Goal: Task Accomplishment & Management: Complete application form

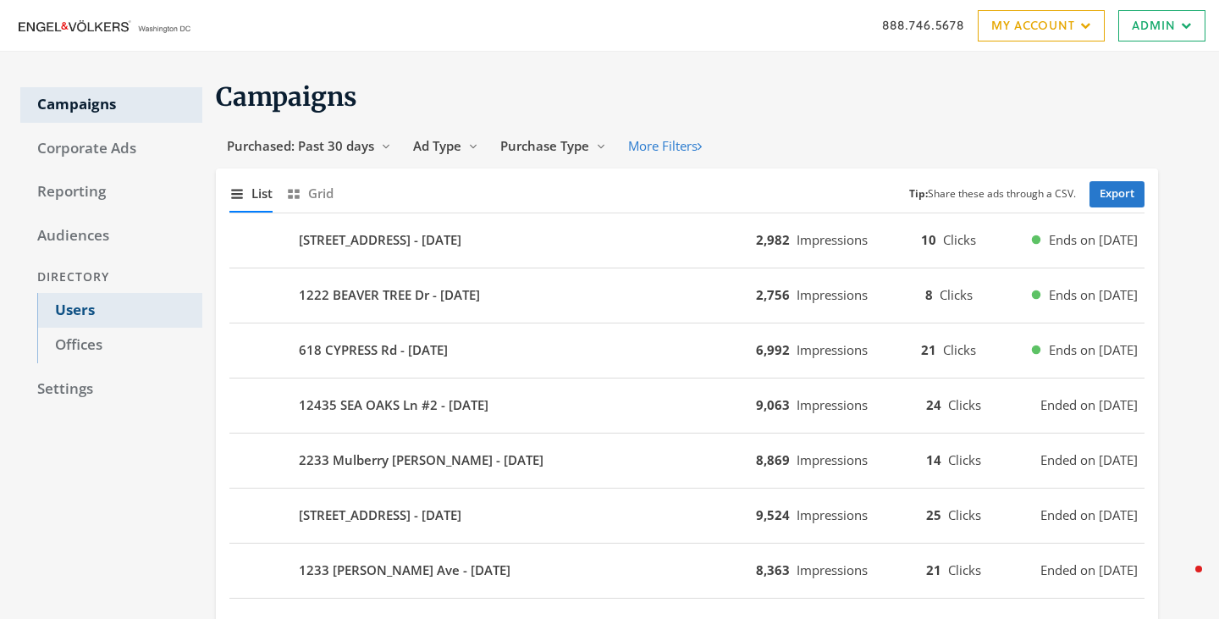
click at [85, 305] on link "Users" at bounding box center [119, 311] width 165 height 36
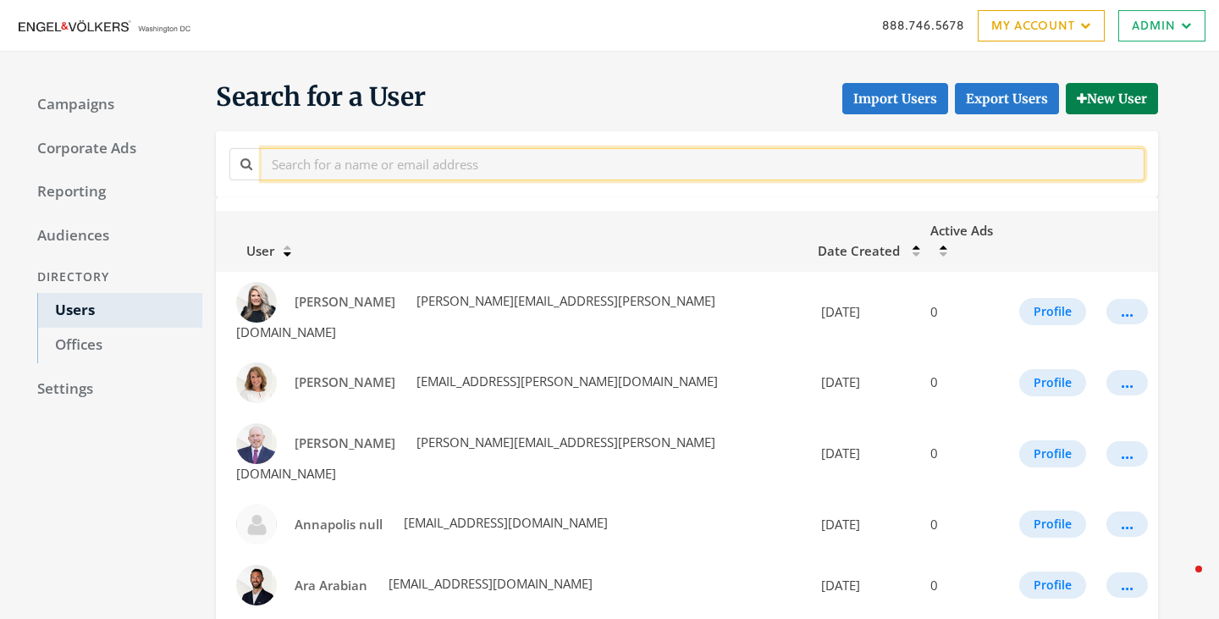
click at [364, 157] on input "text" at bounding box center [703, 163] width 883 height 31
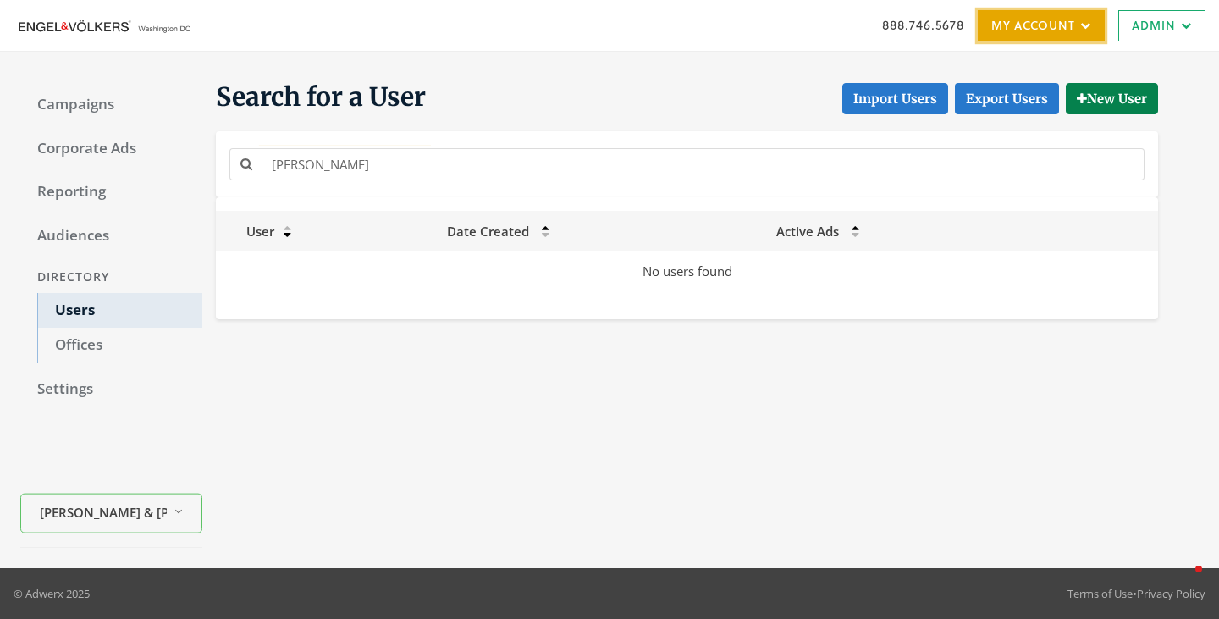
click at [1067, 32] on link "My Account" at bounding box center [1040, 25] width 127 height 31
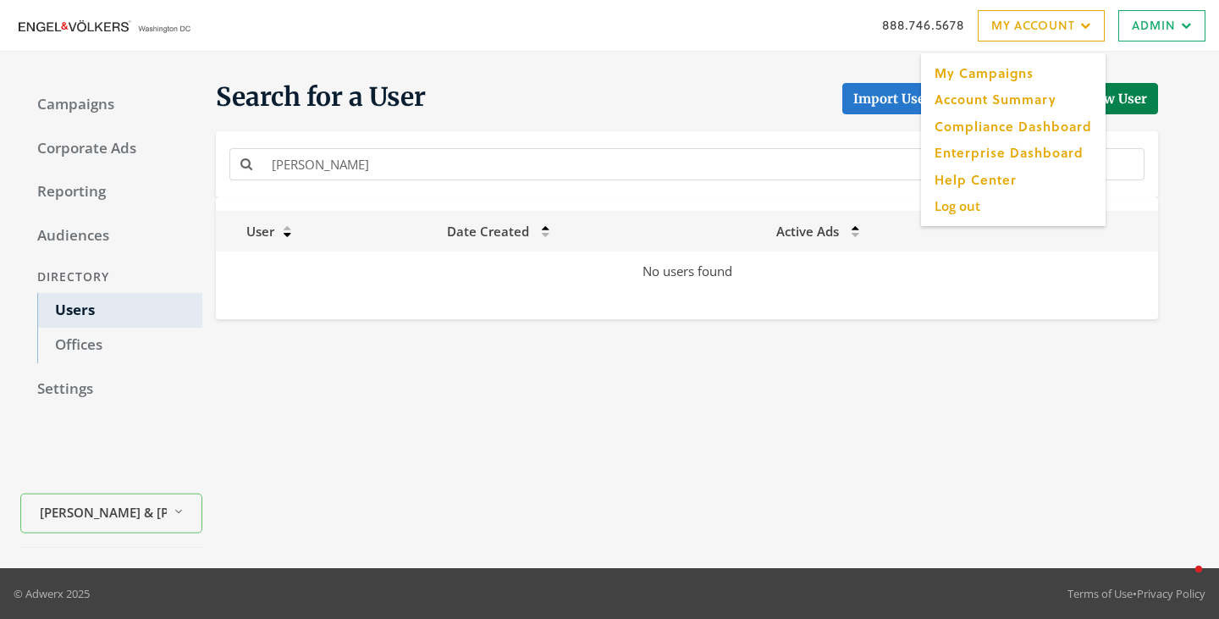
click at [1187, 41] on div "888.746.5678 My Account My Campaigns Account Summary Compliance Dashboard Enter…" at bounding box center [609, 25] width 1219 height 51
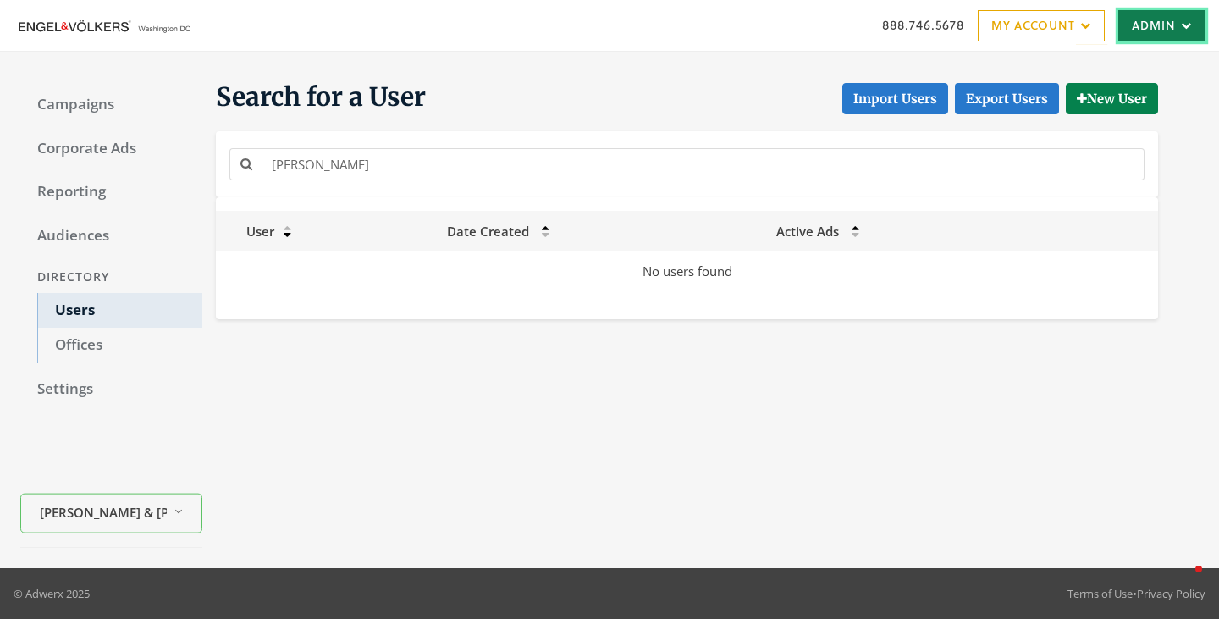
click at [1155, 19] on link "Admin" at bounding box center [1161, 25] width 87 height 31
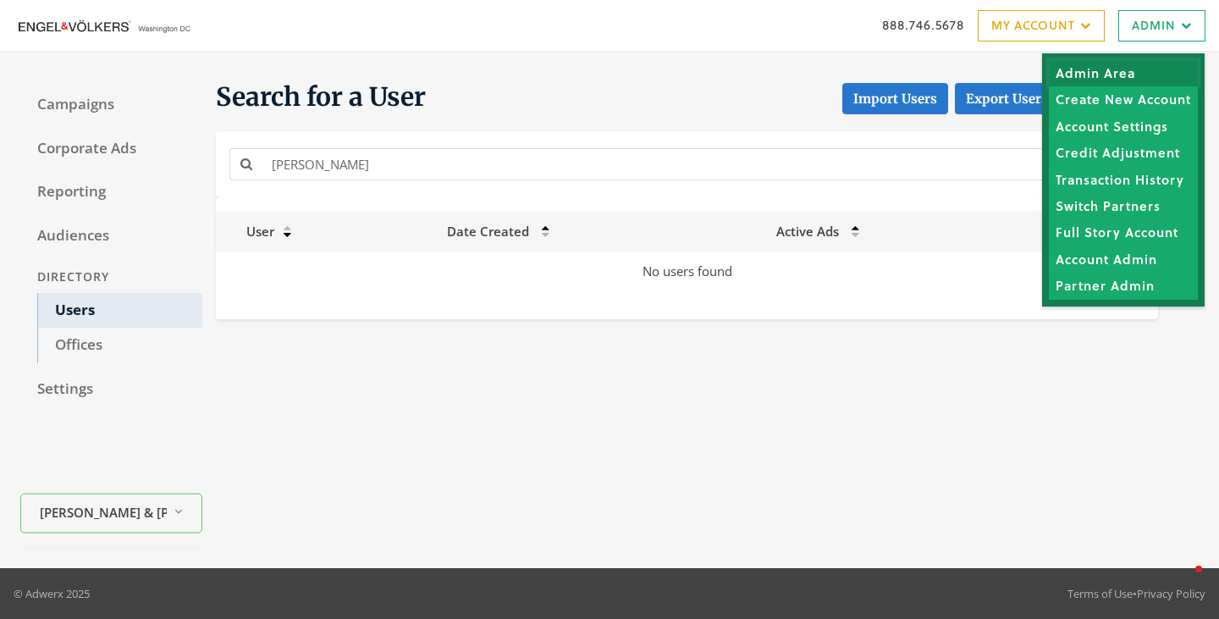
click at [1112, 71] on link "Admin Area" at bounding box center [1123, 73] width 149 height 26
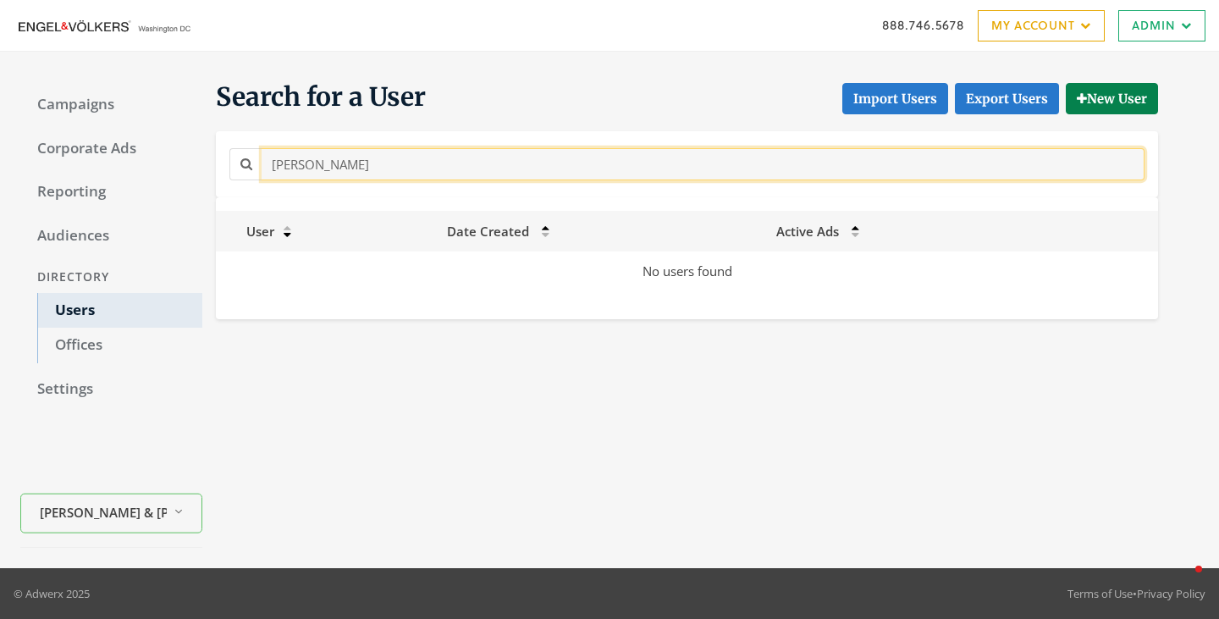
drag, startPoint x: 410, startPoint y: 153, endPoint x: 242, endPoint y: 159, distance: 168.5
click at [236, 159] on div "mason" at bounding box center [686, 163] width 915 height 31
drag, startPoint x: 358, startPoint y: 168, endPoint x: 159, endPoint y: 146, distance: 200.2
click at [160, 146] on div "Campaigns Corporate Ads Reporting Audiences Directory Users Offices Settings En…" at bounding box center [609, 310] width 1219 height 516
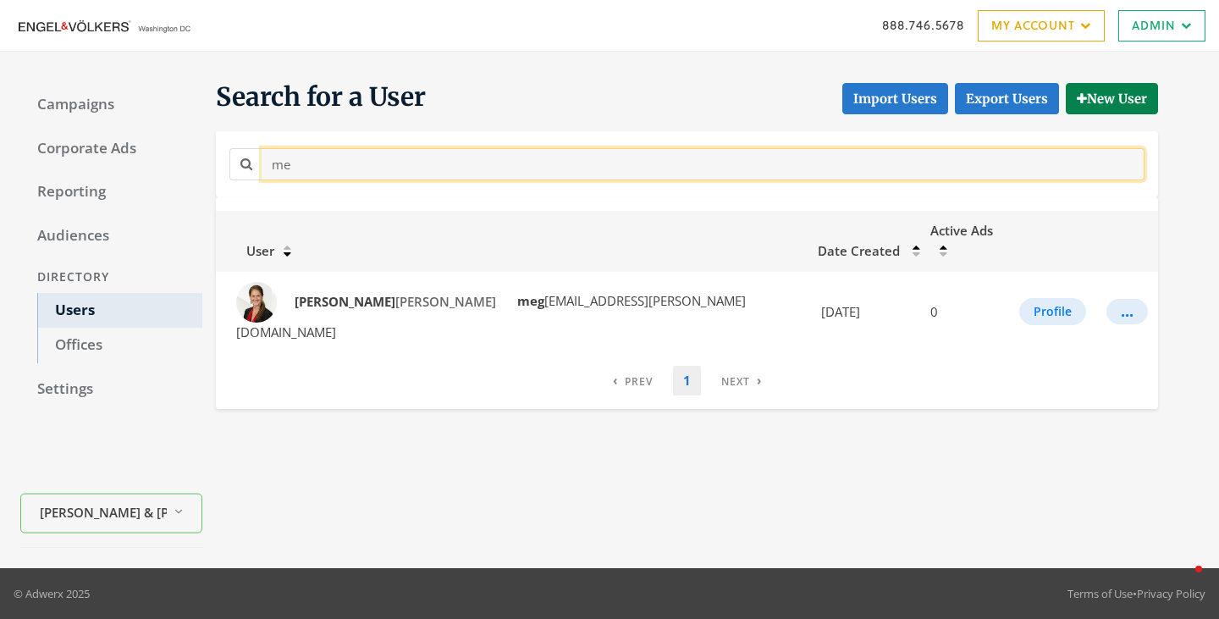
type input "m"
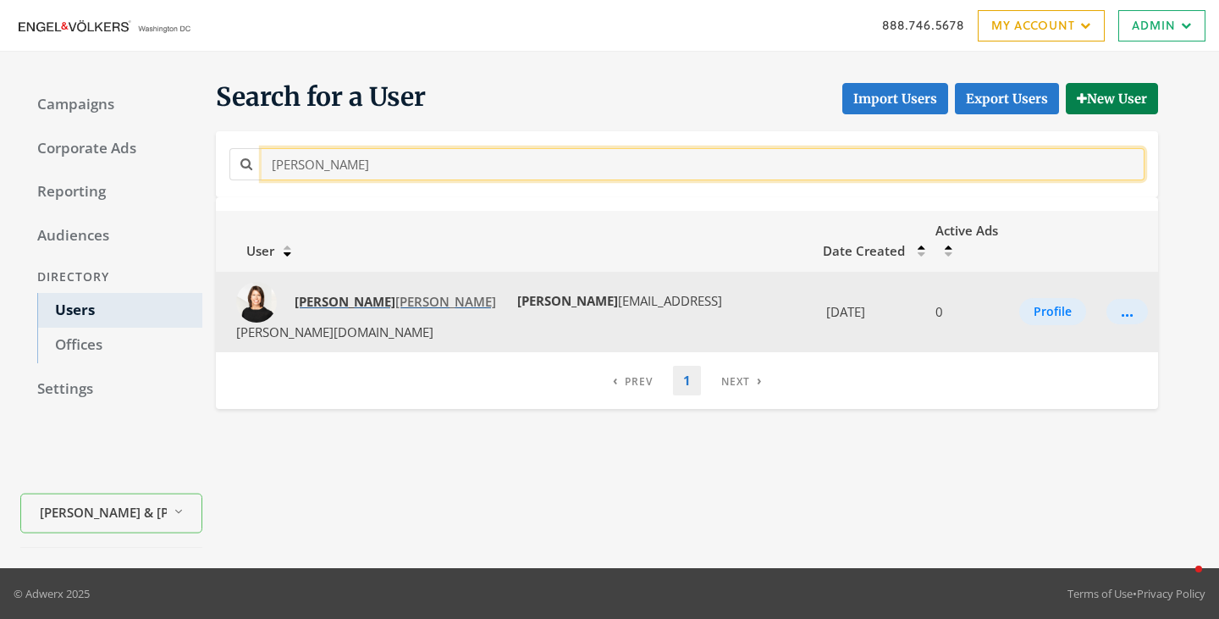
type input "jean"
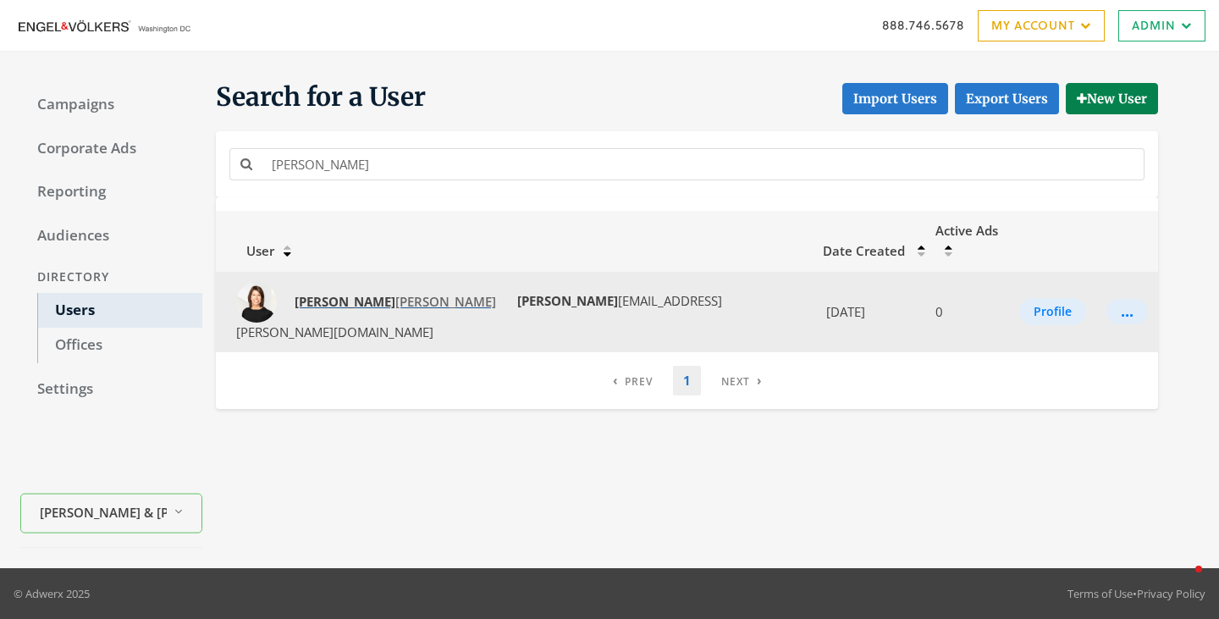
click at [365, 293] on span "Jean na Terzano" at bounding box center [395, 301] width 201 height 17
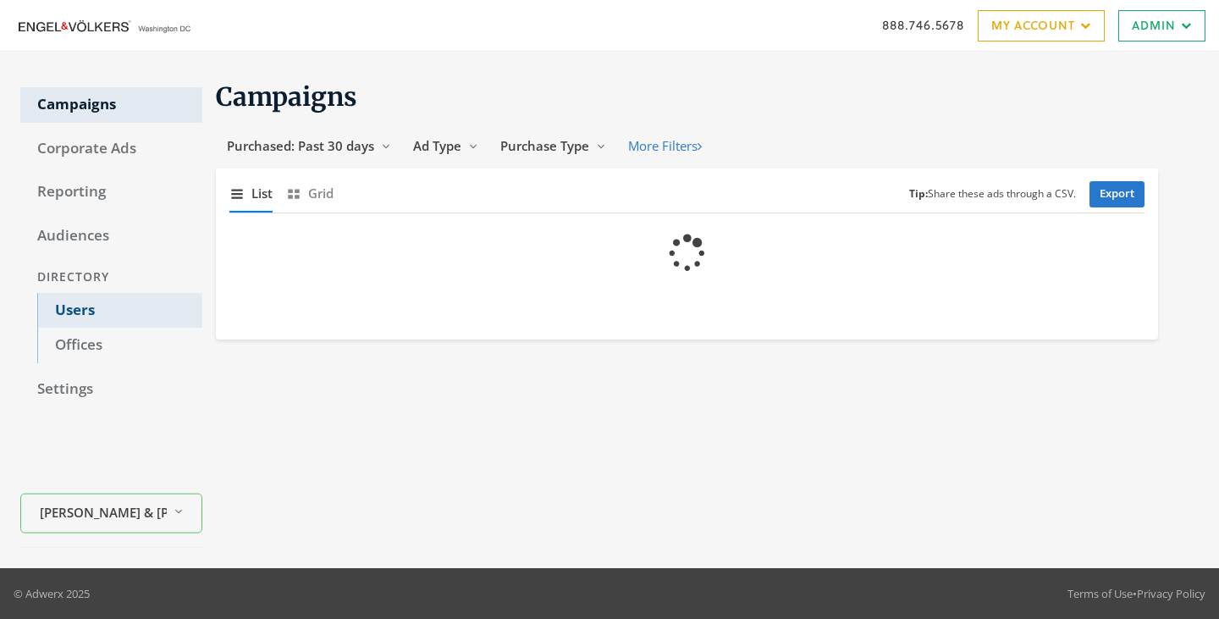
click at [82, 316] on link "Users" at bounding box center [119, 311] width 165 height 36
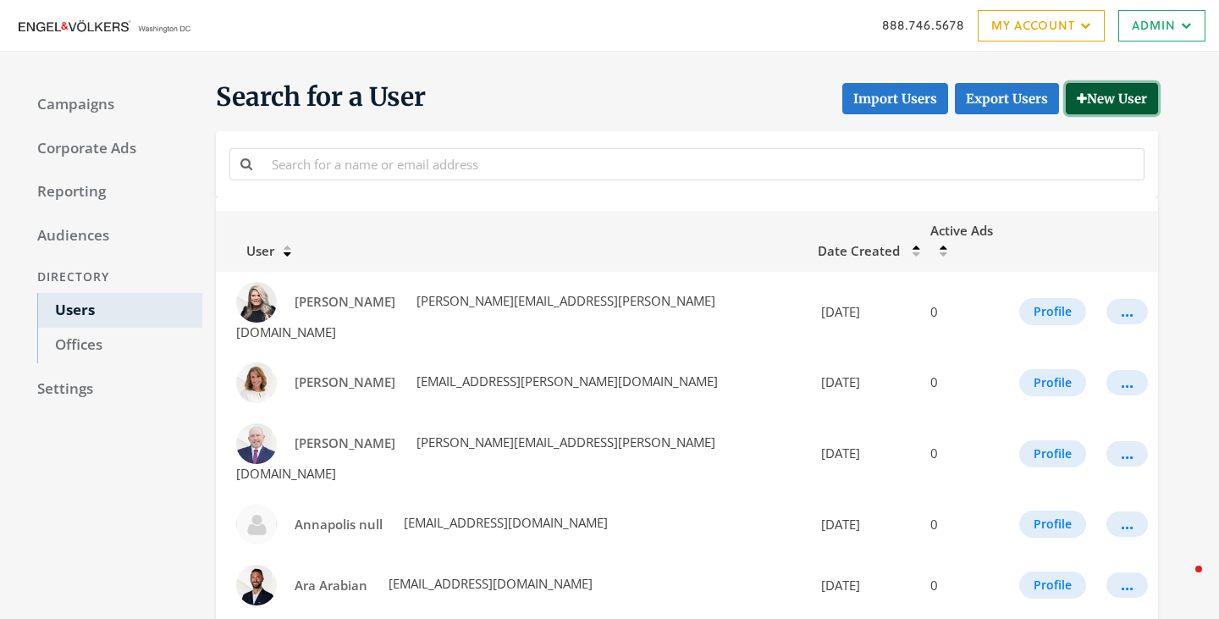
click at [1102, 103] on button "New User" at bounding box center [1111, 98] width 92 height 31
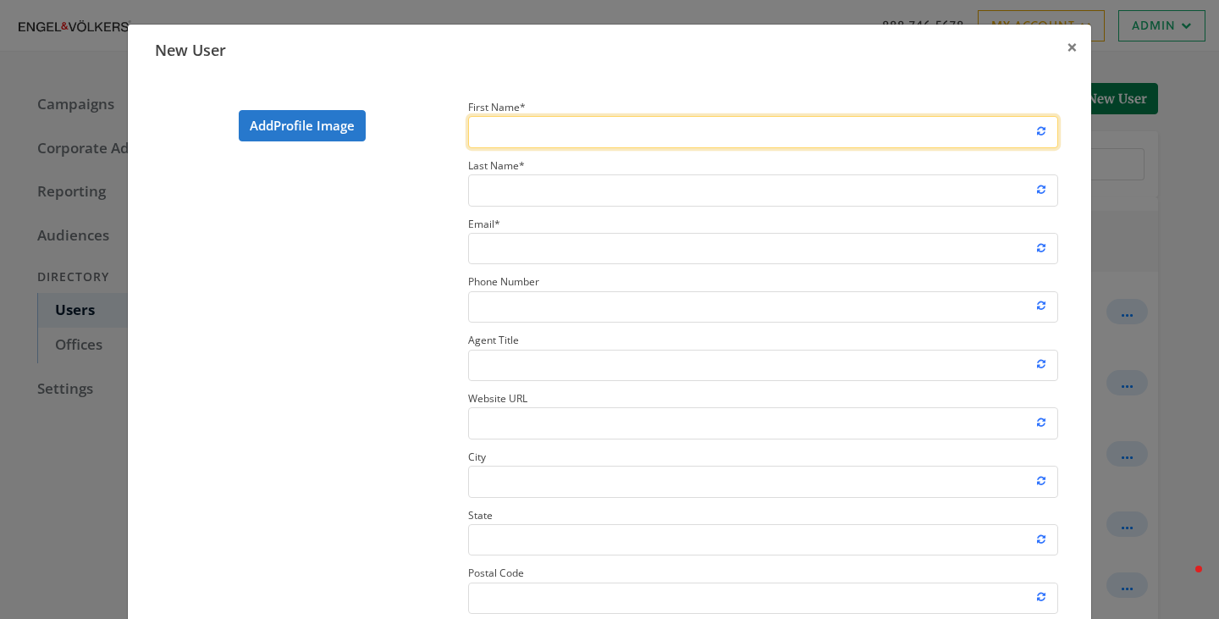
click at [543, 139] on input "First Name *" at bounding box center [763, 131] width 590 height 31
type input "[PERSON_NAME]"
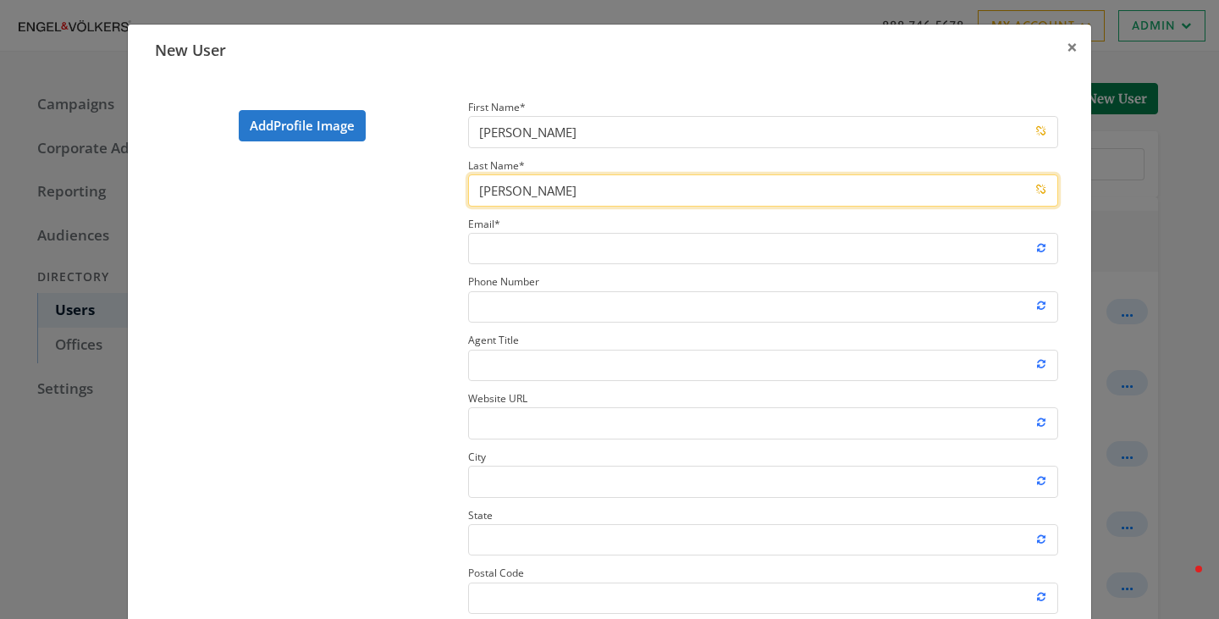
type input "McCormick"
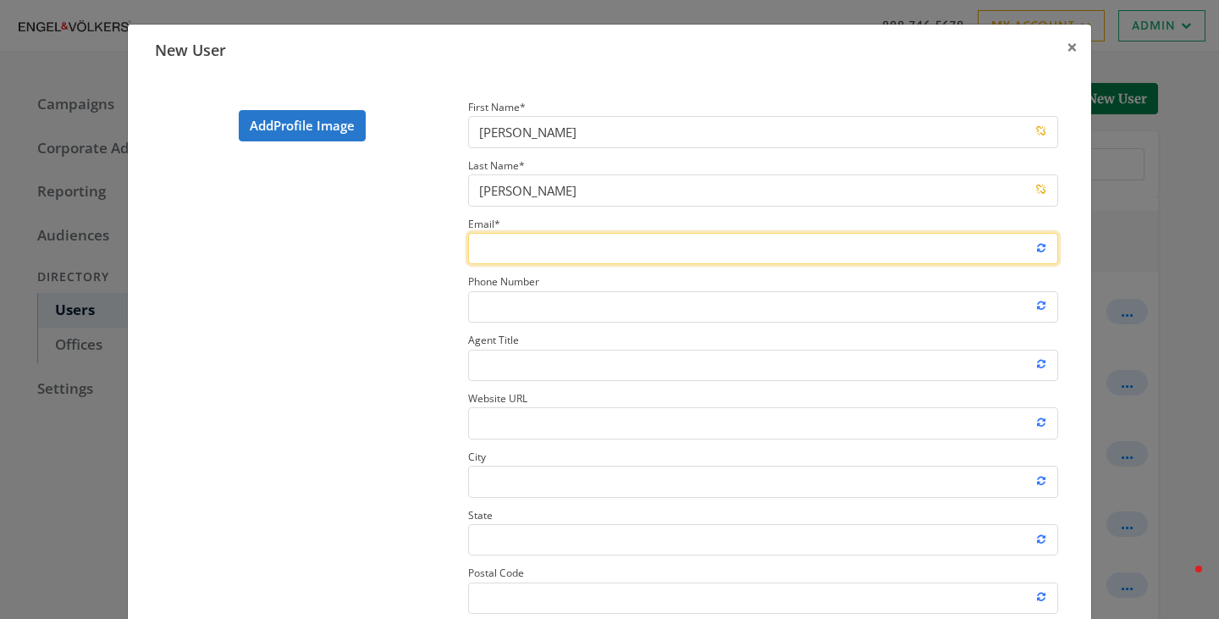
click at [607, 245] on input "Email *" at bounding box center [763, 248] width 590 height 31
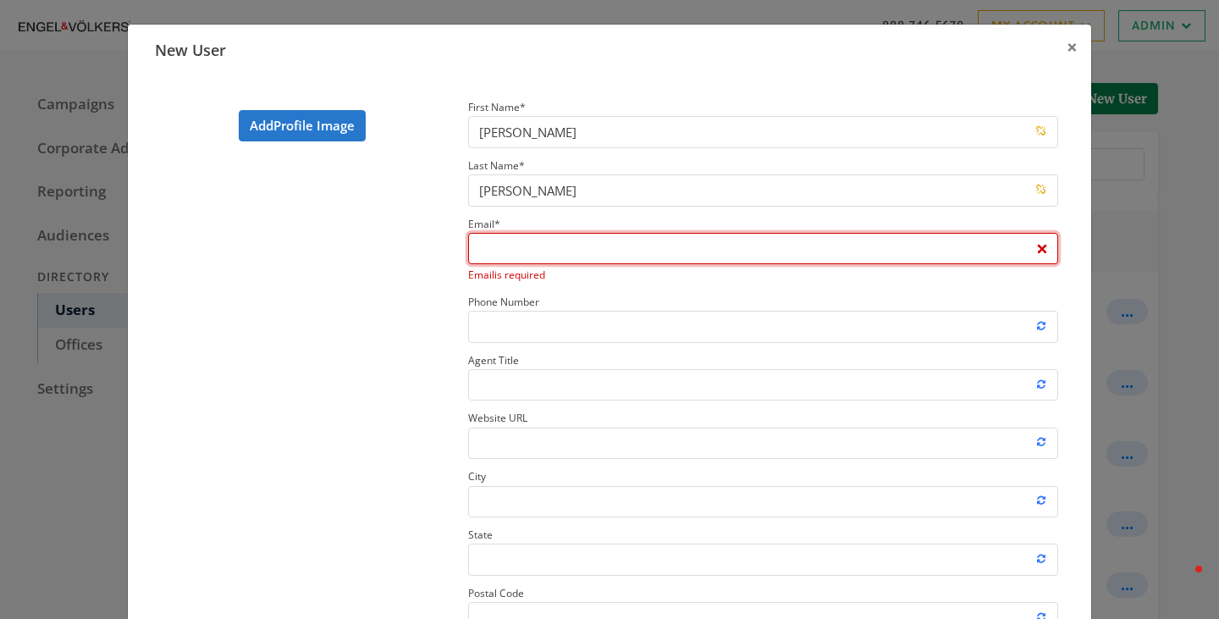
paste input "[PERSON_NAME][EMAIL_ADDRESS][PERSON_NAME][DOMAIN_NAME]"
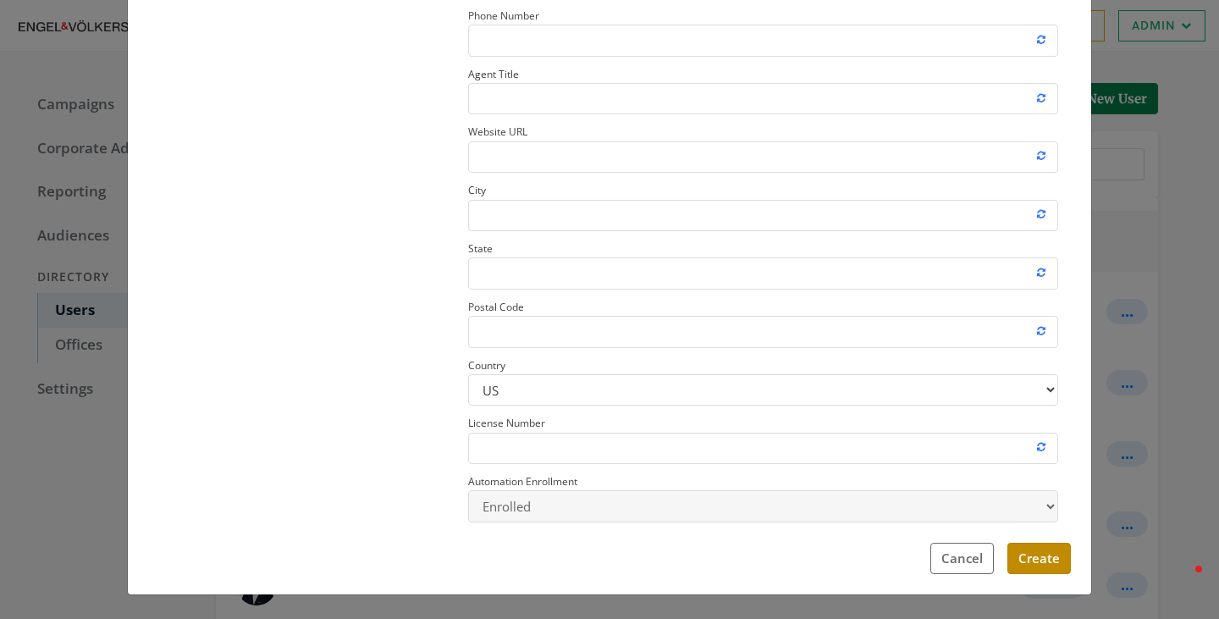
type input "[PERSON_NAME][EMAIL_ADDRESS][PERSON_NAME][DOMAIN_NAME]"
click at [1037, 564] on button "Create" at bounding box center [1038, 557] width 63 height 31
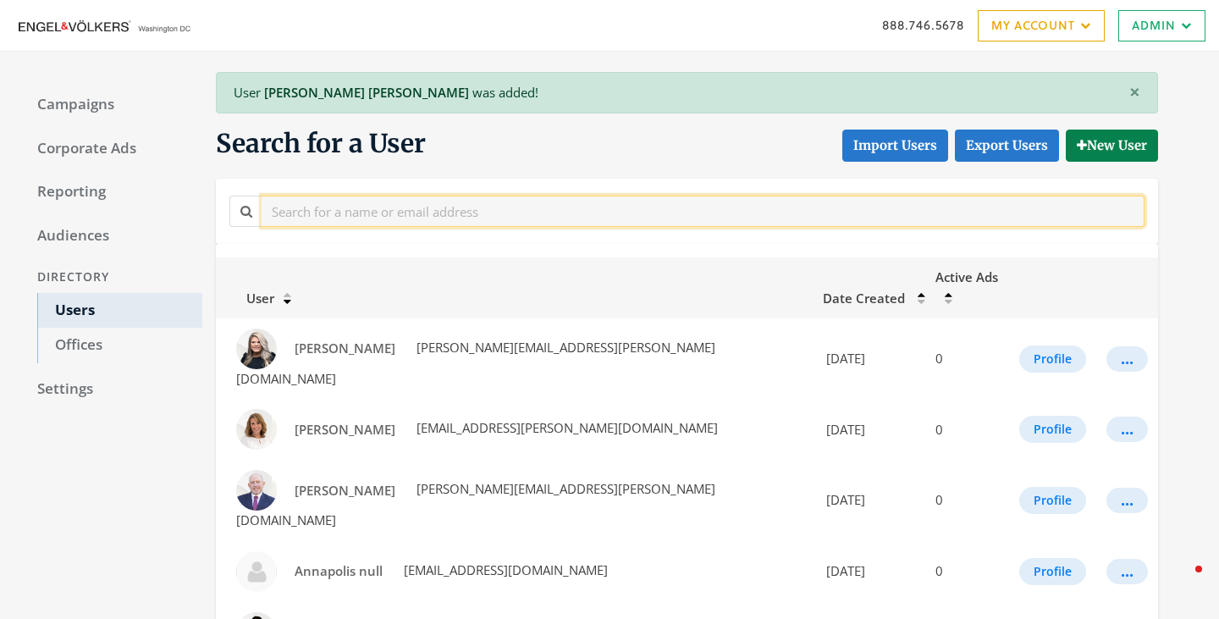
click at [589, 203] on input "text" at bounding box center [703, 210] width 883 height 31
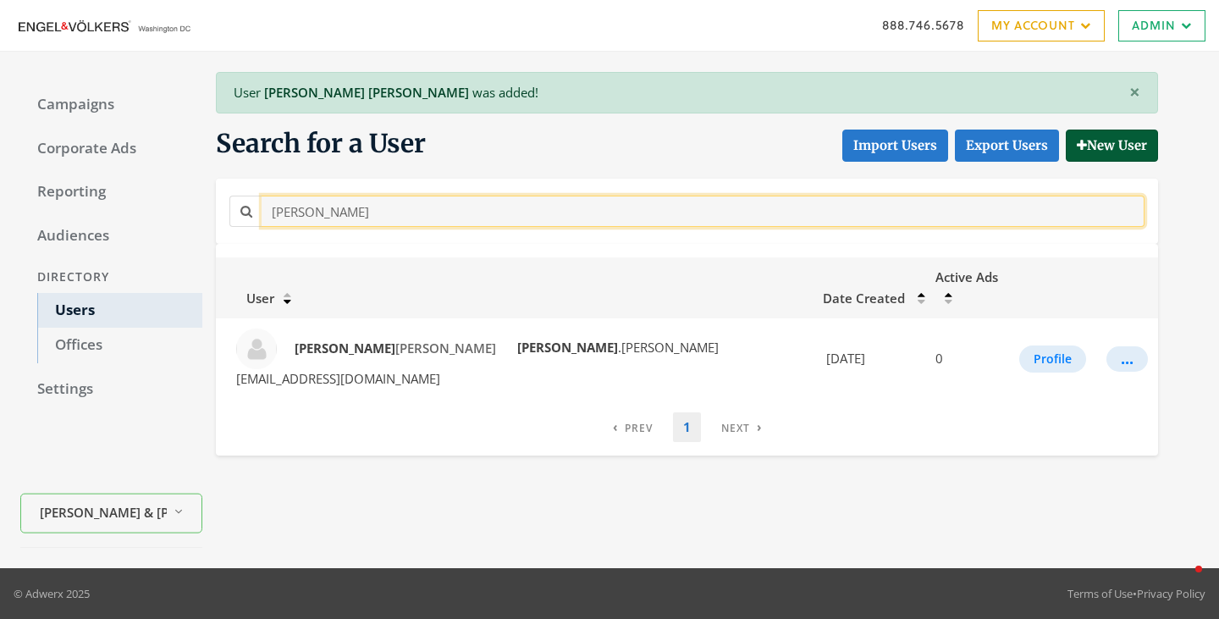
type input "cooper"
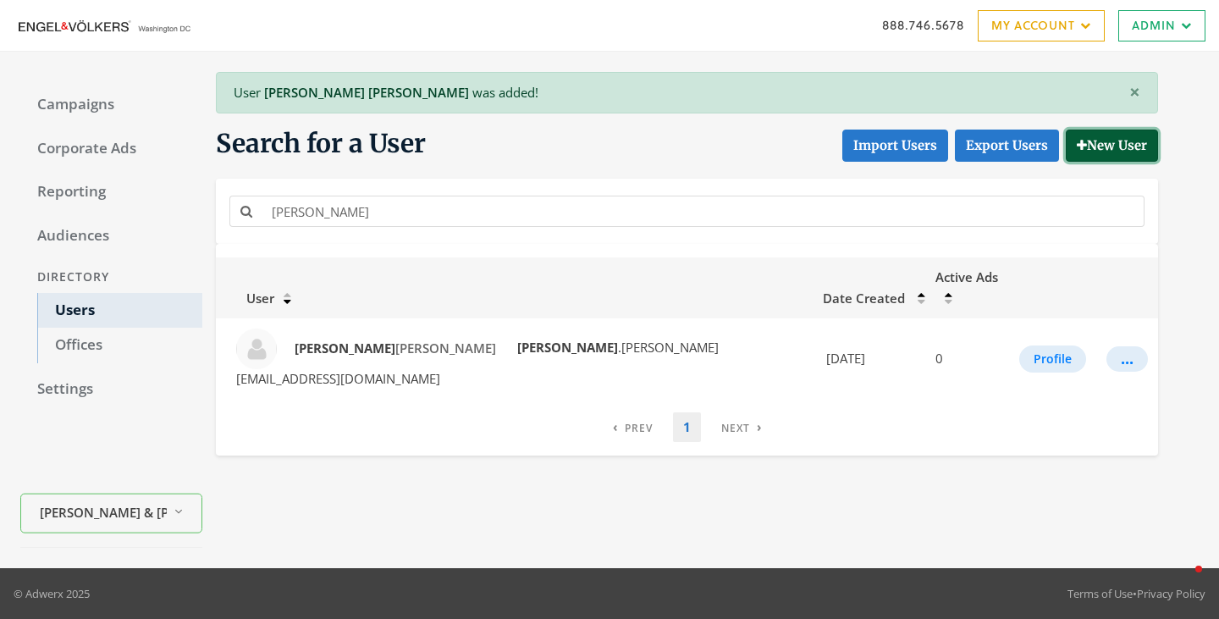
click at [1100, 151] on button "New User" at bounding box center [1111, 144] width 92 height 31
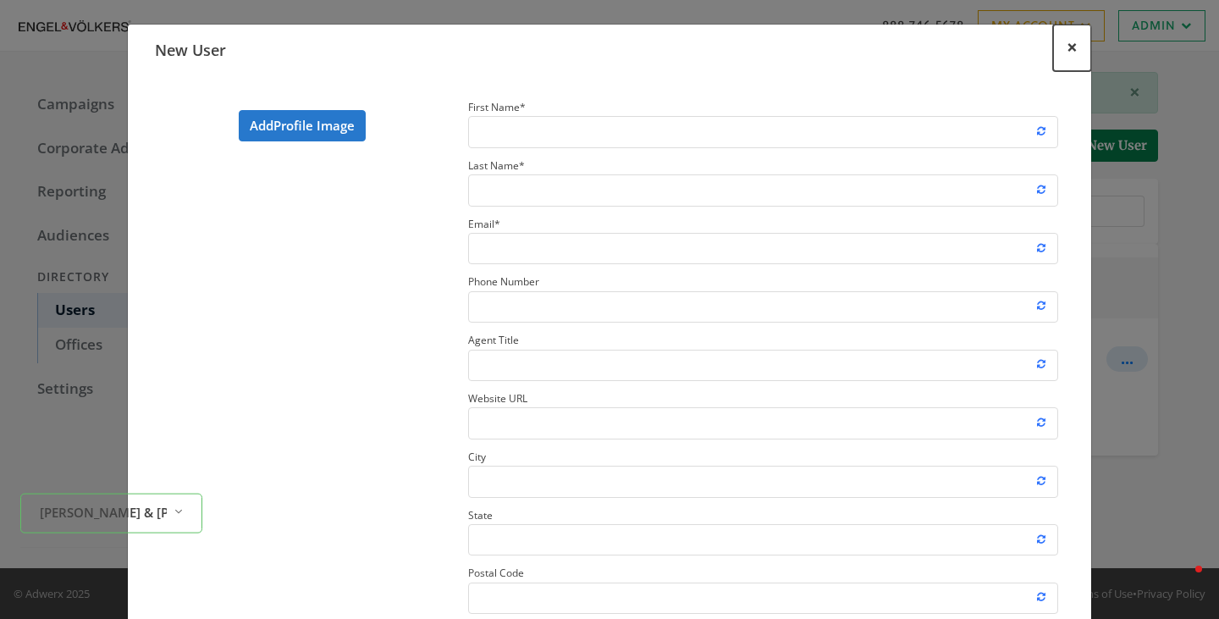
click at [1077, 58] on button "×" at bounding box center [1072, 48] width 38 height 47
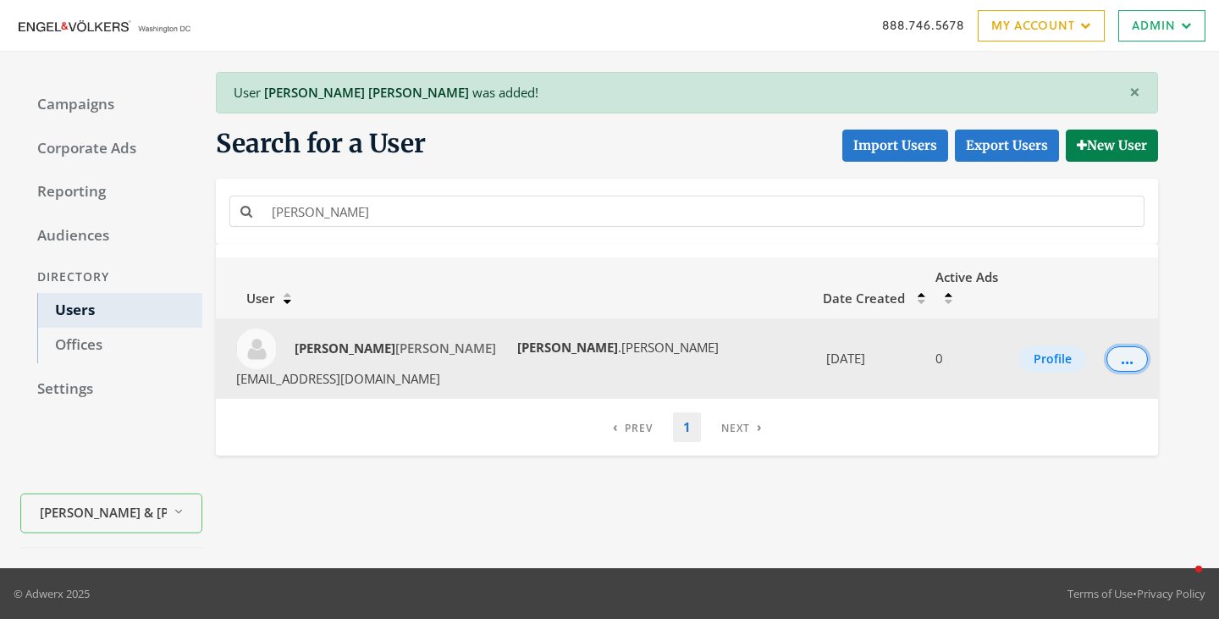
click at [1120, 358] on div "..." at bounding box center [1126, 359] width 13 height 2
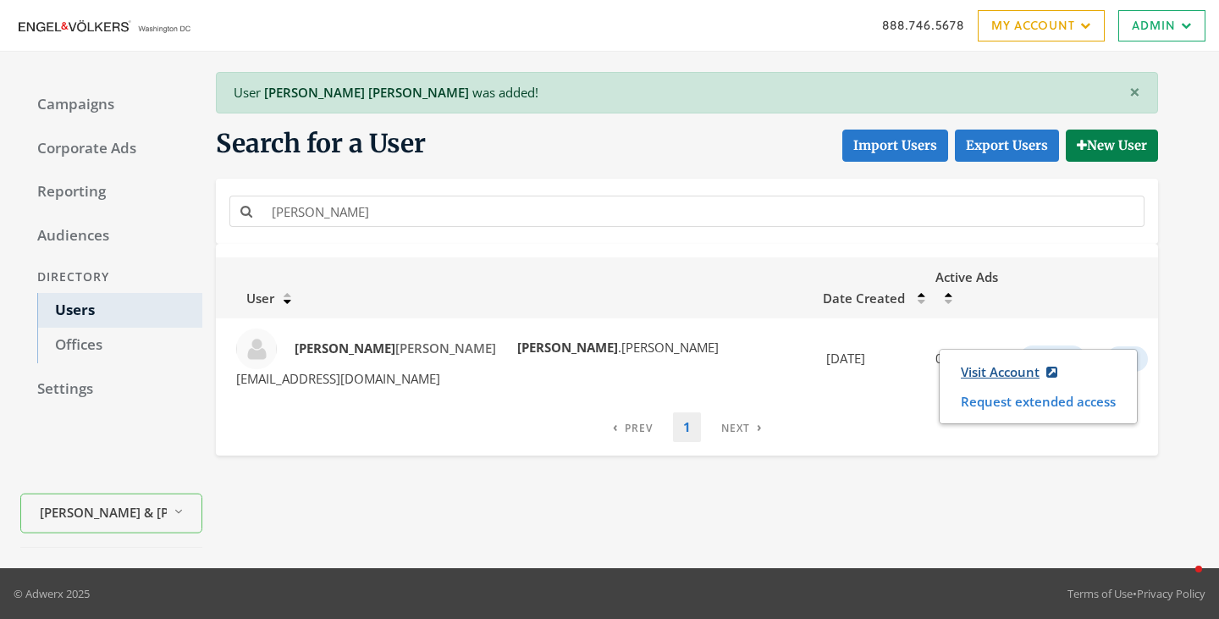
click at [989, 370] on link "Visit Account" at bounding box center [1009, 371] width 118 height 31
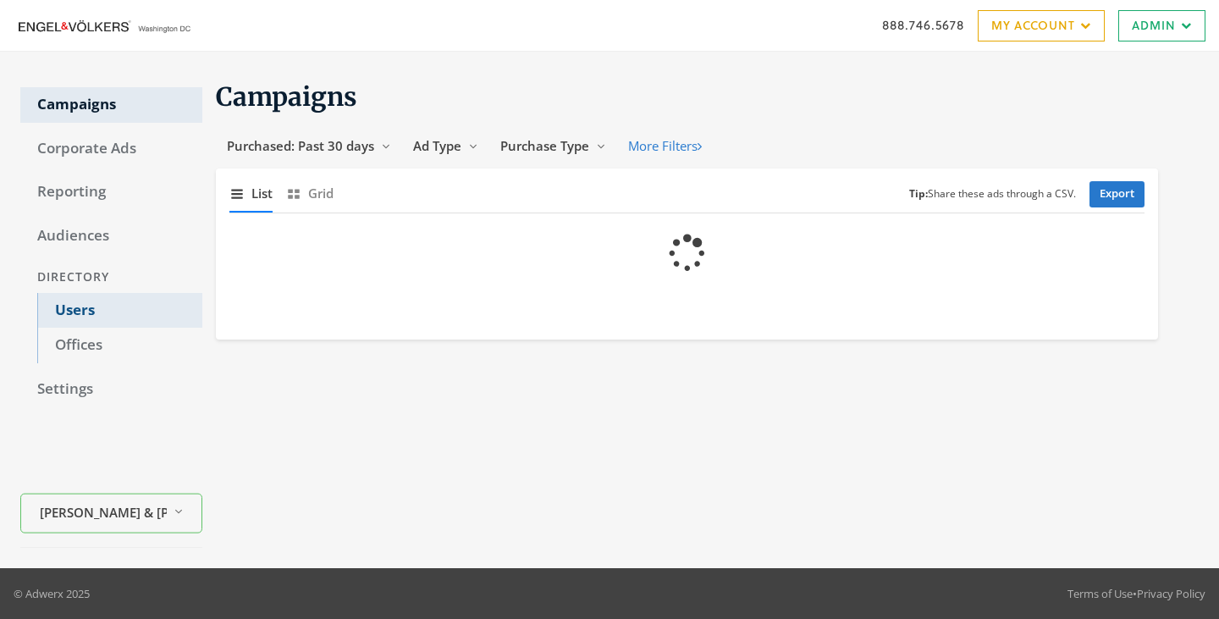
click at [60, 304] on link "Users" at bounding box center [119, 311] width 165 height 36
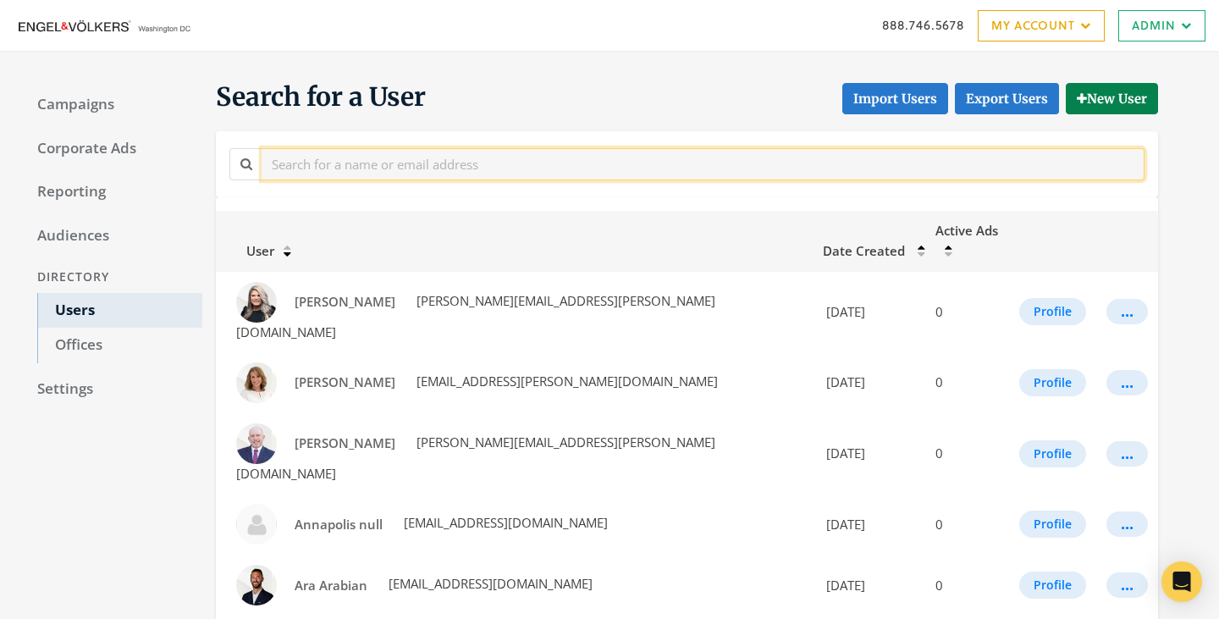
click at [370, 169] on input "text" at bounding box center [703, 163] width 883 height 31
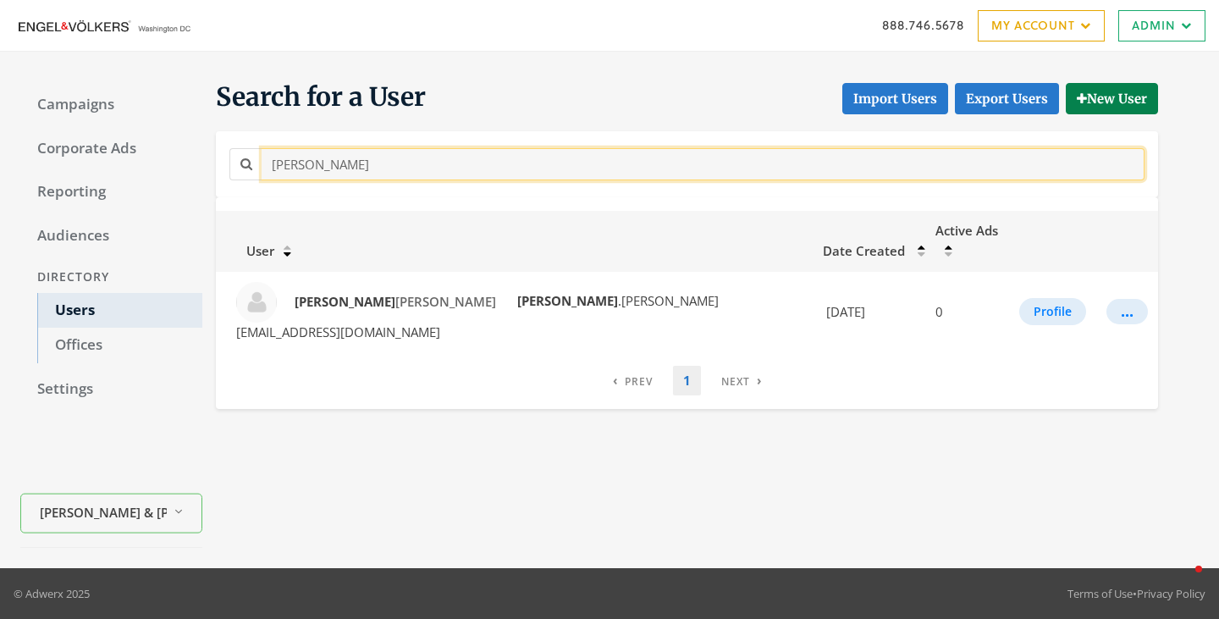
type input "[PERSON_NAME]"
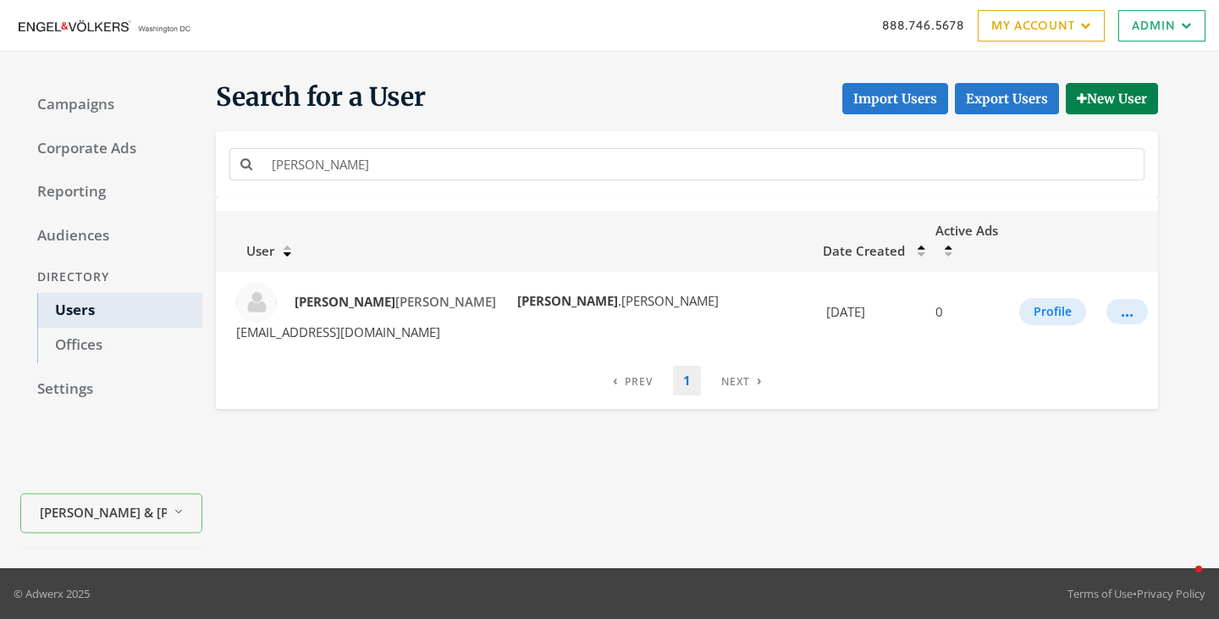
click at [1112, 114] on div "Search for a User Import Users Export Users New User cooper" at bounding box center [679, 138] width 955 height 117
click at [1125, 99] on button "New User" at bounding box center [1111, 98] width 92 height 31
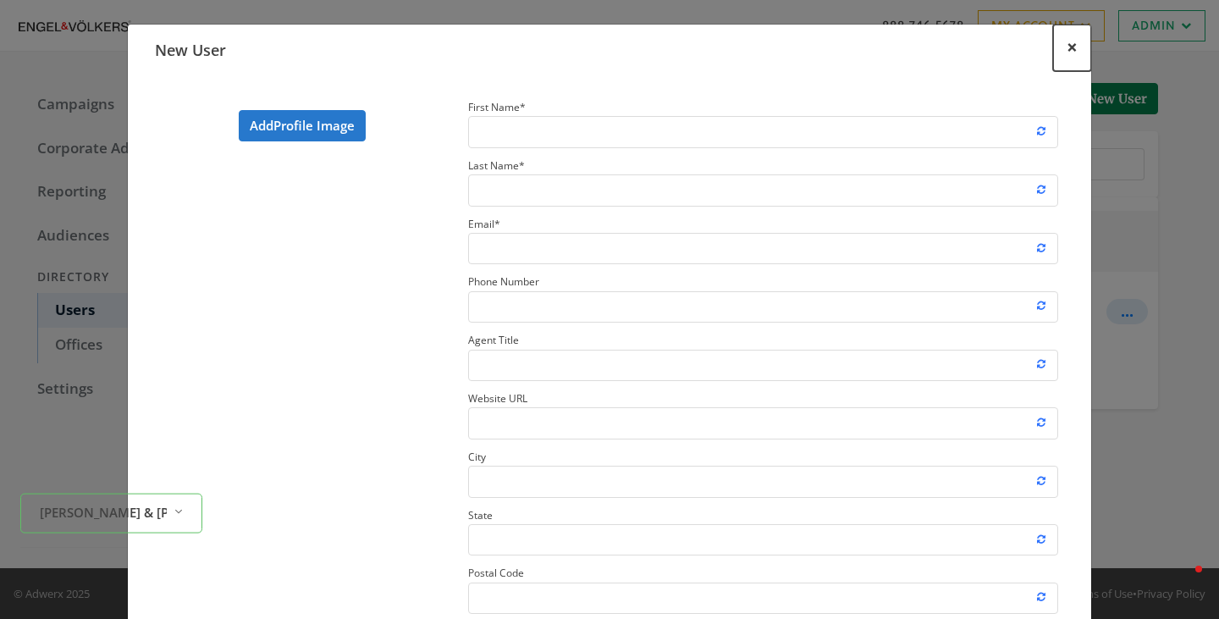
click at [1084, 47] on button "×" at bounding box center [1072, 48] width 38 height 47
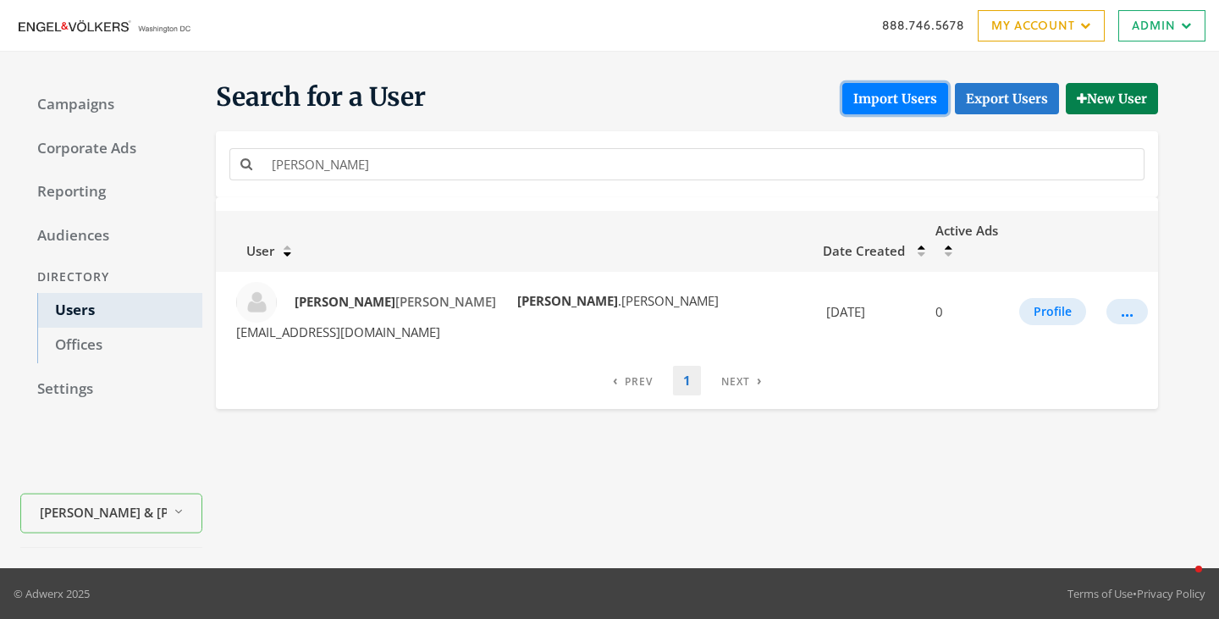
click at [873, 97] on button "Import Users" at bounding box center [895, 98] width 106 height 31
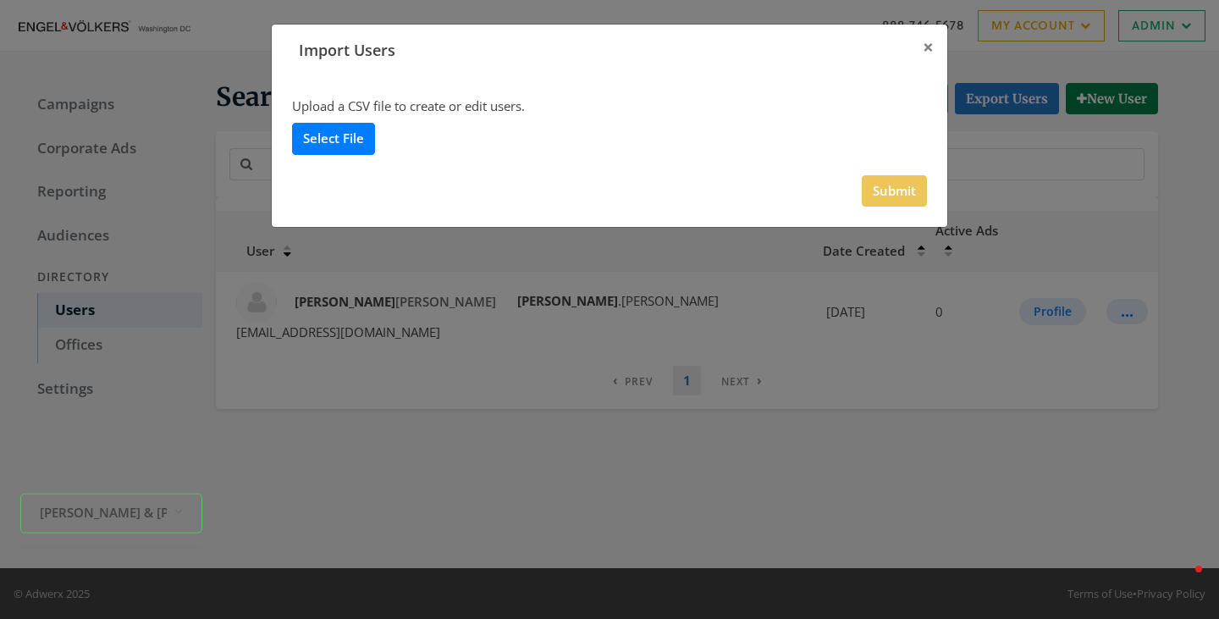
click at [350, 154] on label "Select File" at bounding box center [333, 138] width 83 height 31
click at [0, 0] on input "Select File" at bounding box center [0, 0] width 0 height 0
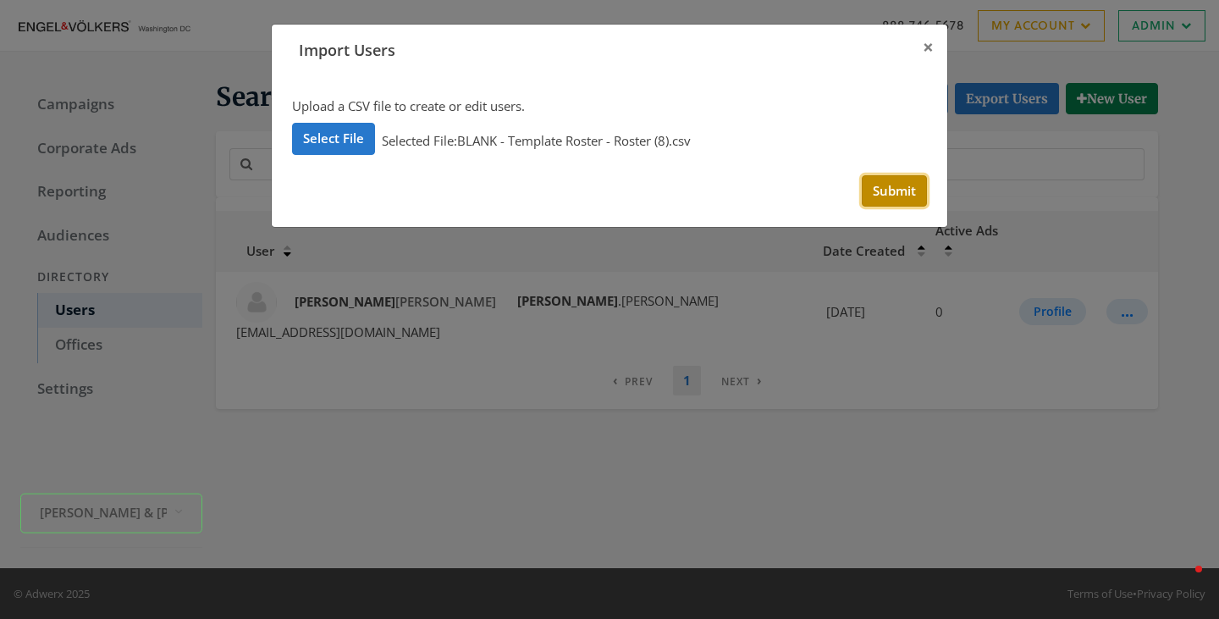
click at [901, 184] on button "Submit" at bounding box center [894, 190] width 65 height 31
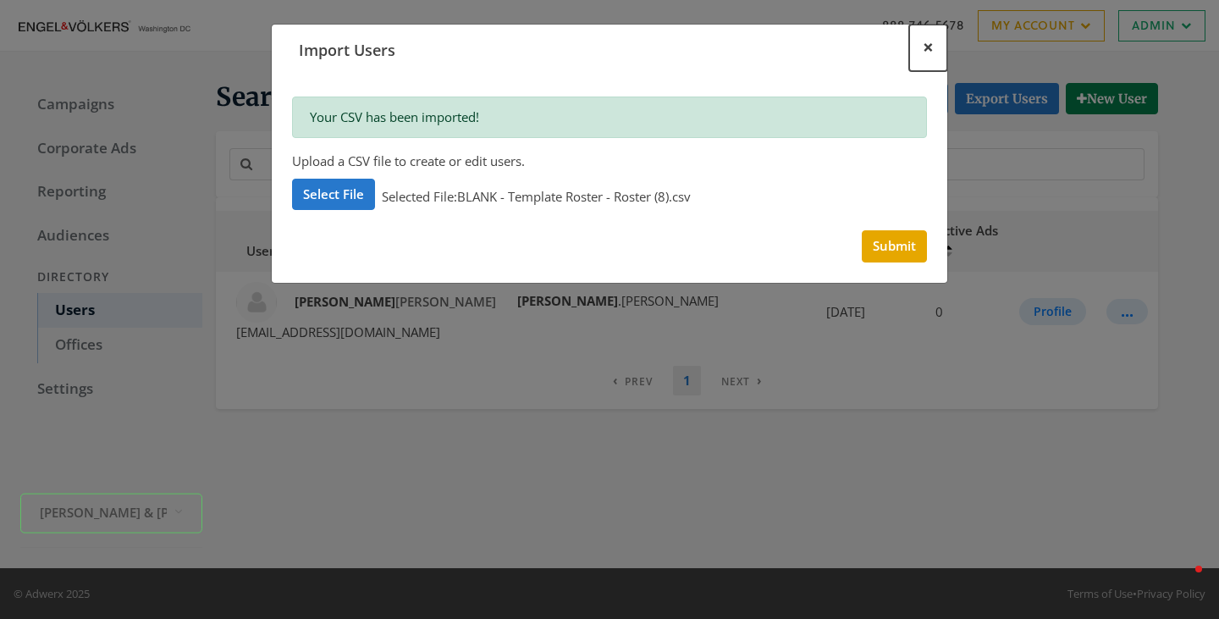
click at [928, 44] on span "×" at bounding box center [927, 47] width 11 height 26
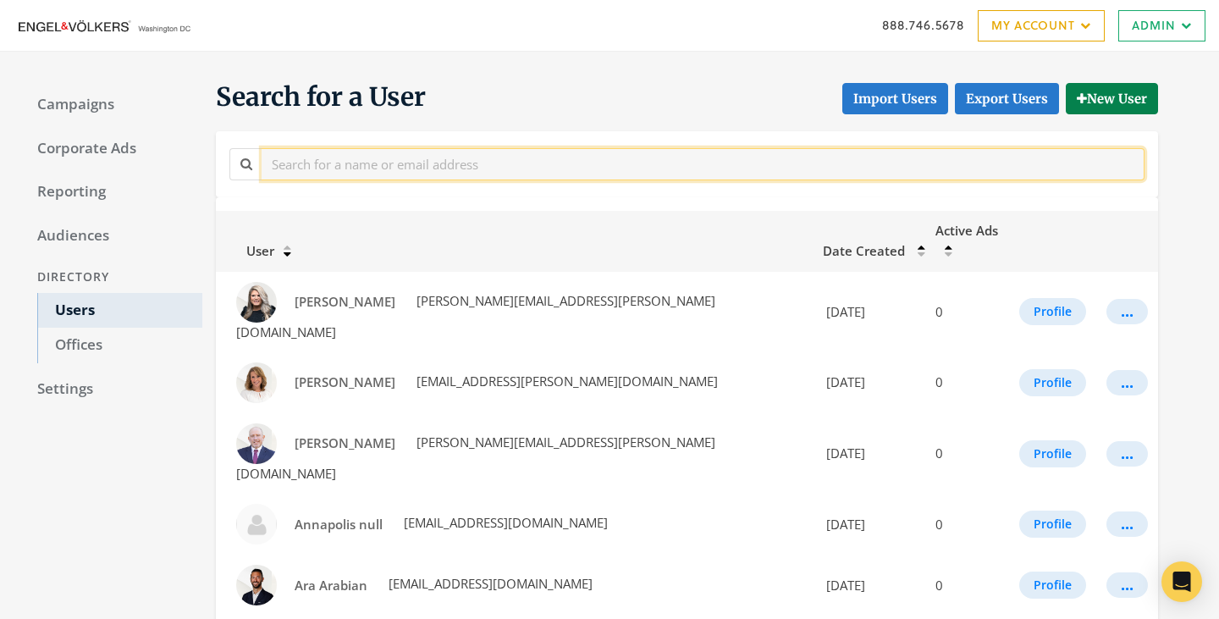
click at [379, 168] on input "text" at bounding box center [703, 163] width 883 height 31
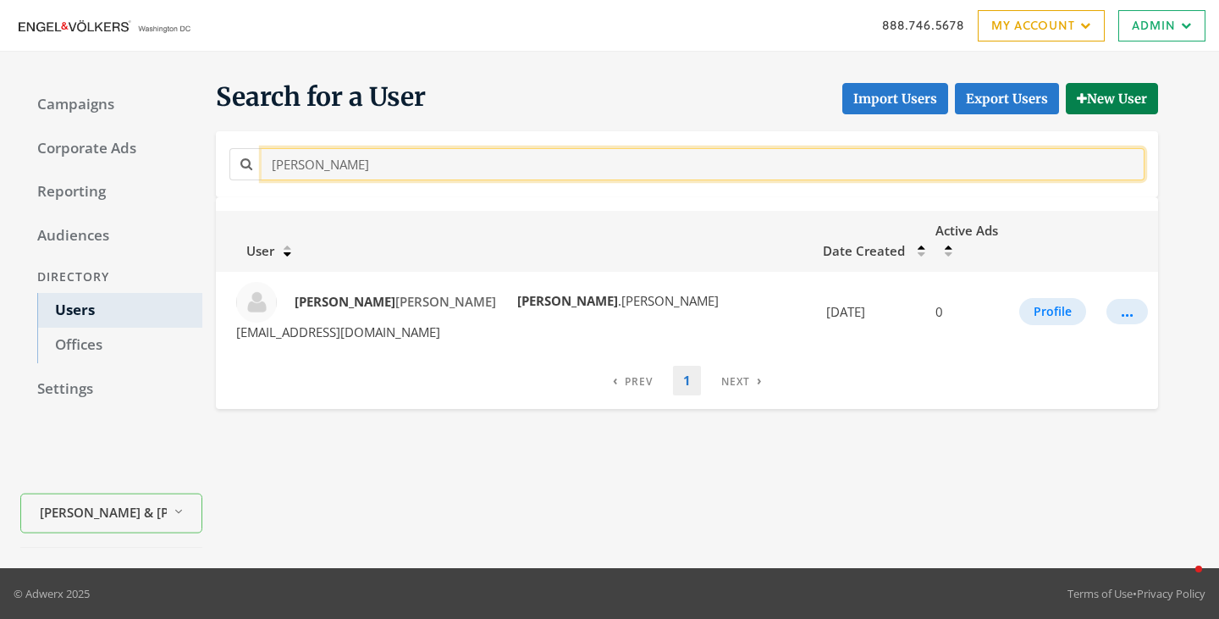
type input "[PERSON_NAME]"
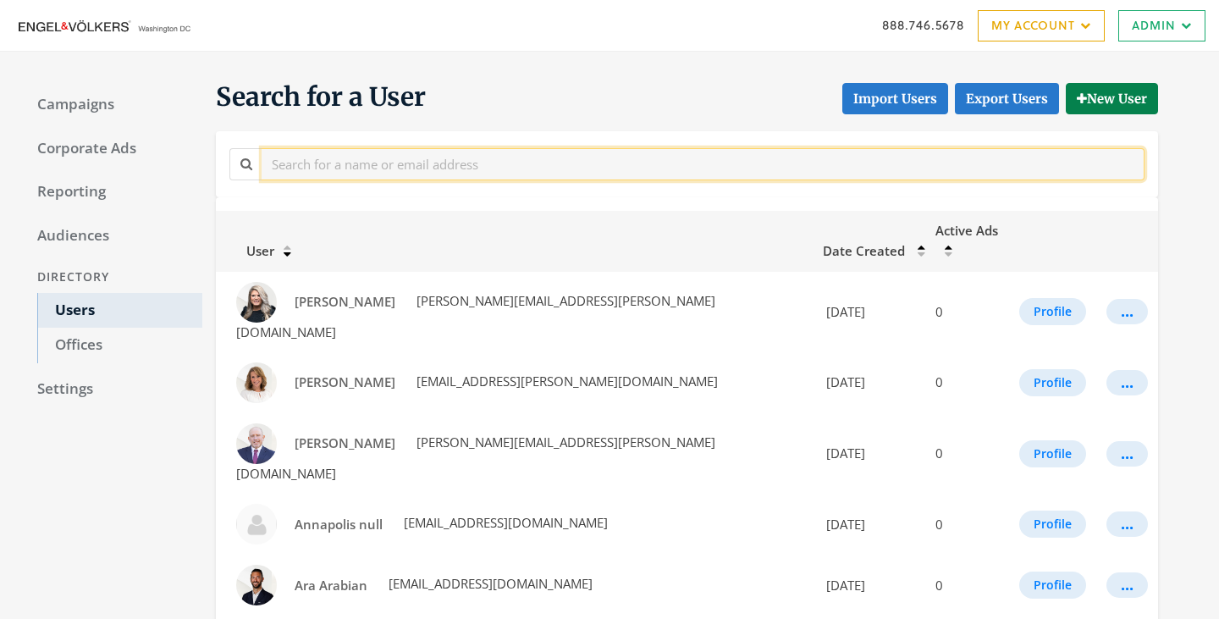
click at [372, 171] on input "text" at bounding box center [703, 163] width 883 height 31
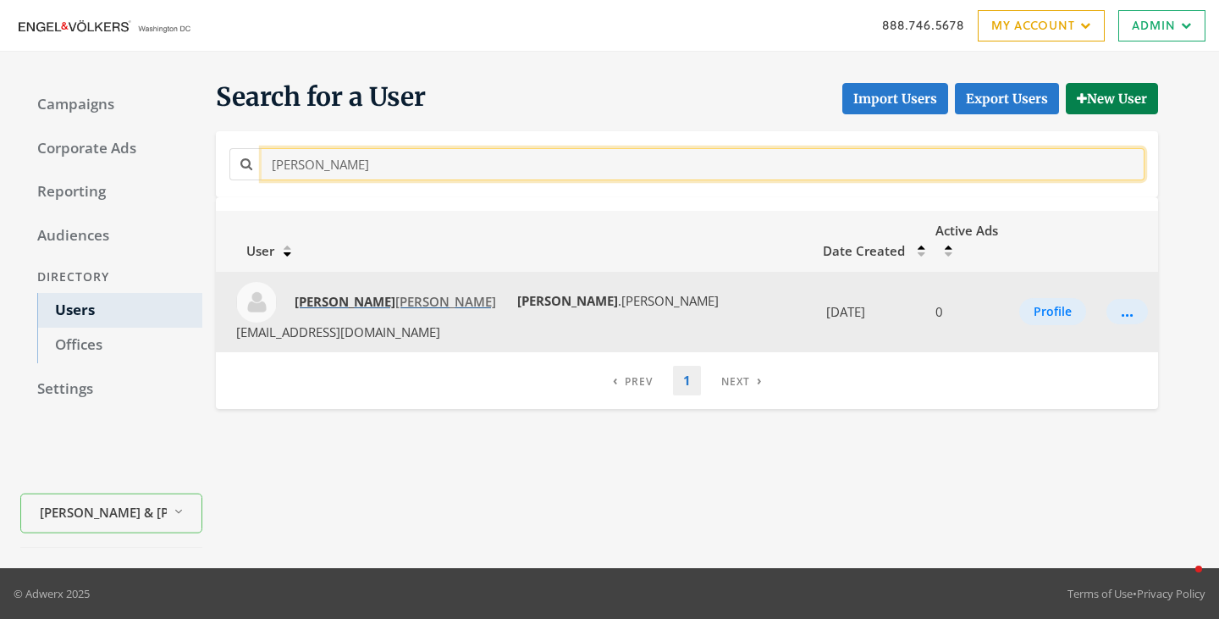
type input "[PERSON_NAME]"
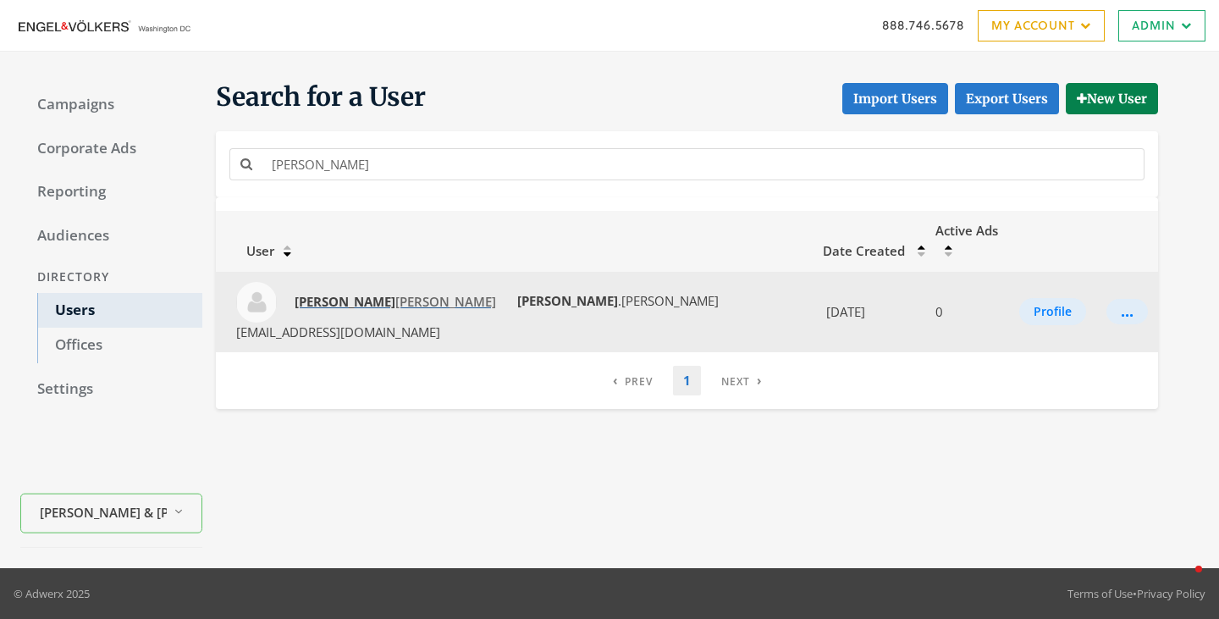
click at [322, 293] on strong "[PERSON_NAME]" at bounding box center [345, 301] width 101 height 17
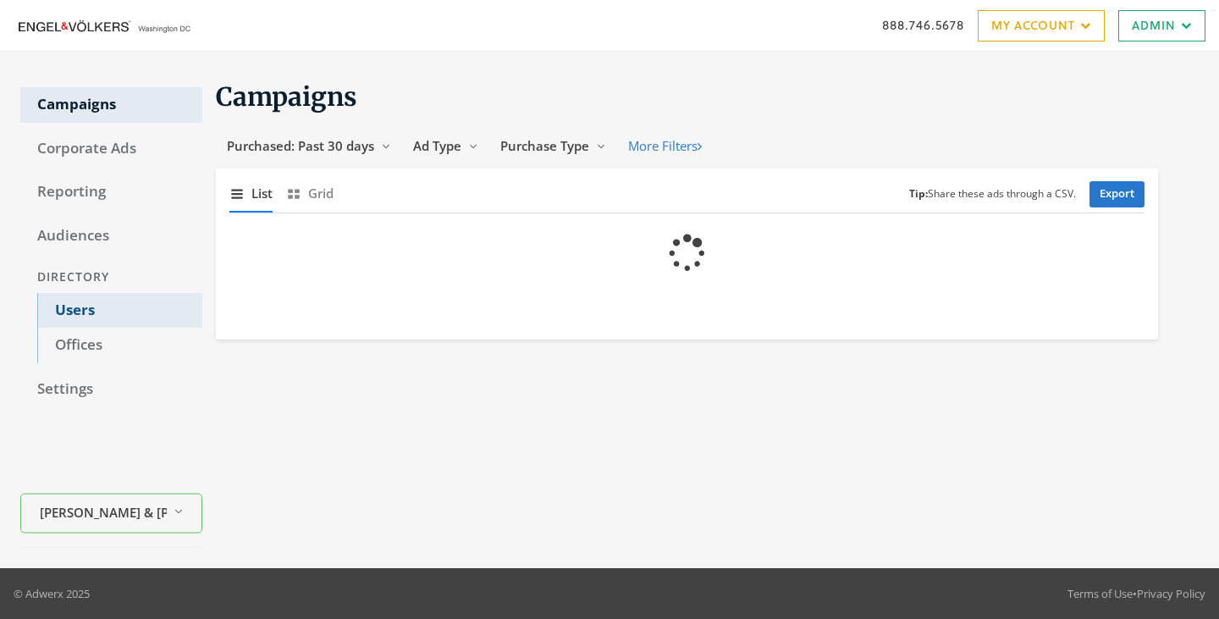
click at [91, 298] on link "Users" at bounding box center [119, 311] width 165 height 36
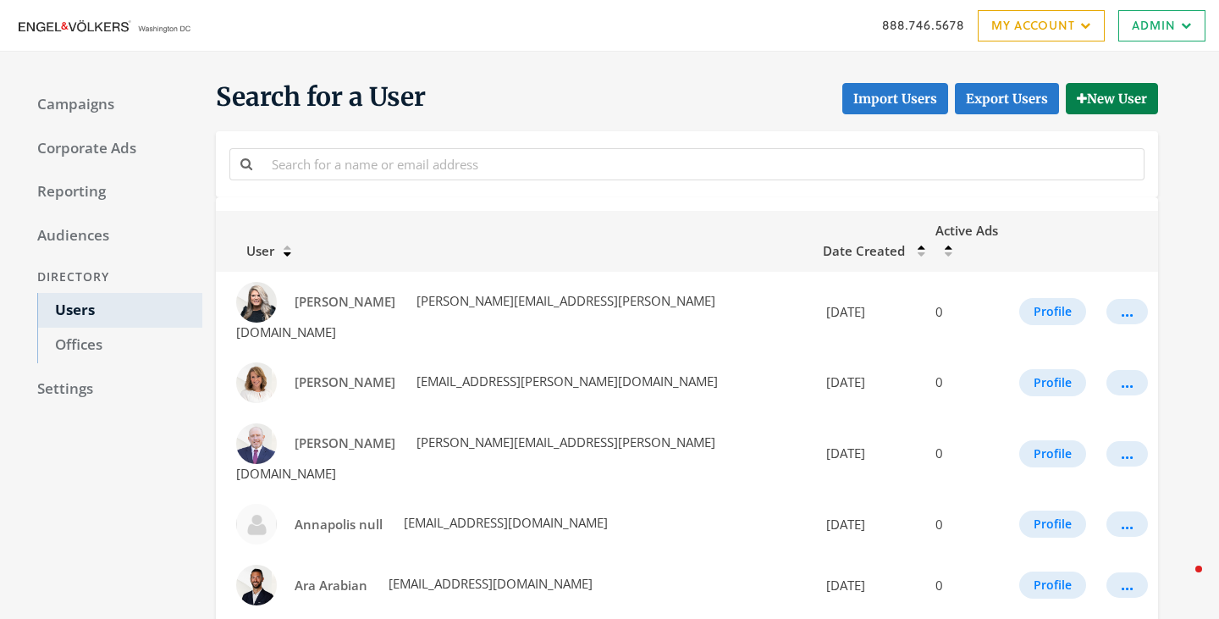
click at [423, 180] on div at bounding box center [686, 164] width 923 height 38
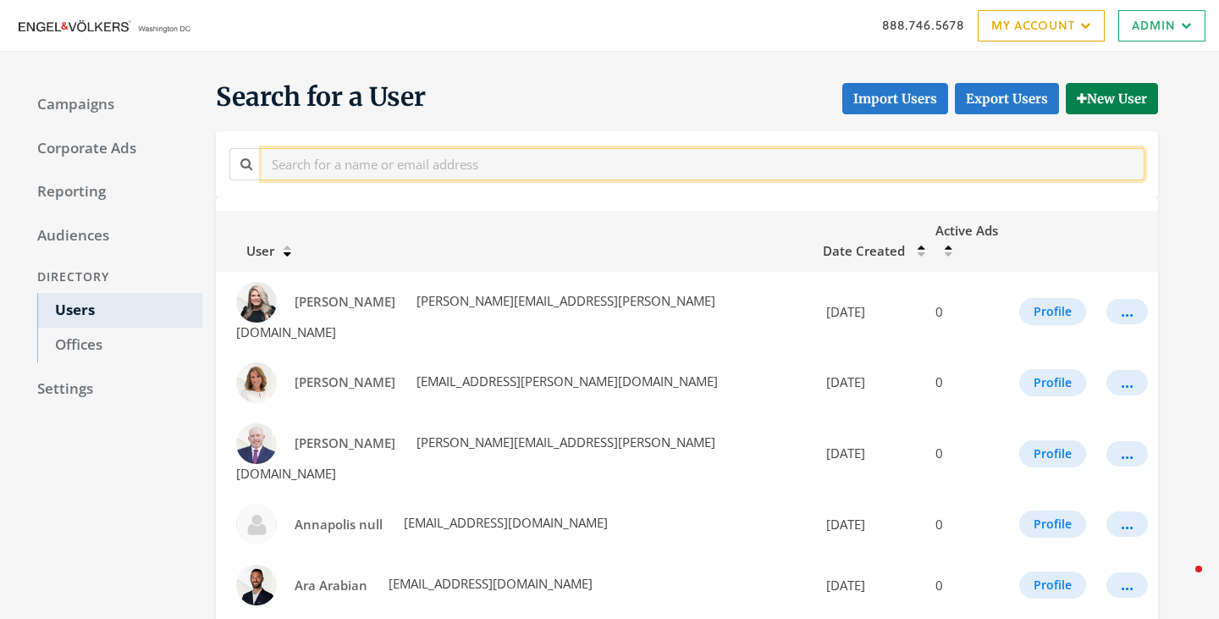
click at [434, 163] on input "text" at bounding box center [703, 163] width 883 height 31
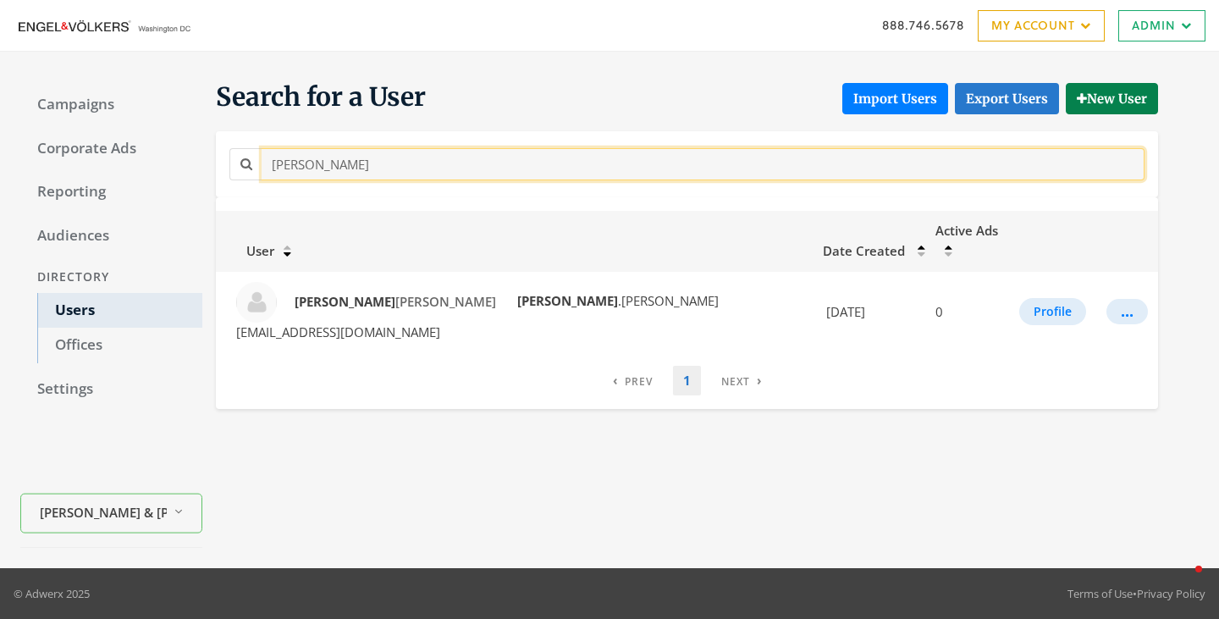
type input "[PERSON_NAME]"
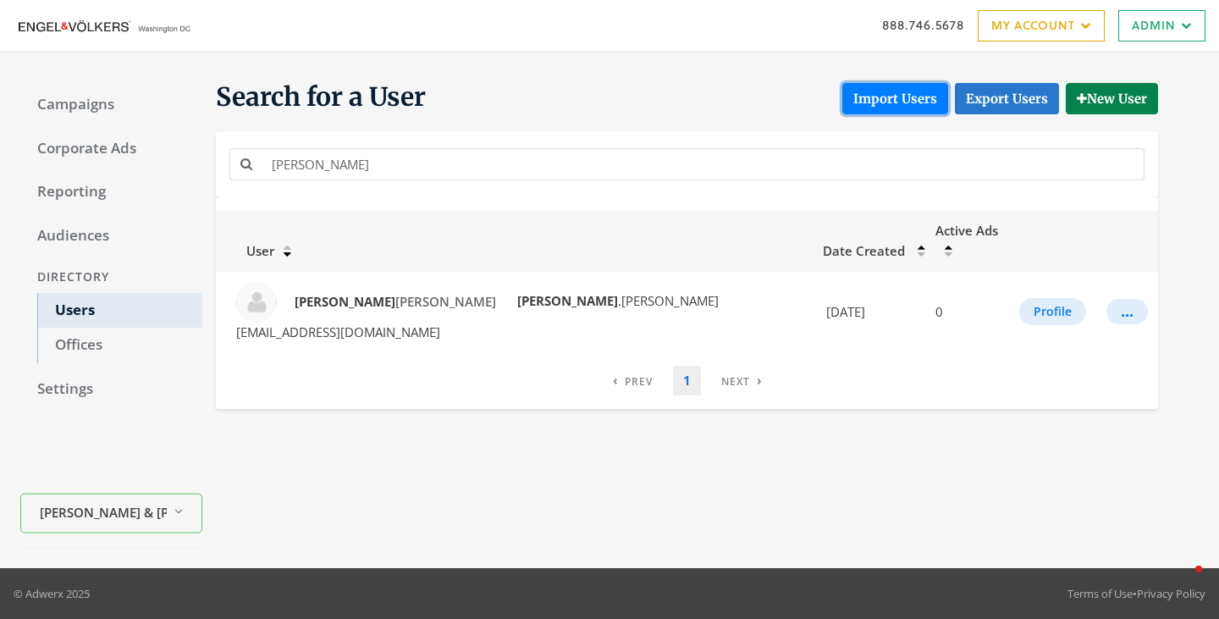
click at [862, 98] on button "Import Users" at bounding box center [895, 98] width 106 height 31
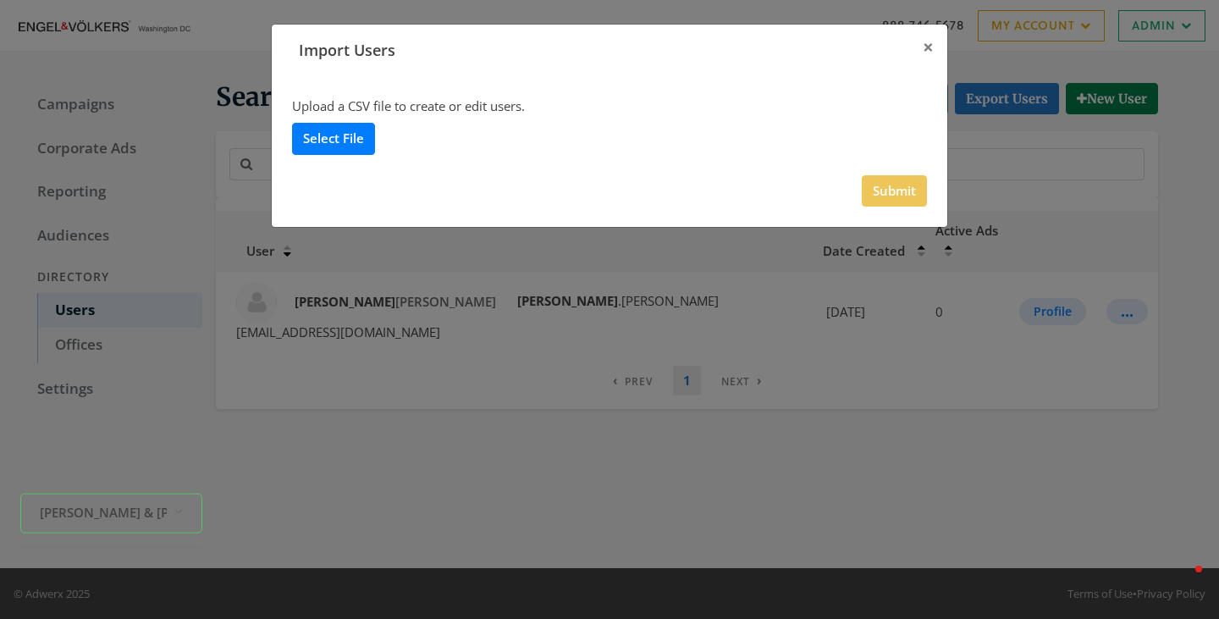
click at [312, 144] on label "Select File" at bounding box center [333, 138] width 83 height 31
click at [0, 0] on input "Select File" at bounding box center [0, 0] width 0 height 0
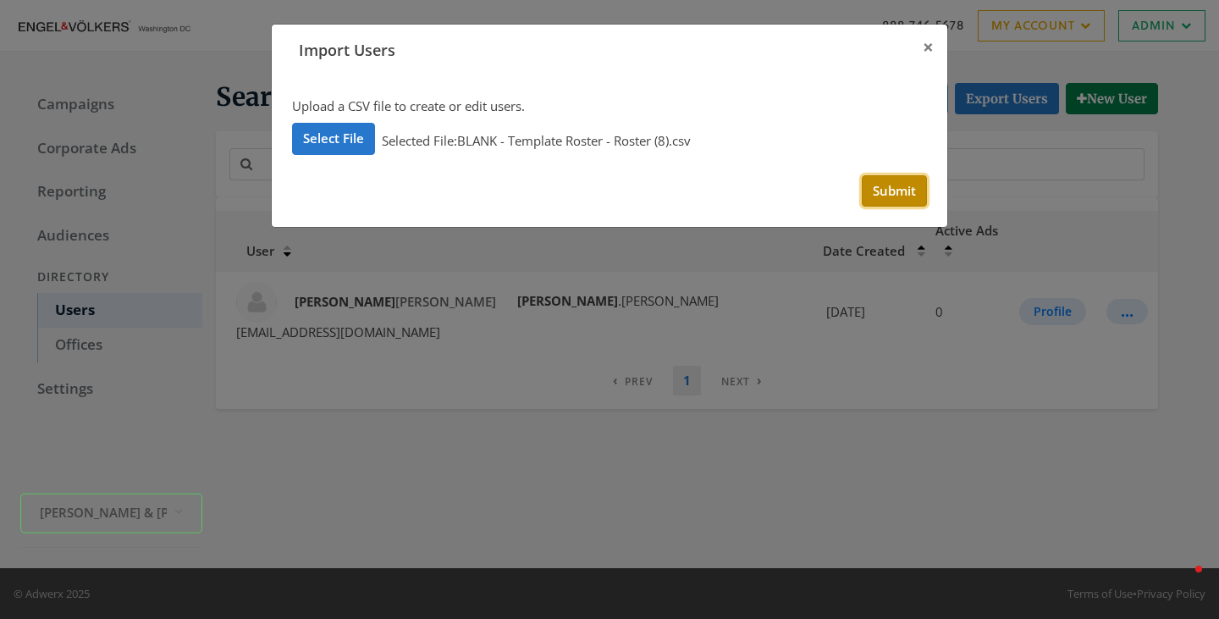
click at [888, 191] on button "Submit" at bounding box center [894, 190] width 65 height 31
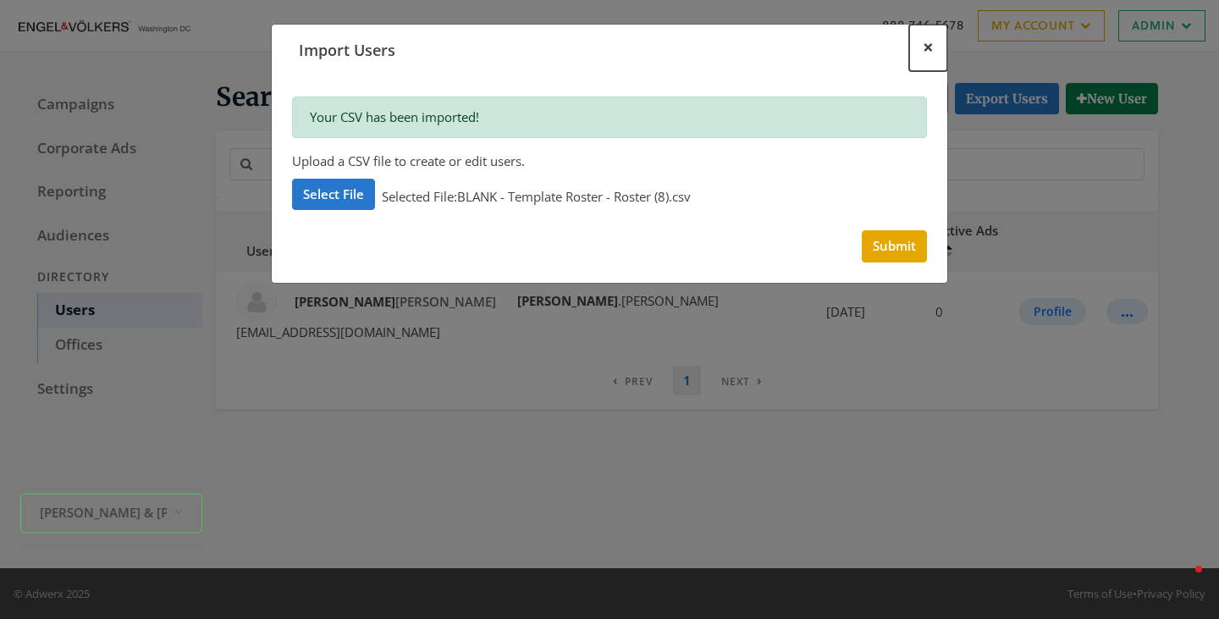
click at [928, 61] on button "×" at bounding box center [928, 48] width 38 height 47
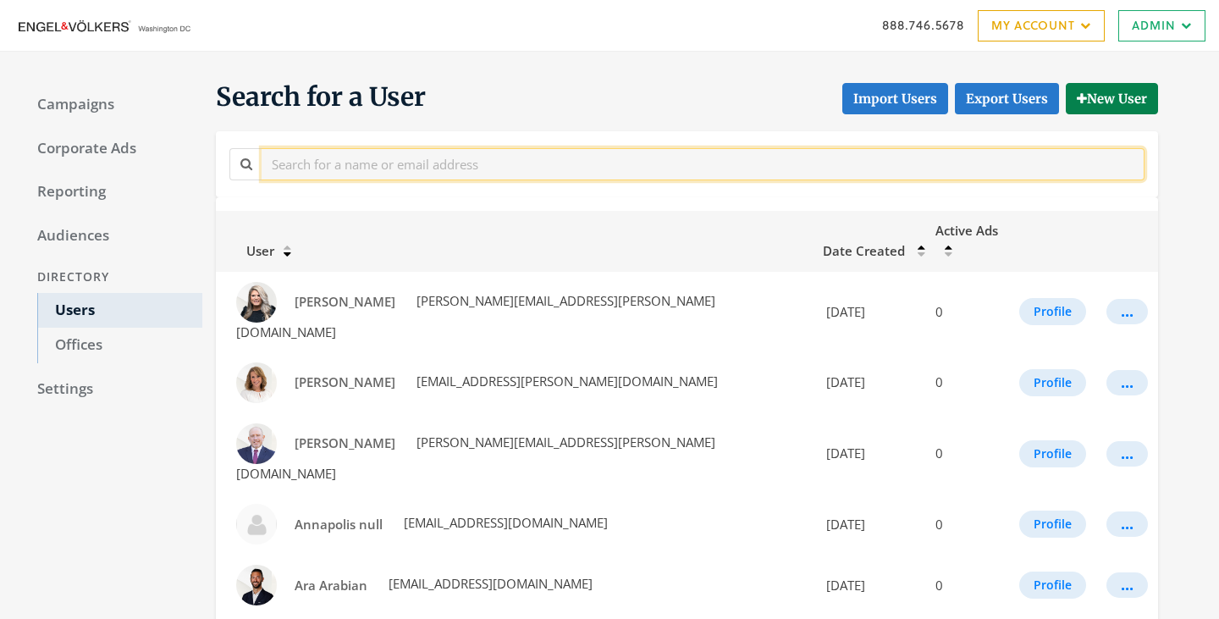
click at [428, 167] on input "text" at bounding box center [703, 163] width 883 height 31
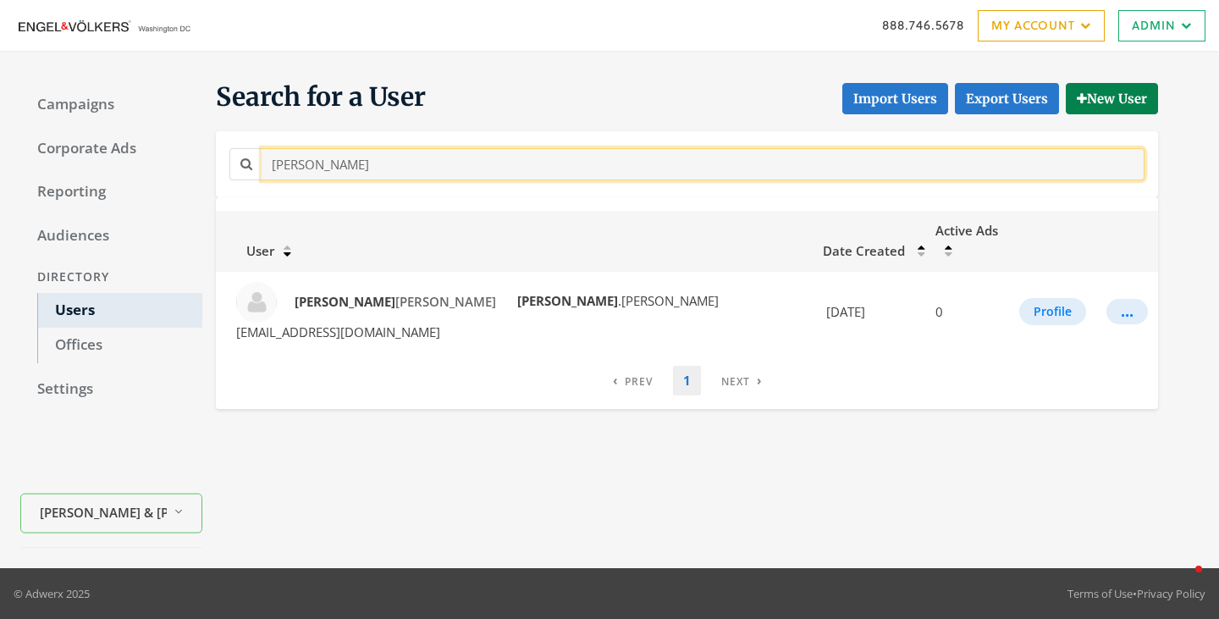
type input "[PERSON_NAME]"
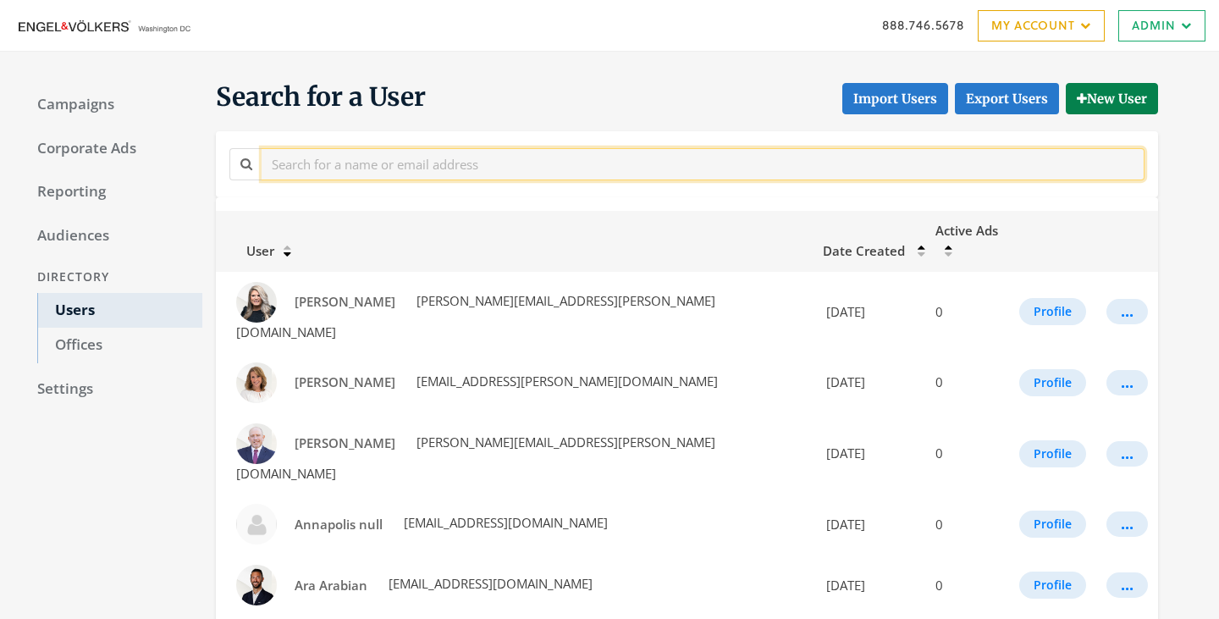
click at [448, 164] on input "text" at bounding box center [703, 163] width 883 height 31
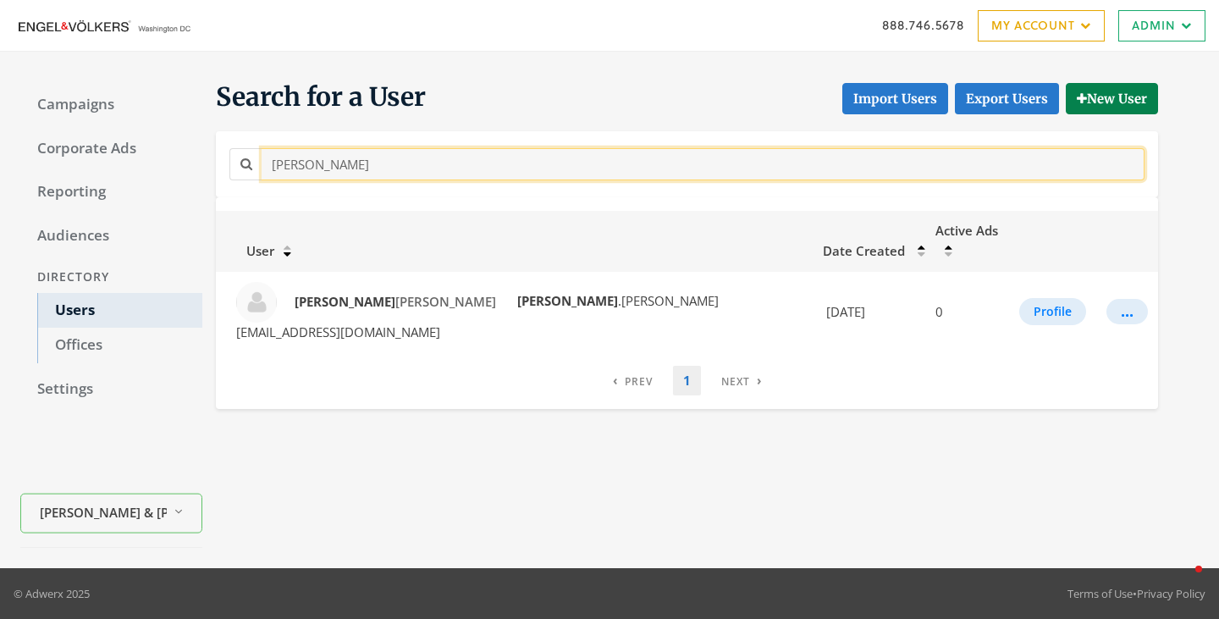
type input "[PERSON_NAME]"
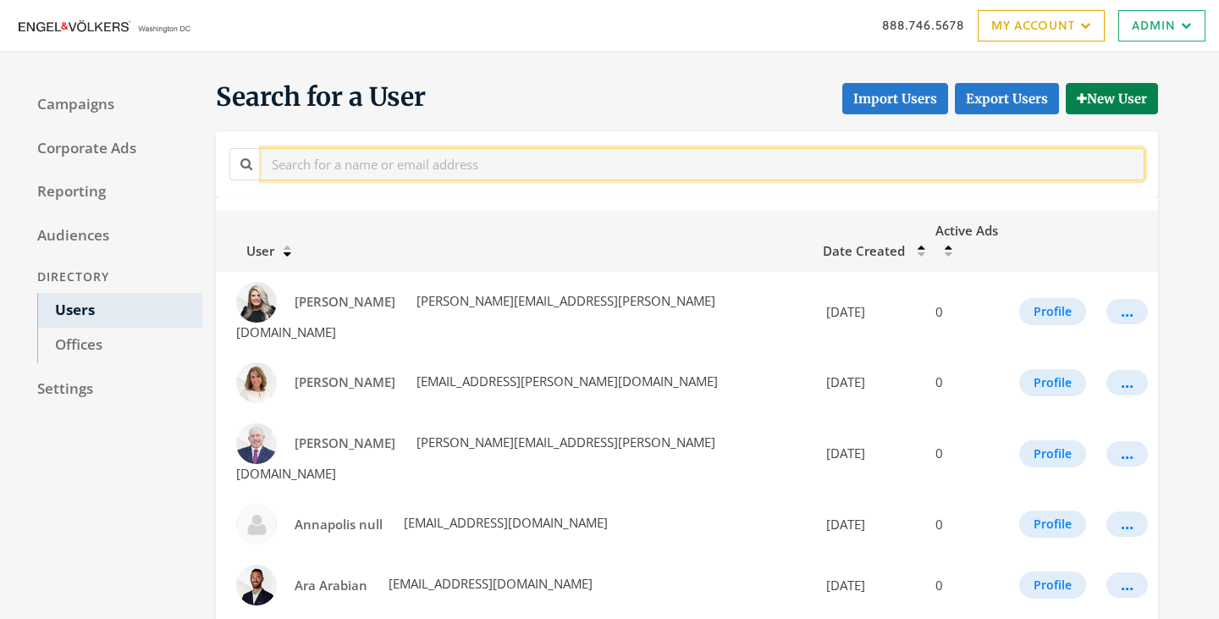
click at [410, 154] on input "text" at bounding box center [703, 163] width 883 height 31
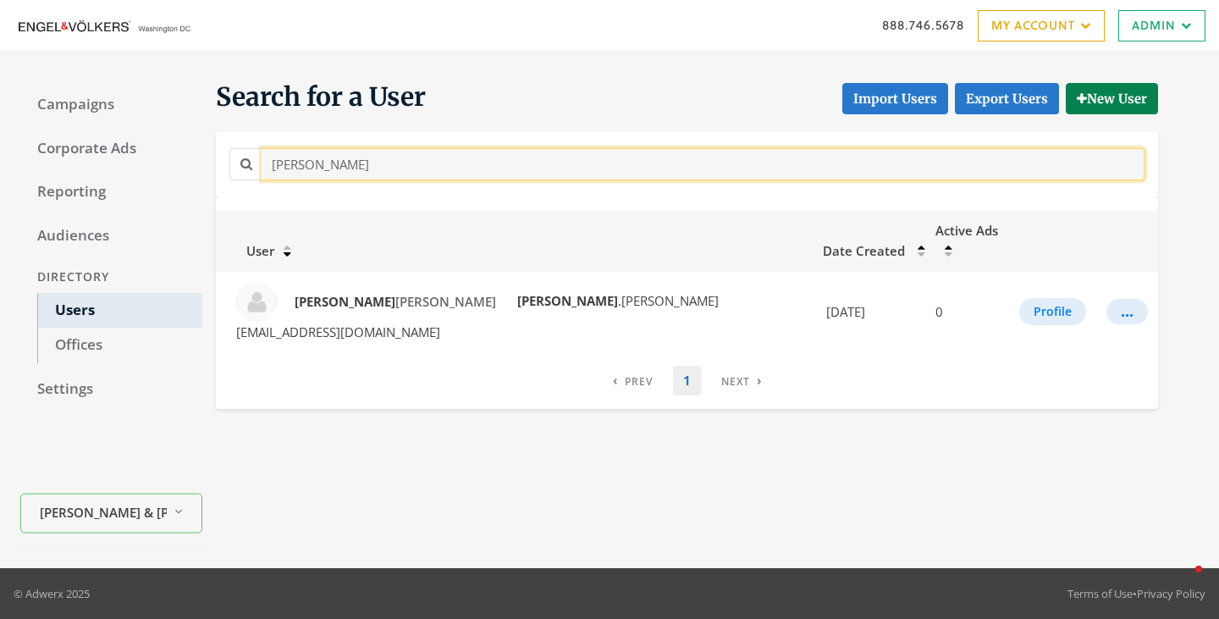
type input "[PERSON_NAME]"
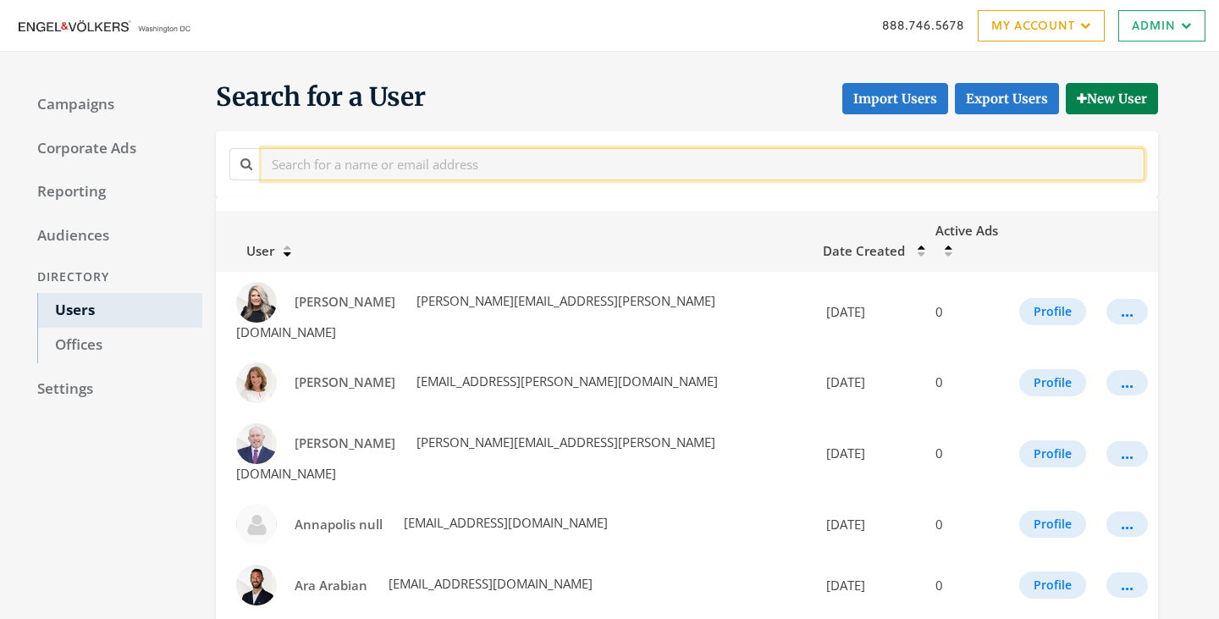
click at [454, 170] on input "text" at bounding box center [703, 163] width 883 height 31
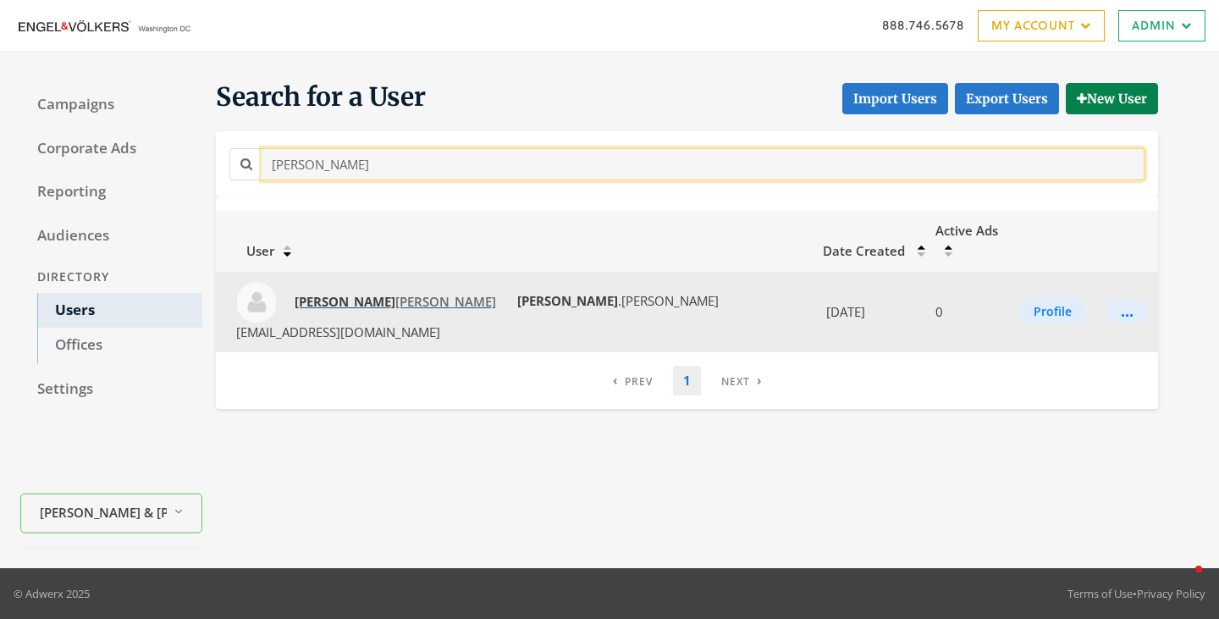
type input "[PERSON_NAME]"
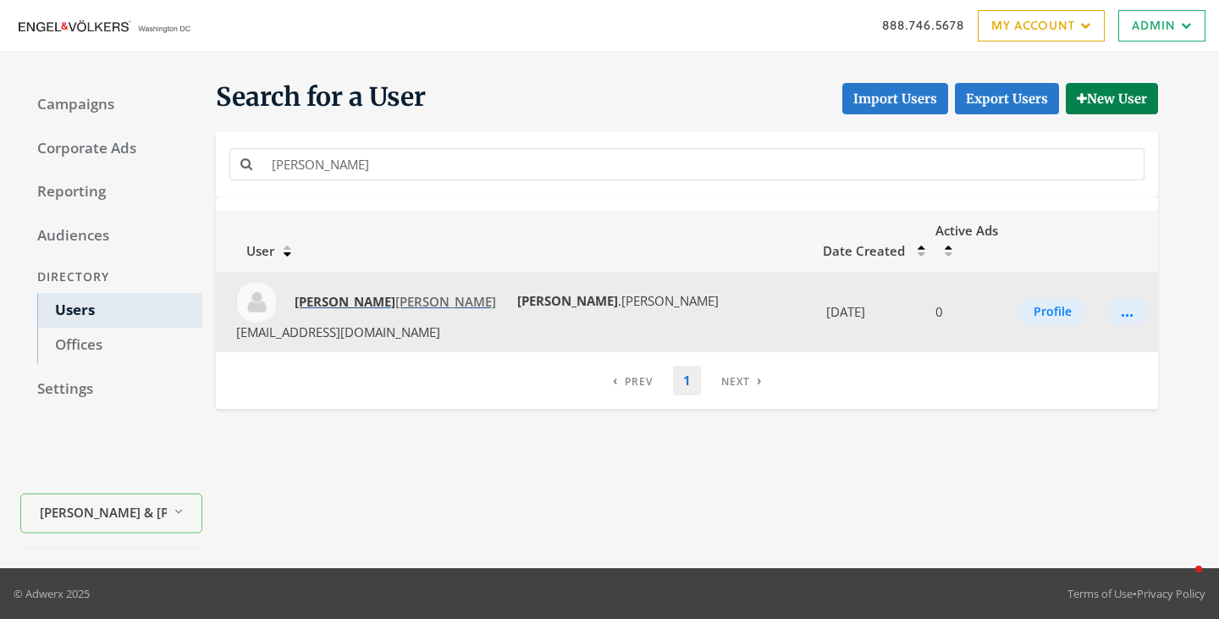
click at [347, 293] on span "Cooper McCormick" at bounding box center [395, 301] width 201 height 17
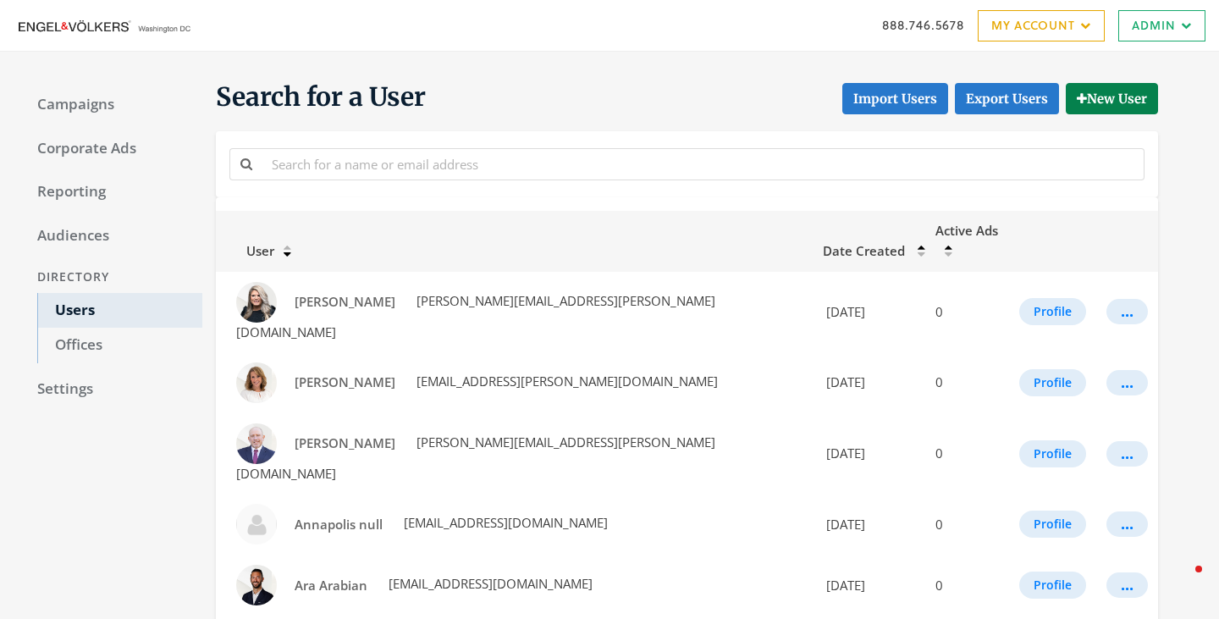
click at [114, 29] on img at bounding box center [107, 26] width 186 height 19
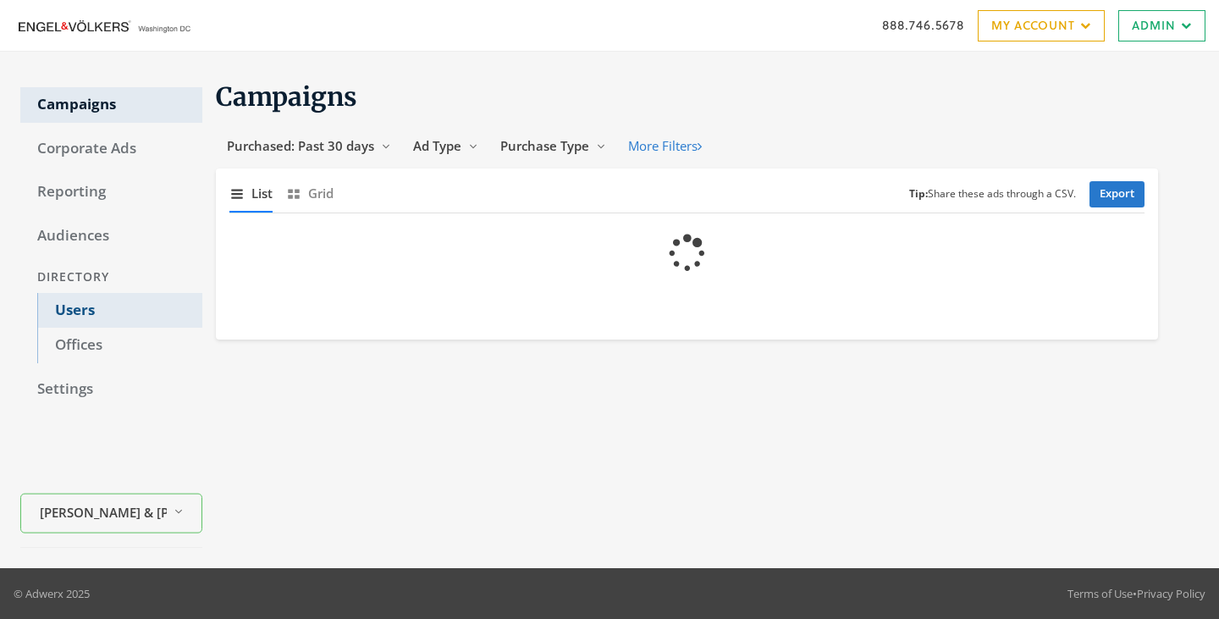
click at [47, 313] on link "Users" at bounding box center [119, 311] width 165 height 36
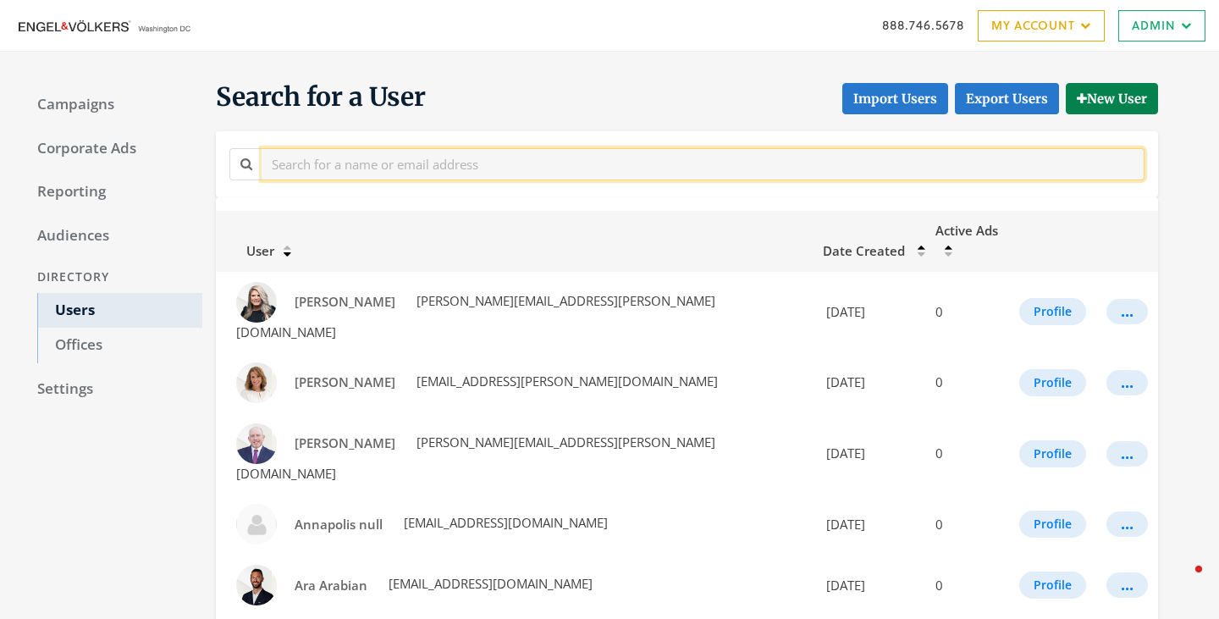
click at [545, 168] on input "text" at bounding box center [703, 163] width 883 height 31
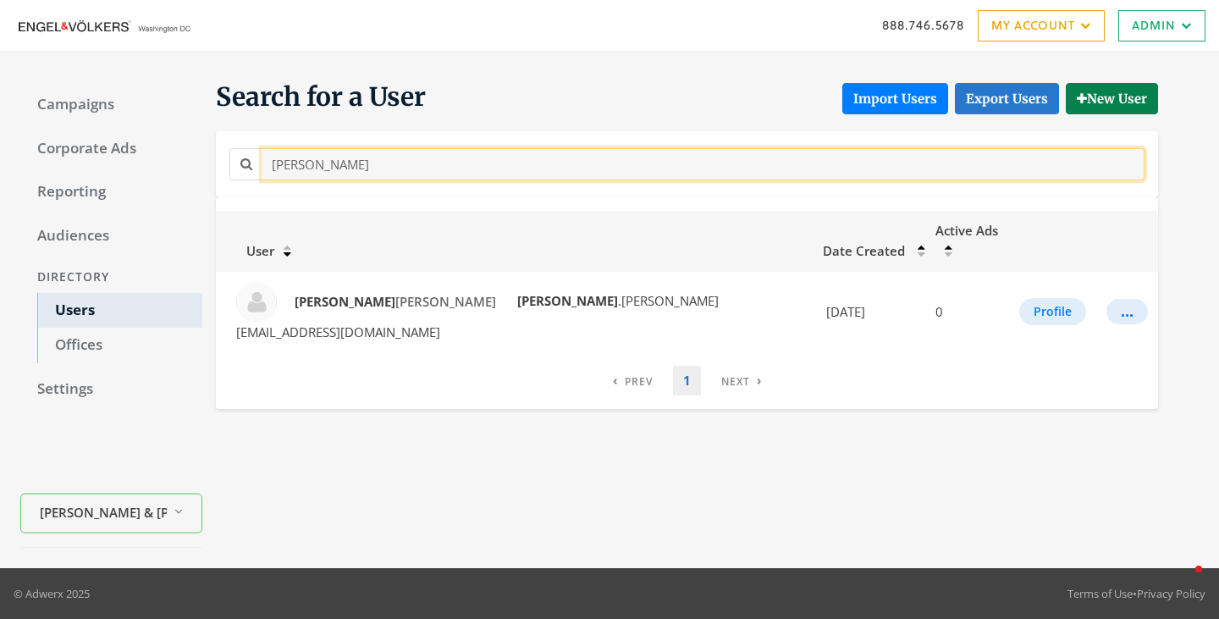
type input "[PERSON_NAME]"
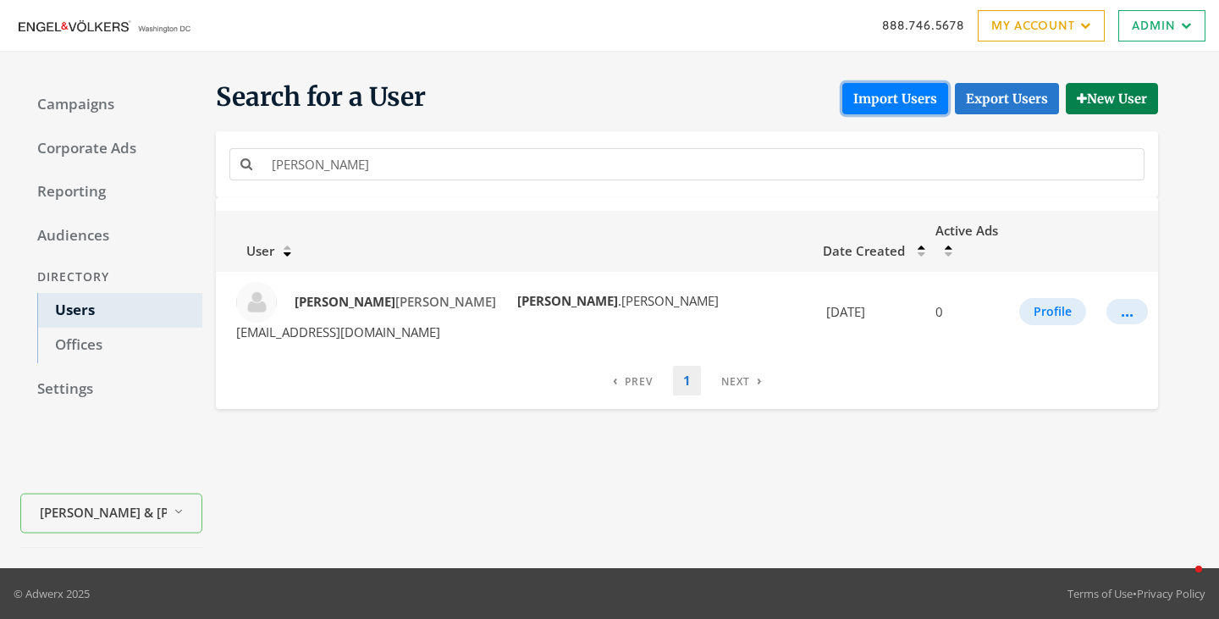
click at [884, 88] on button "Import Users" at bounding box center [895, 98] width 106 height 31
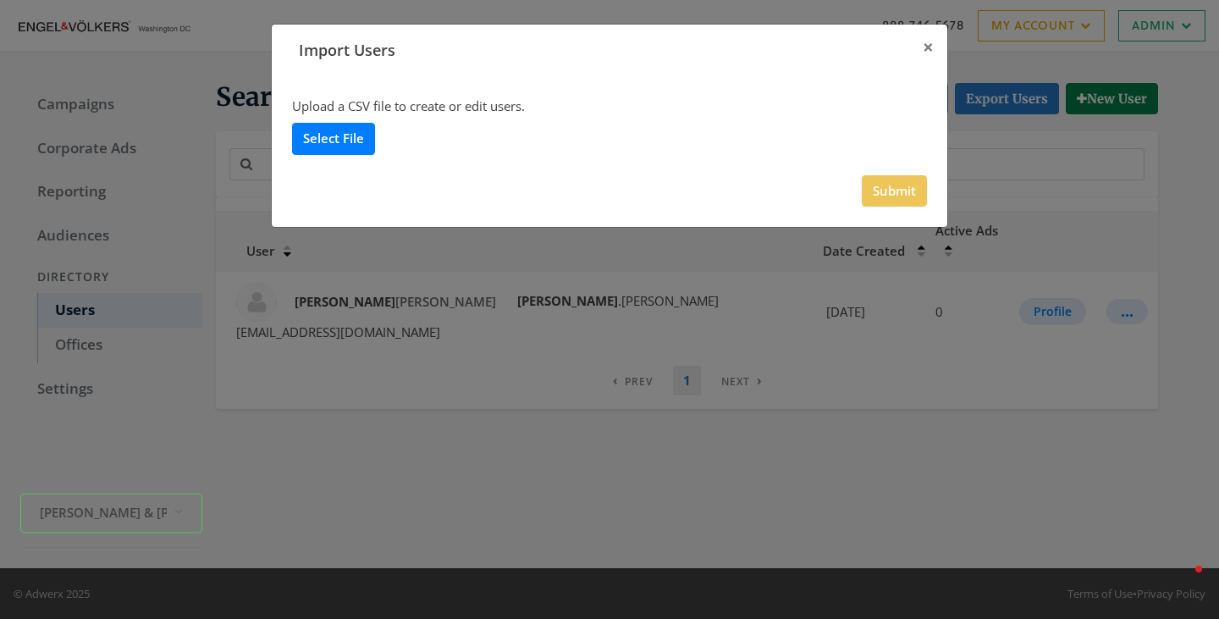
click at [352, 129] on label "Select File" at bounding box center [333, 138] width 83 height 31
click at [0, 0] on input "Select File" at bounding box center [0, 0] width 0 height 0
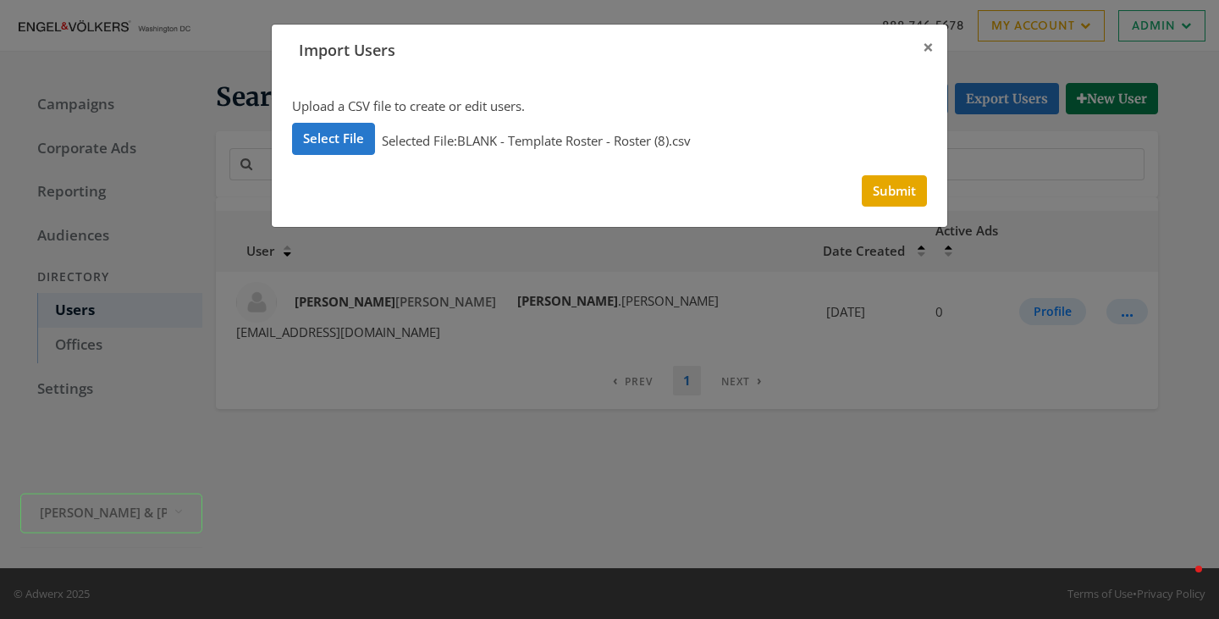
click at [907, 206] on div "Upload a CSV file to create or edit users. Select File Selected File: BLANK - T…" at bounding box center [609, 151] width 675 height 151
click at [895, 183] on button "Submit" at bounding box center [894, 190] width 65 height 31
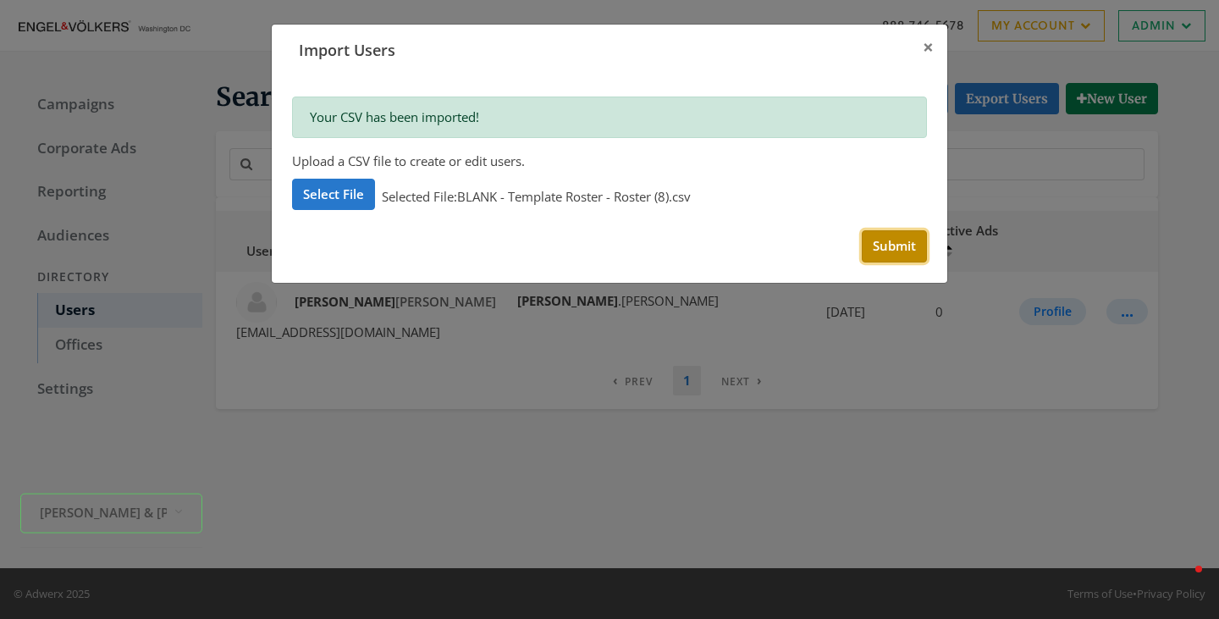
click at [889, 251] on button "Submit" at bounding box center [894, 245] width 65 height 31
click at [922, 45] on button "×" at bounding box center [928, 48] width 38 height 47
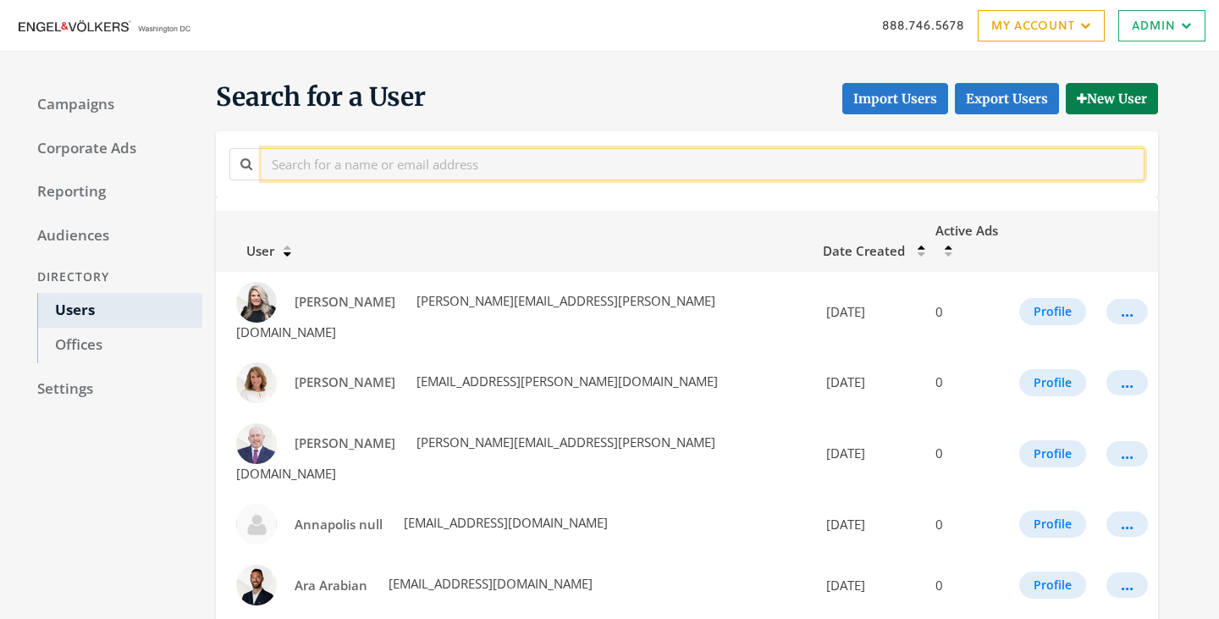
click at [421, 162] on input "text" at bounding box center [703, 163] width 883 height 31
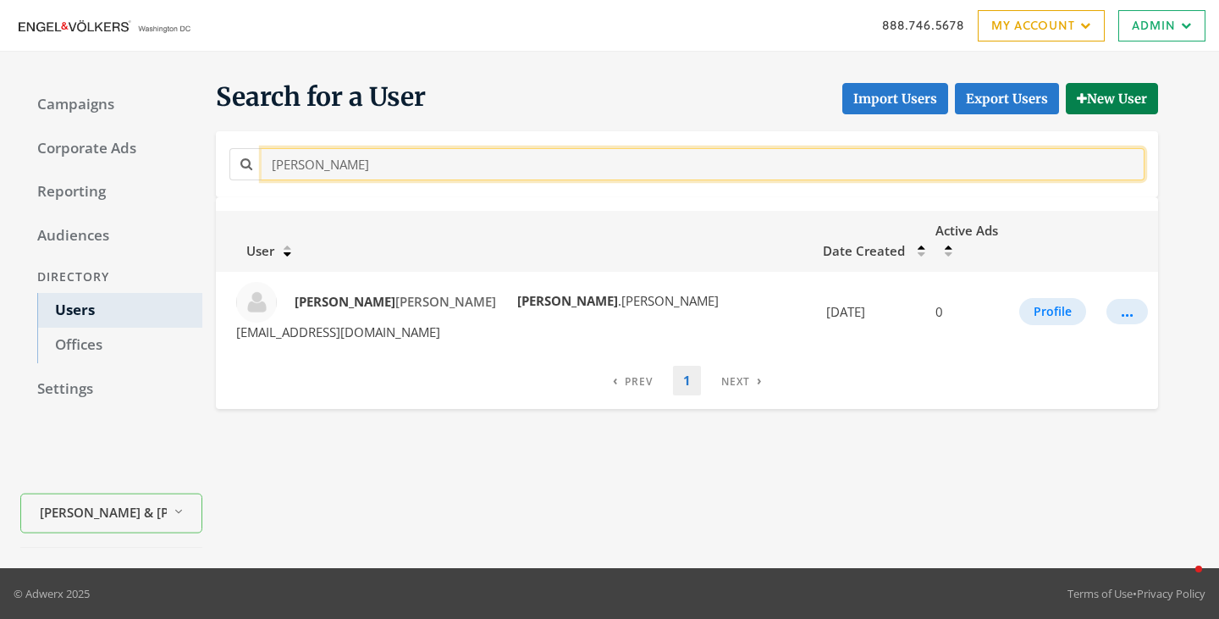
type input "[PERSON_NAME]"
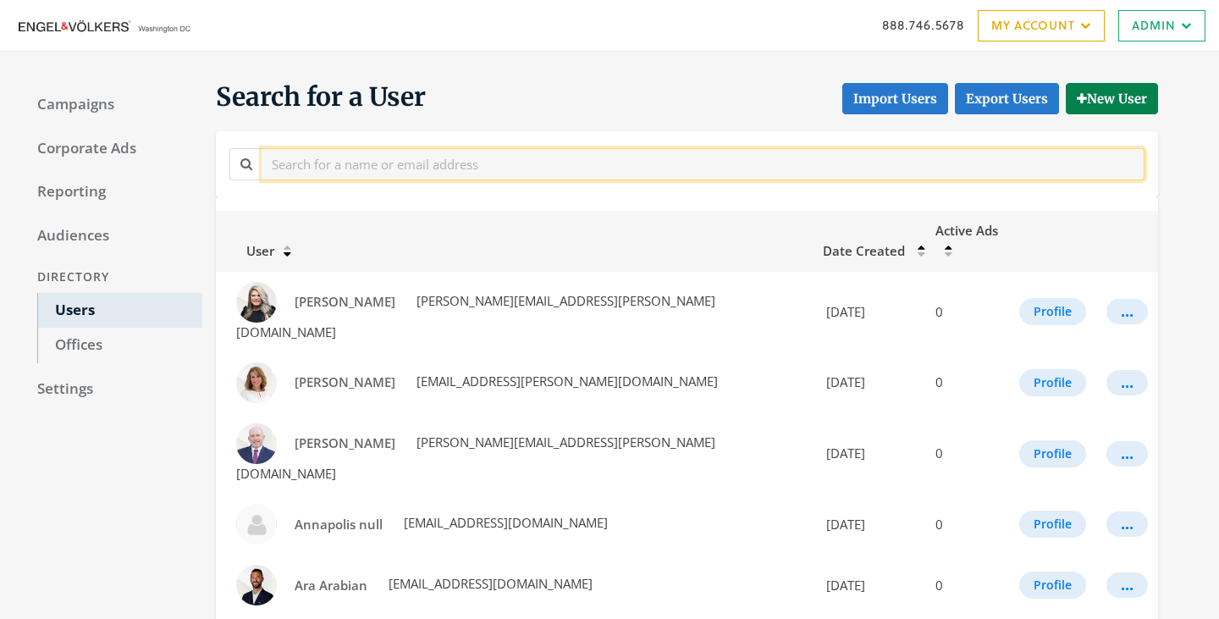
click at [381, 179] on input "text" at bounding box center [703, 163] width 883 height 31
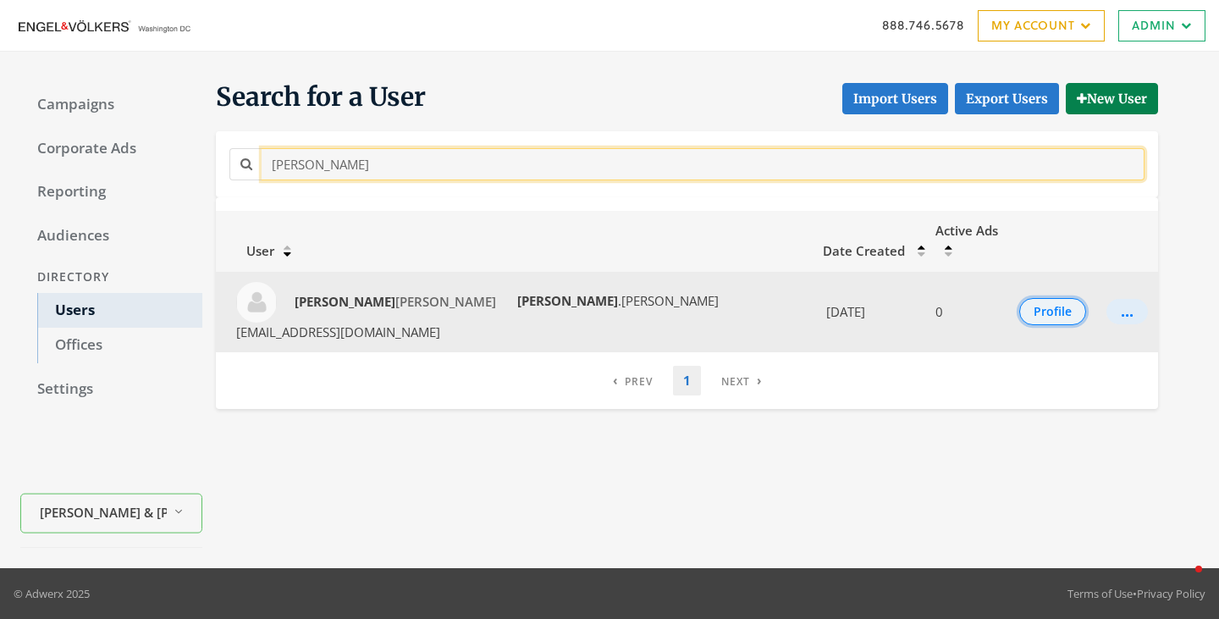
type input "[PERSON_NAME]"
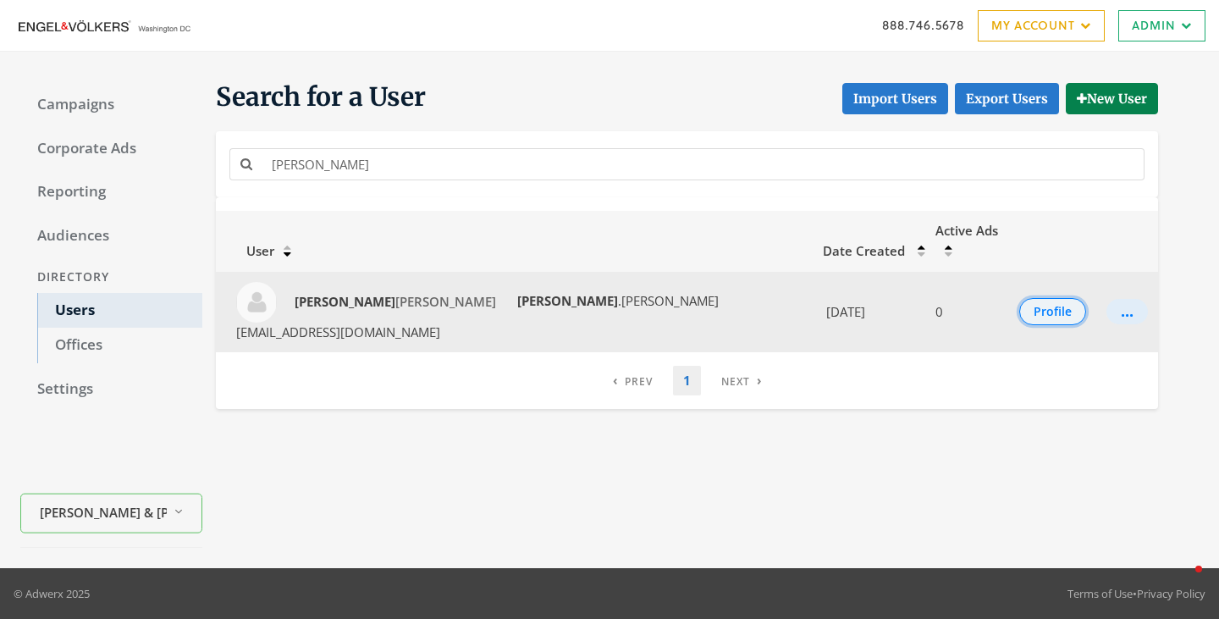
click at [1027, 298] on button "Profile" at bounding box center [1052, 311] width 67 height 27
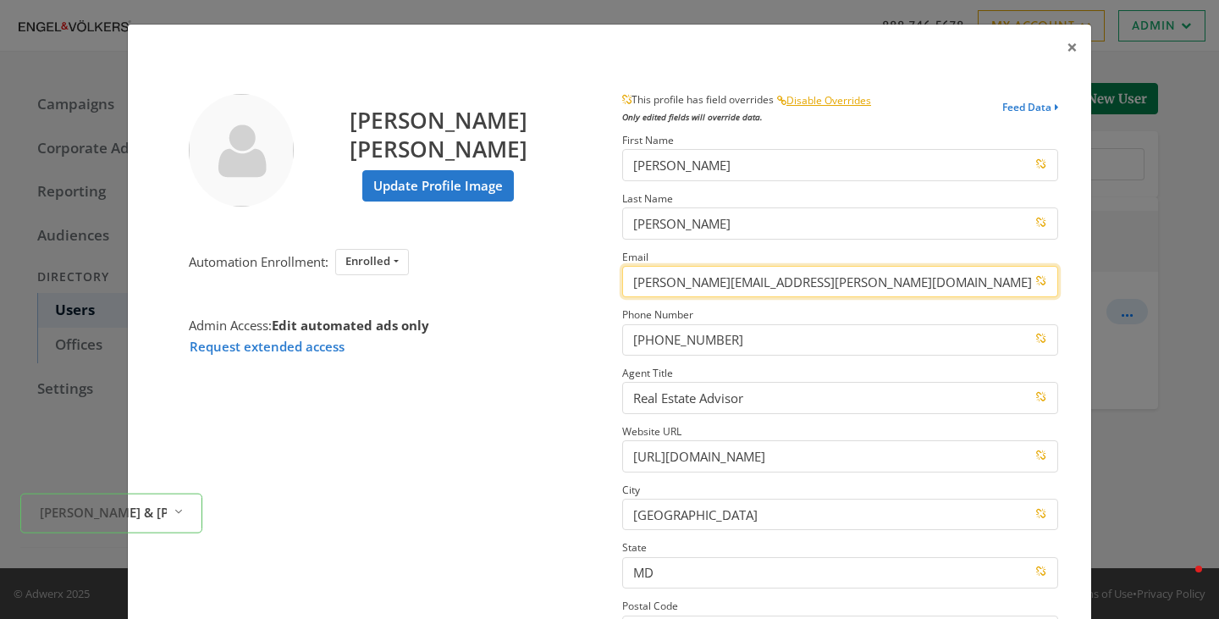
click at [870, 282] on input "cooper.mccormick@evrealestate.com" at bounding box center [840, 281] width 436 height 31
type input "cooper.mccormick@evrealestate.com"
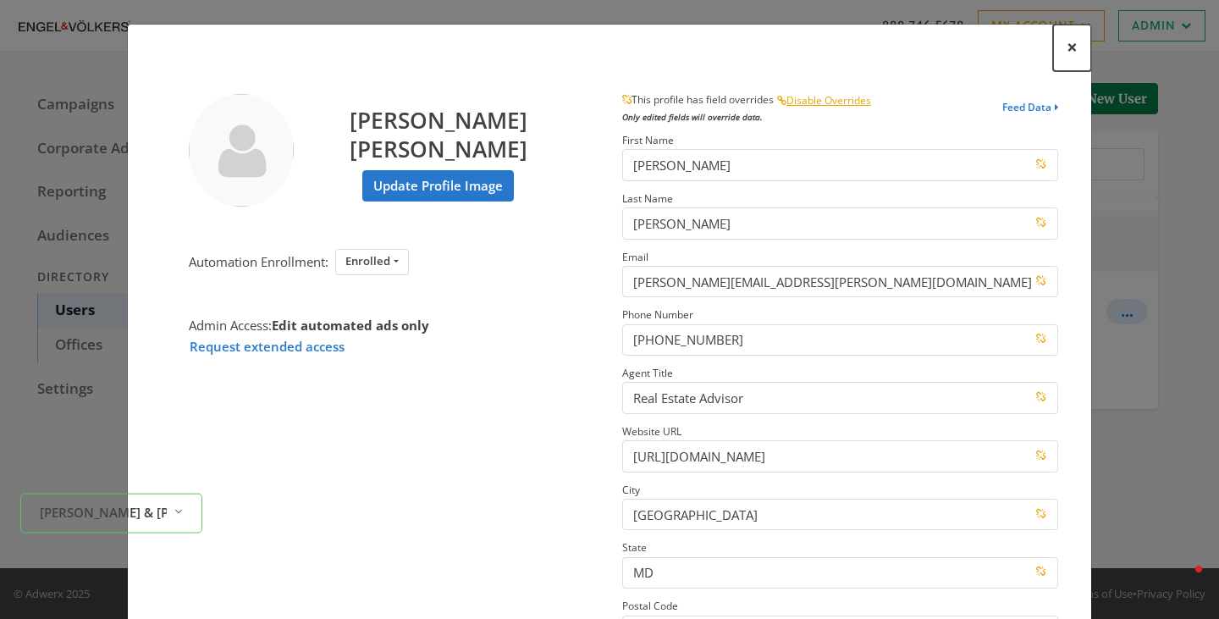
click at [1067, 47] on span "×" at bounding box center [1071, 47] width 11 height 26
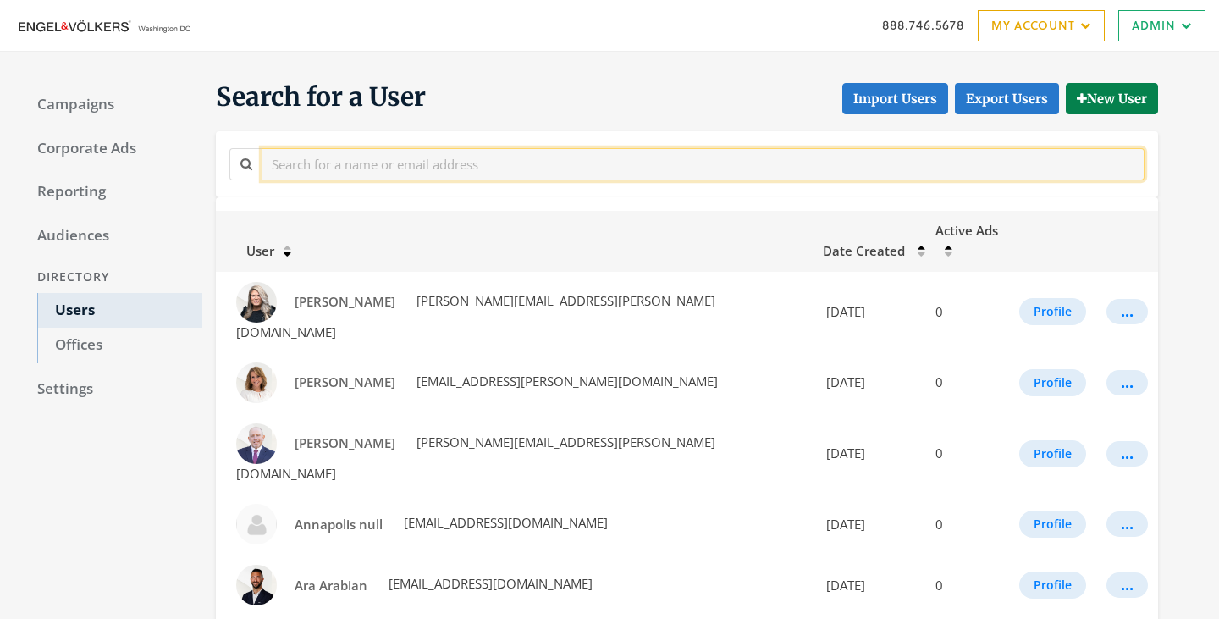
click at [411, 177] on input "text" at bounding box center [703, 163] width 883 height 31
type input "[PERSON_NAME]"
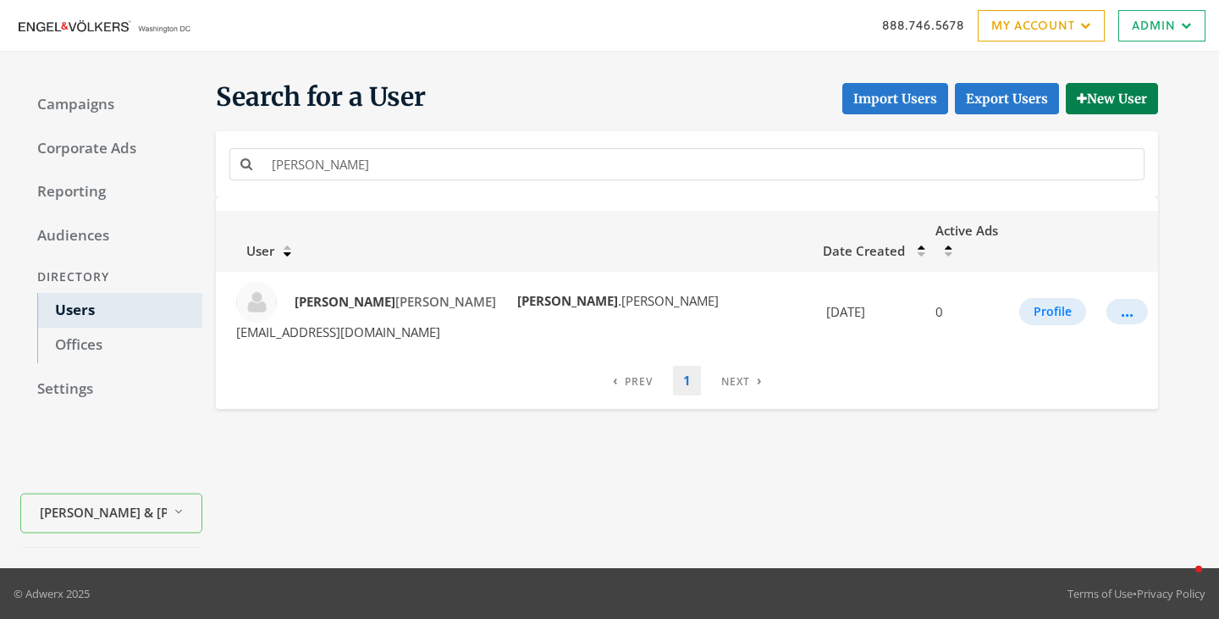
click at [506, 3] on div "888.746.5678 My Account My Campaigns Account Summary Compliance Dashboard Enter…" at bounding box center [609, 25] width 1219 height 51
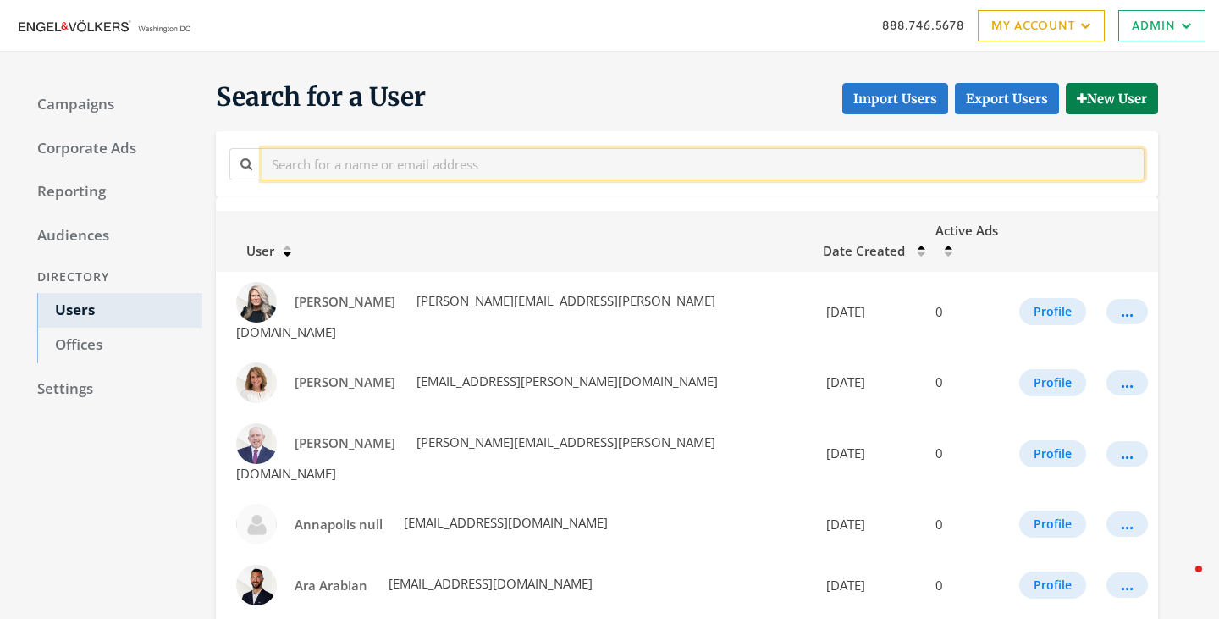
click at [353, 167] on input "text" at bounding box center [703, 163] width 883 height 31
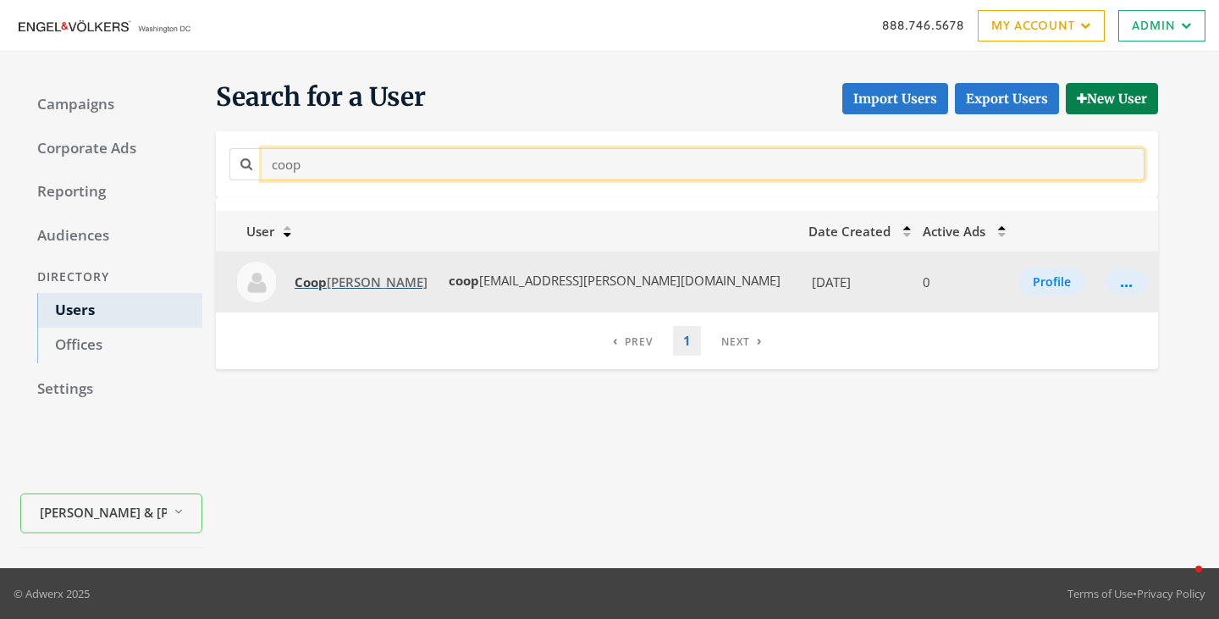
type input "coop"
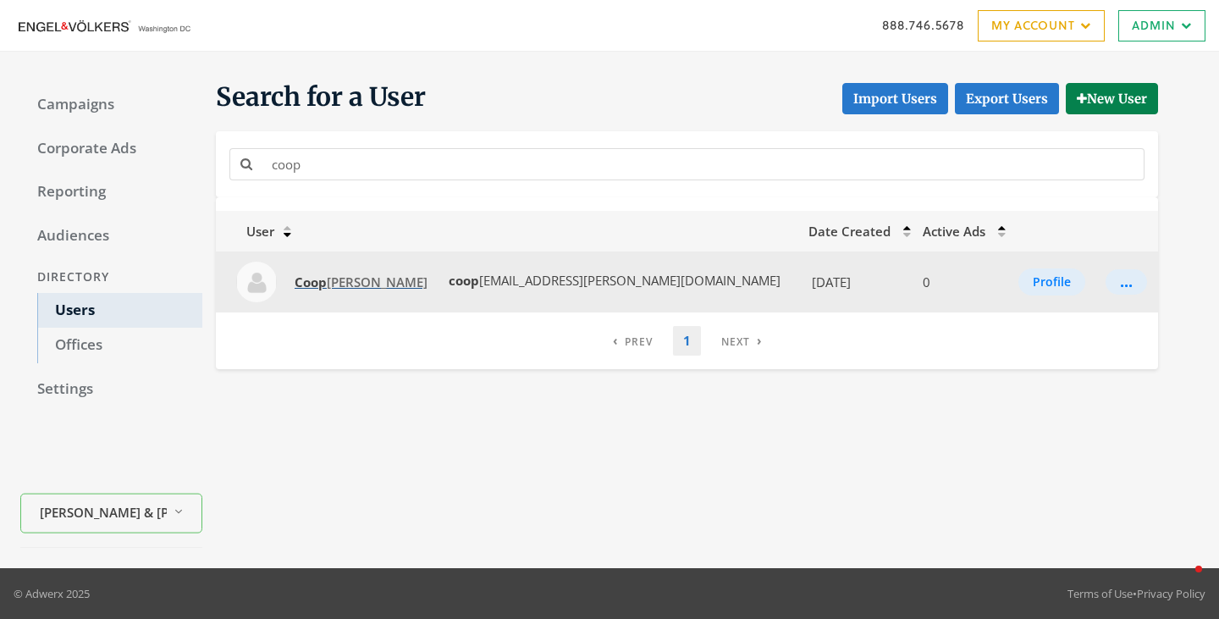
click at [339, 288] on span "Coop [PERSON_NAME]" at bounding box center [361, 281] width 133 height 17
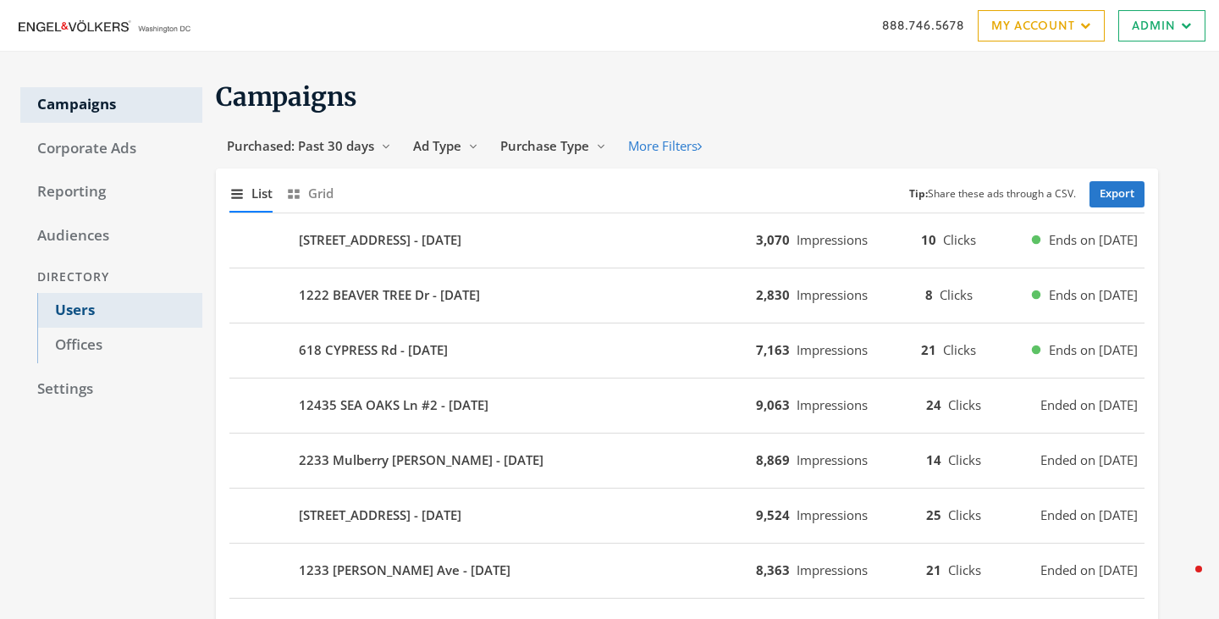
click at [88, 306] on link "Users" at bounding box center [119, 311] width 165 height 36
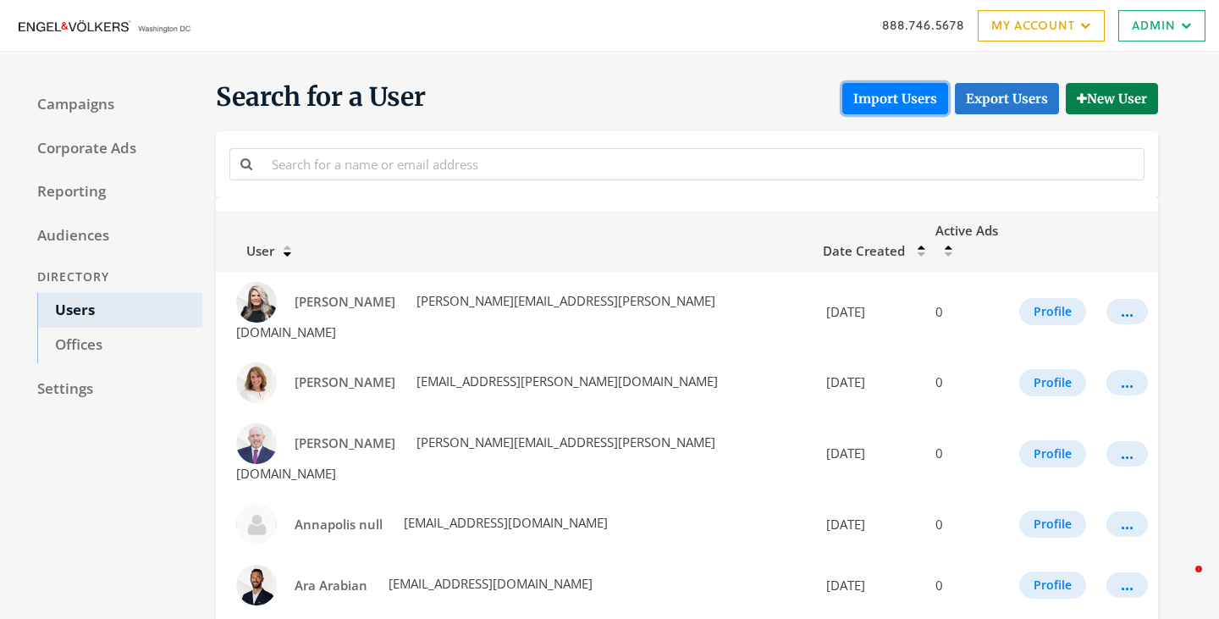
click at [874, 94] on button "Import Users" at bounding box center [895, 98] width 106 height 31
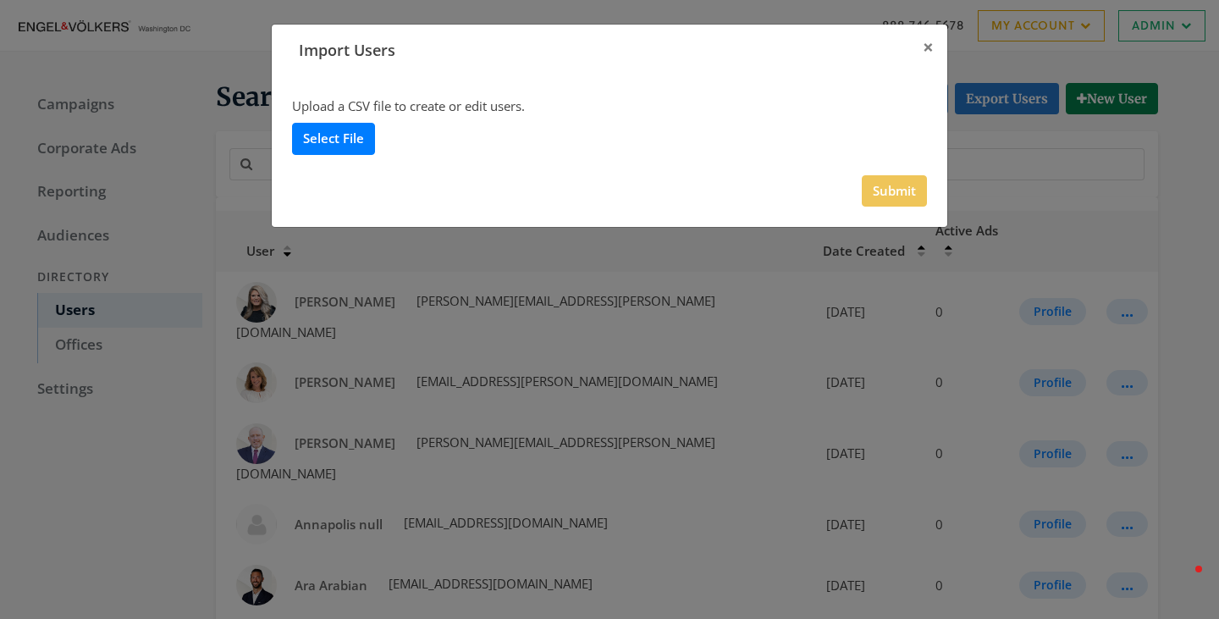
click at [363, 146] on label "Select File" at bounding box center [333, 138] width 83 height 31
click at [0, 0] on input "Select File" at bounding box center [0, 0] width 0 height 0
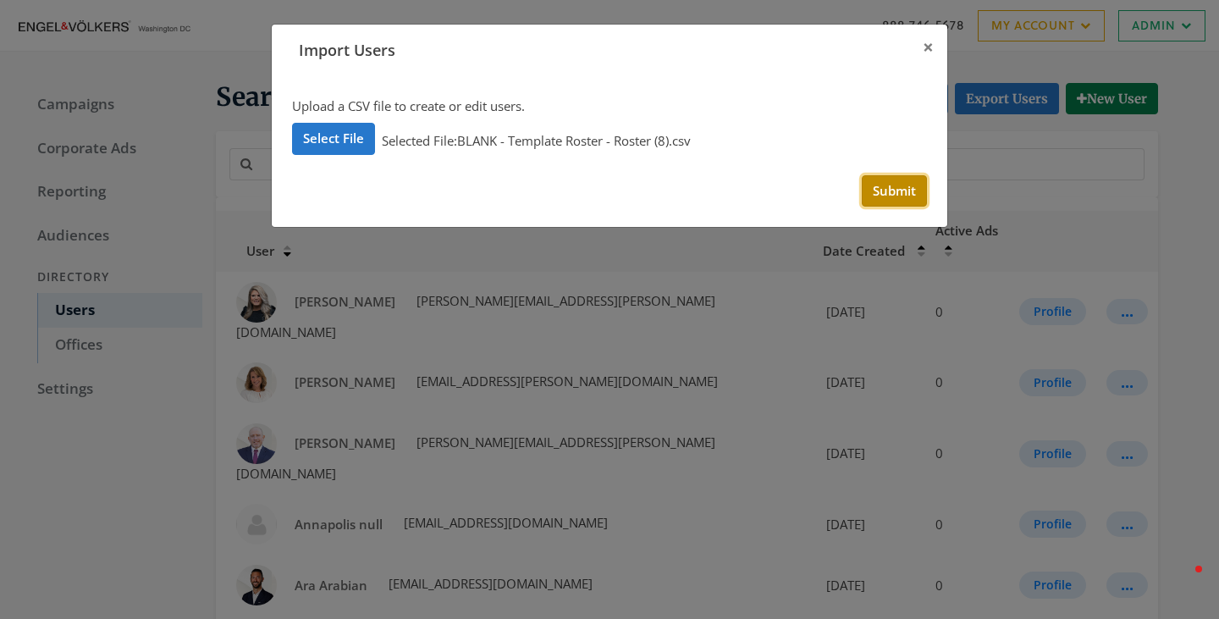
click at [887, 195] on button "Submit" at bounding box center [894, 190] width 65 height 31
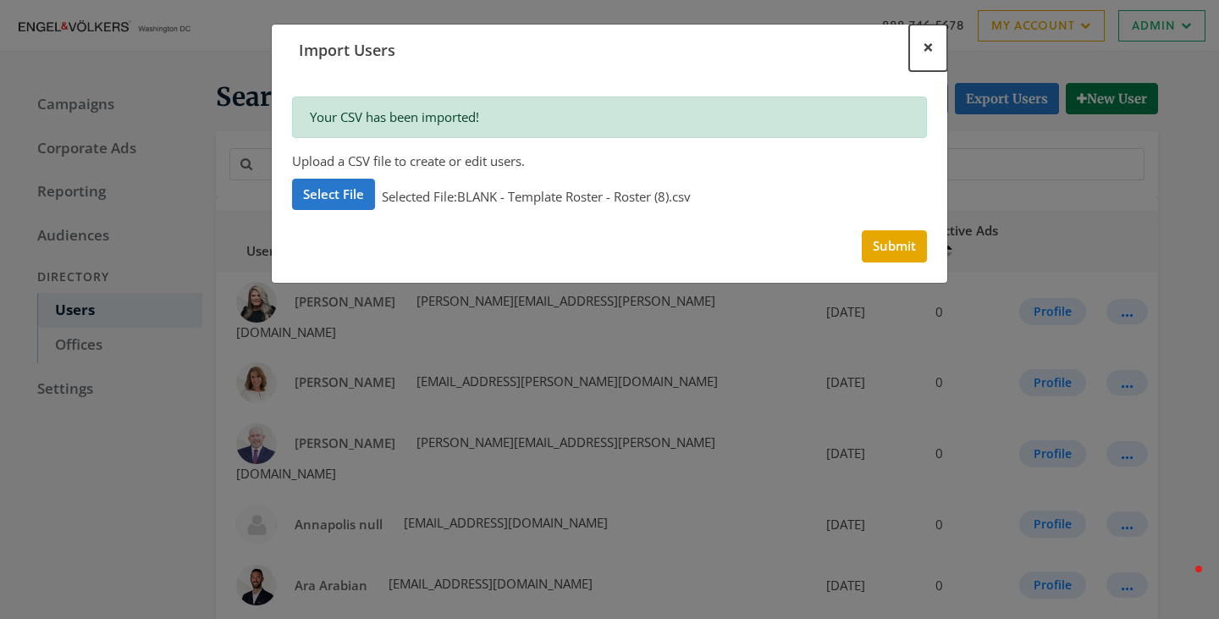
click at [930, 48] on span "×" at bounding box center [927, 47] width 11 height 26
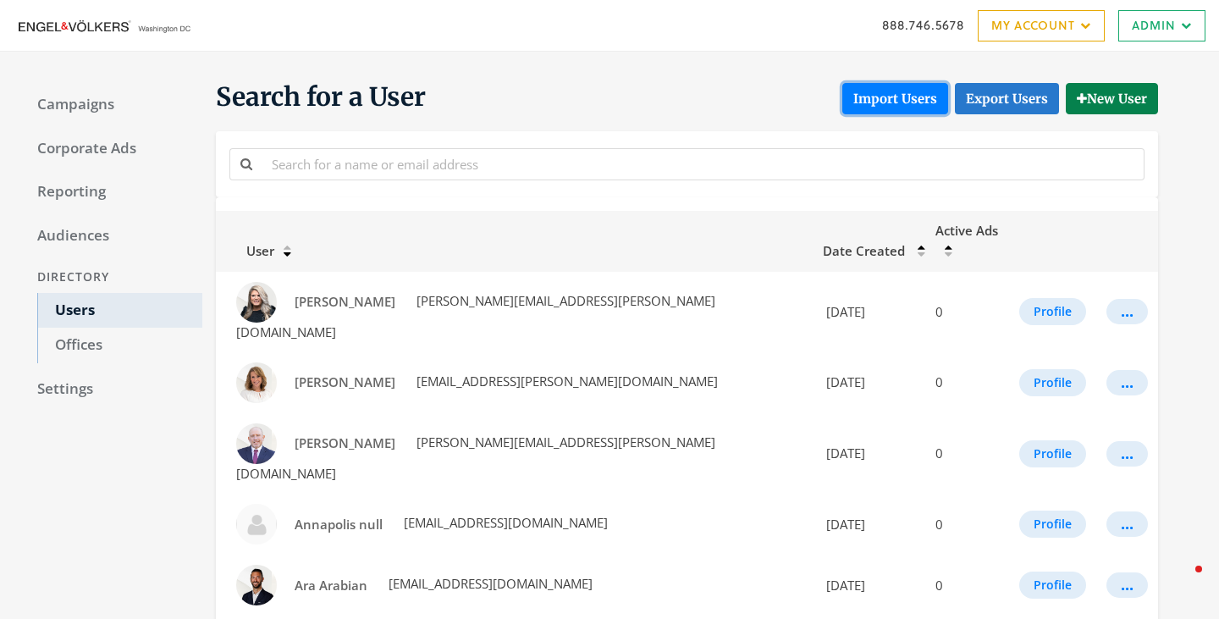
click at [904, 107] on button "Import Users" at bounding box center [895, 98] width 106 height 31
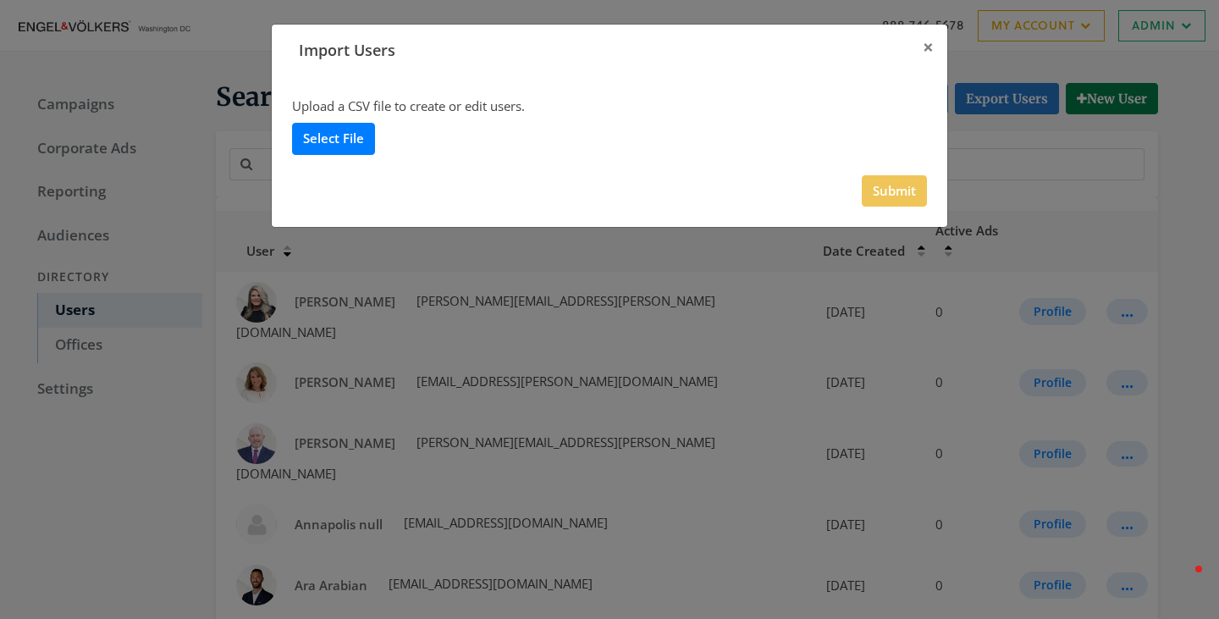
click at [320, 142] on label "Select File" at bounding box center [333, 138] width 83 height 31
click at [0, 0] on input "Select File" at bounding box center [0, 0] width 0 height 0
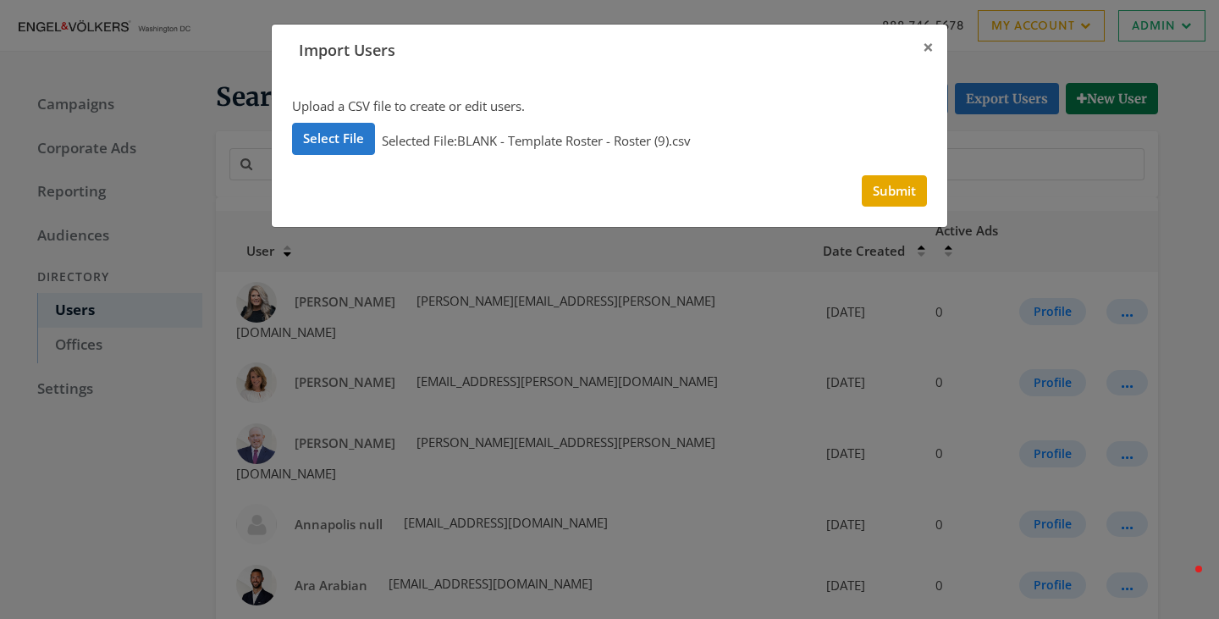
click at [911, 220] on div "Upload a CSV file to create or edit users. Select File Selected File: BLANK - T…" at bounding box center [609, 151] width 675 height 151
click at [887, 195] on button "Submit" at bounding box center [894, 190] width 65 height 31
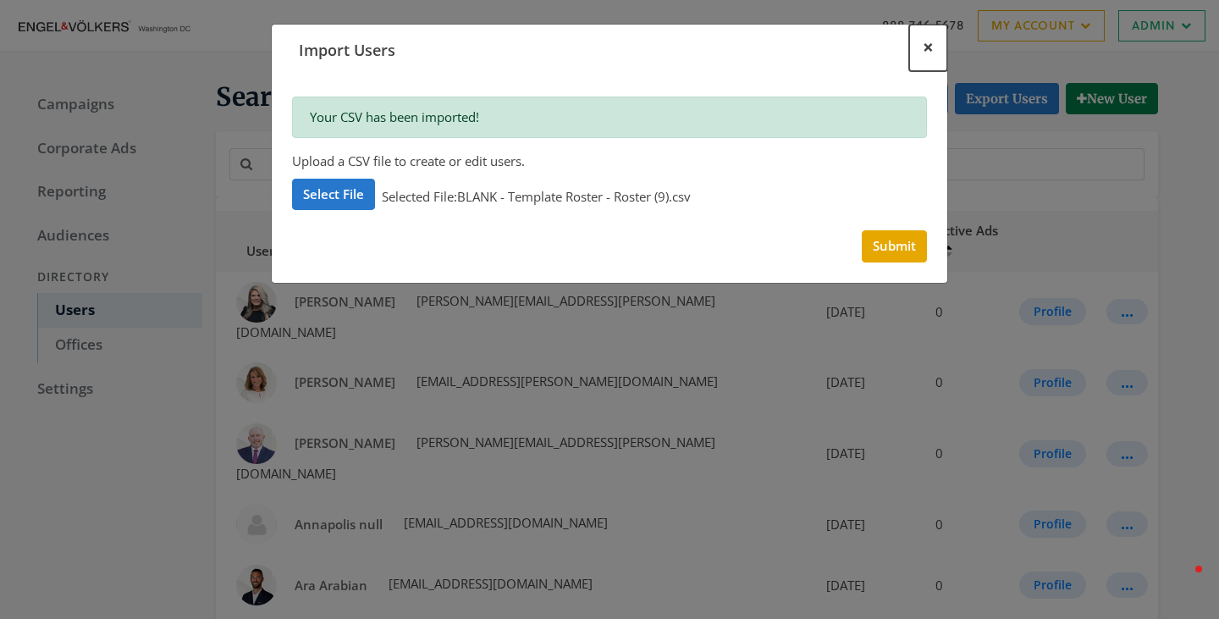
click at [928, 36] on span "×" at bounding box center [927, 47] width 11 height 26
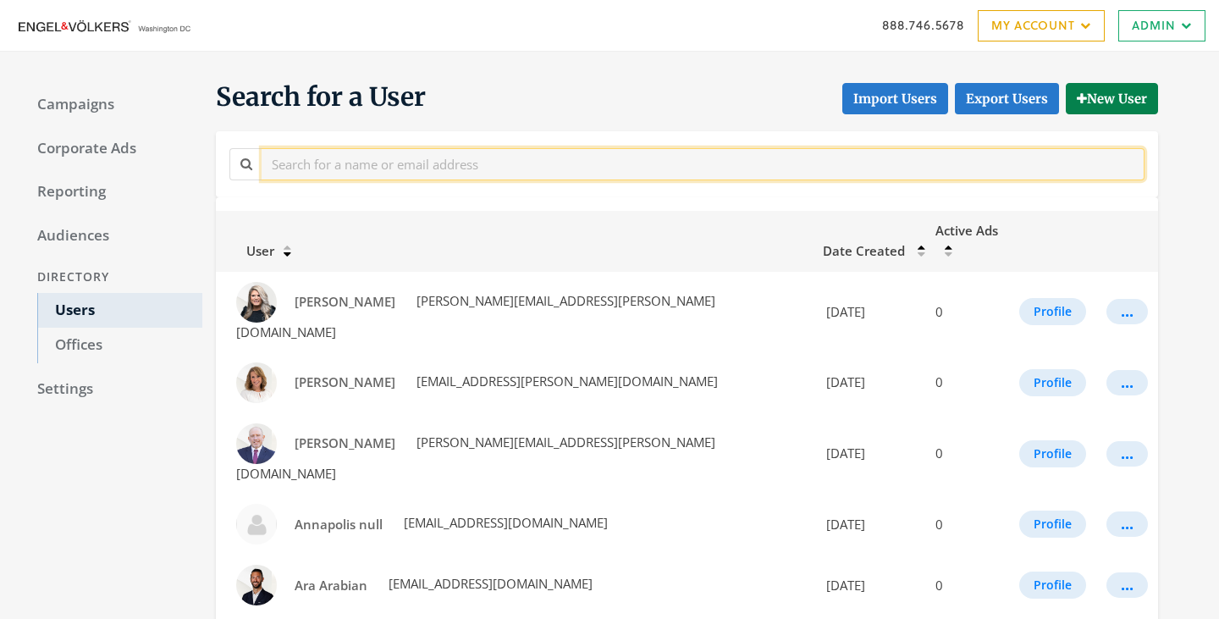
click at [437, 159] on input "text" at bounding box center [703, 163] width 883 height 31
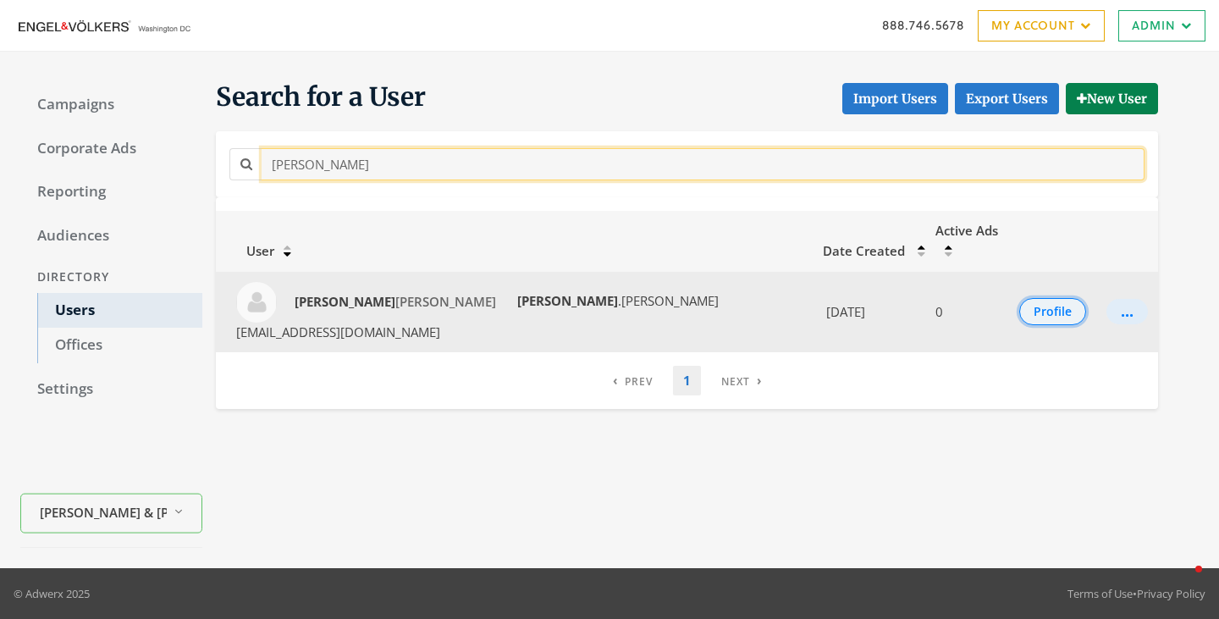
type input "[PERSON_NAME]"
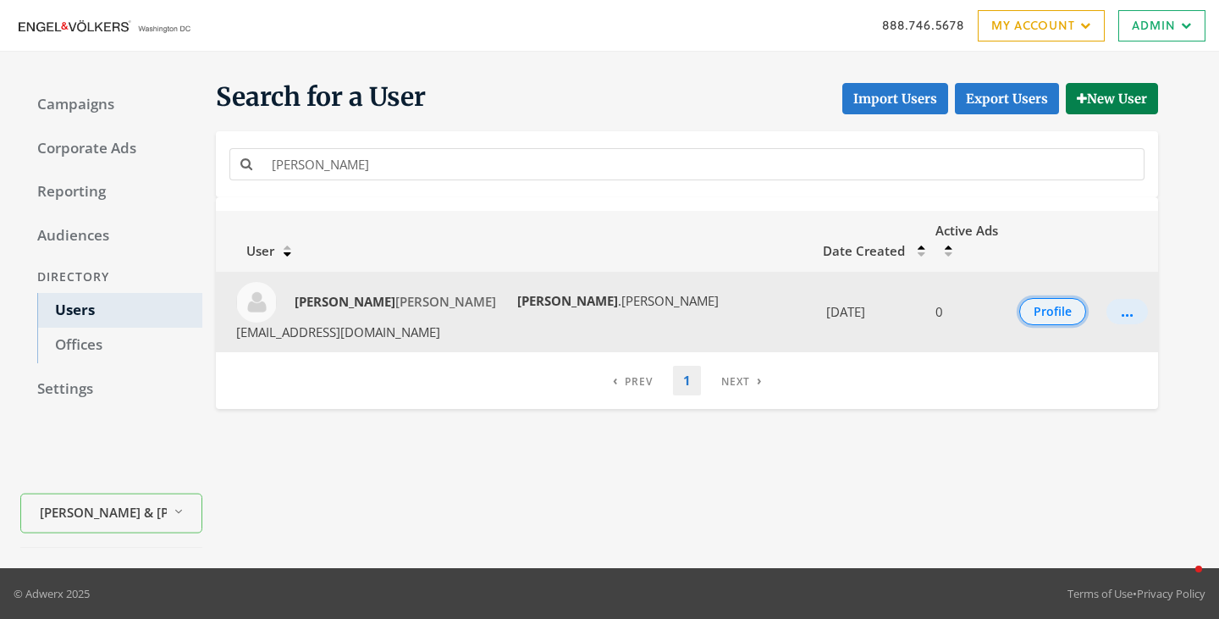
click at [1024, 298] on button "Profile" at bounding box center [1052, 311] width 67 height 27
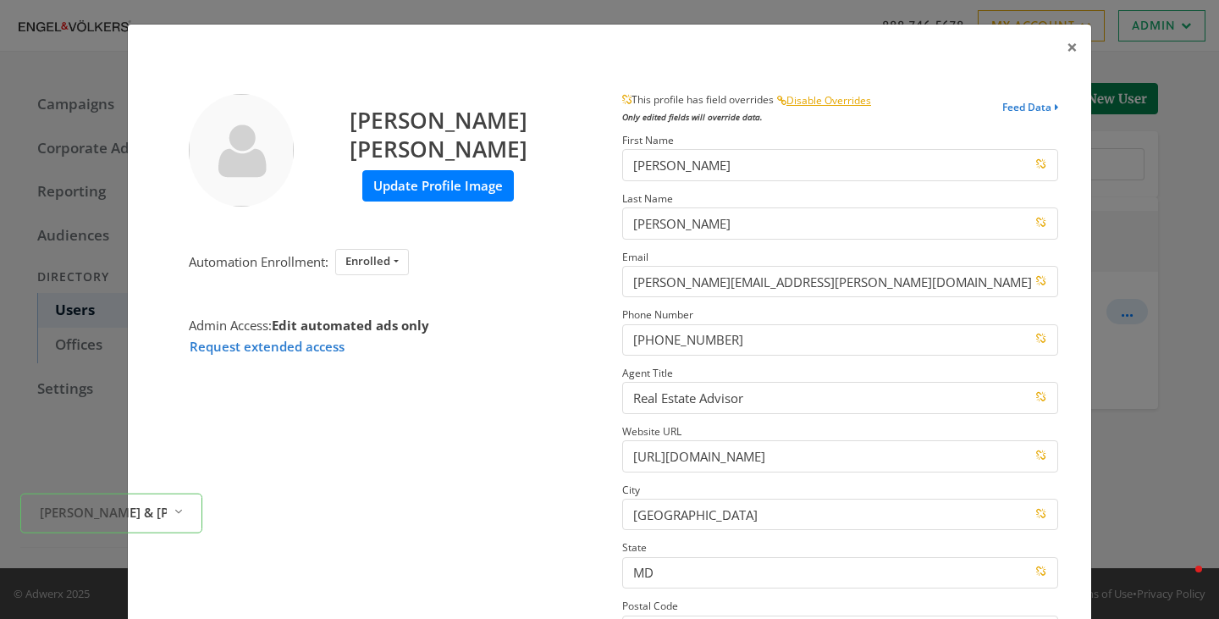
click at [388, 170] on label "Update Profile Image" at bounding box center [437, 185] width 151 height 31
click at [0, 0] on input "Update Profile Image" at bounding box center [0, 0] width 0 height 0
click at [261, 149] on img at bounding box center [241, 150] width 105 height 113
click at [1076, 56] on span "×" at bounding box center [1071, 47] width 11 height 26
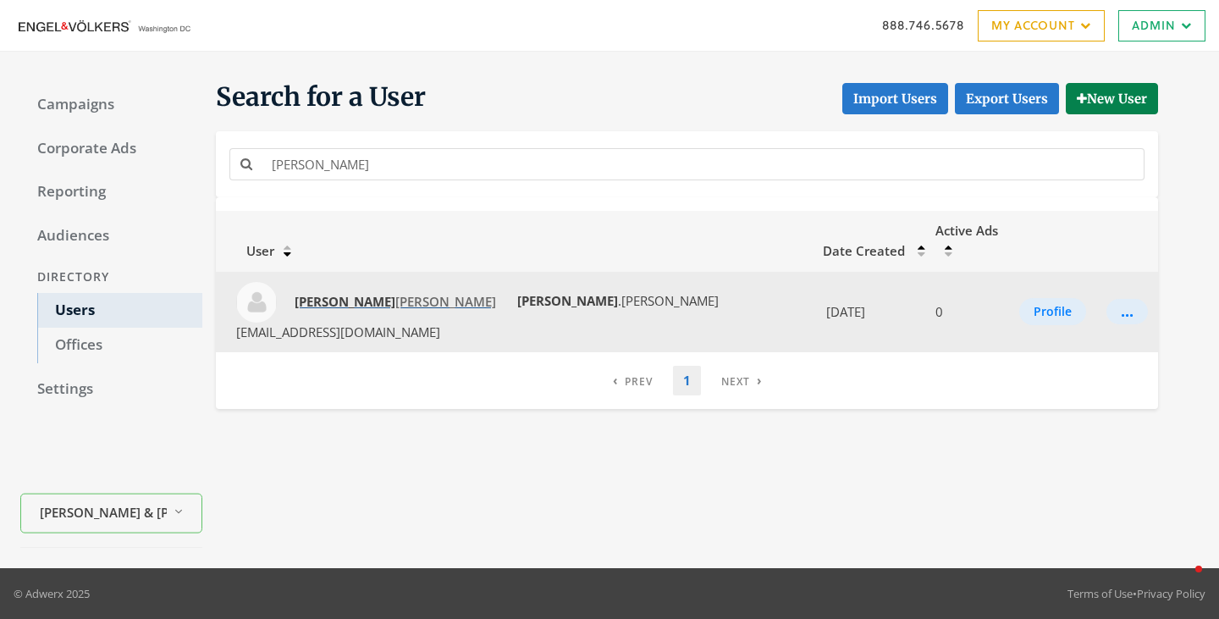
click at [410, 293] on span "[PERSON_NAME] [PERSON_NAME]" at bounding box center [395, 301] width 201 height 17
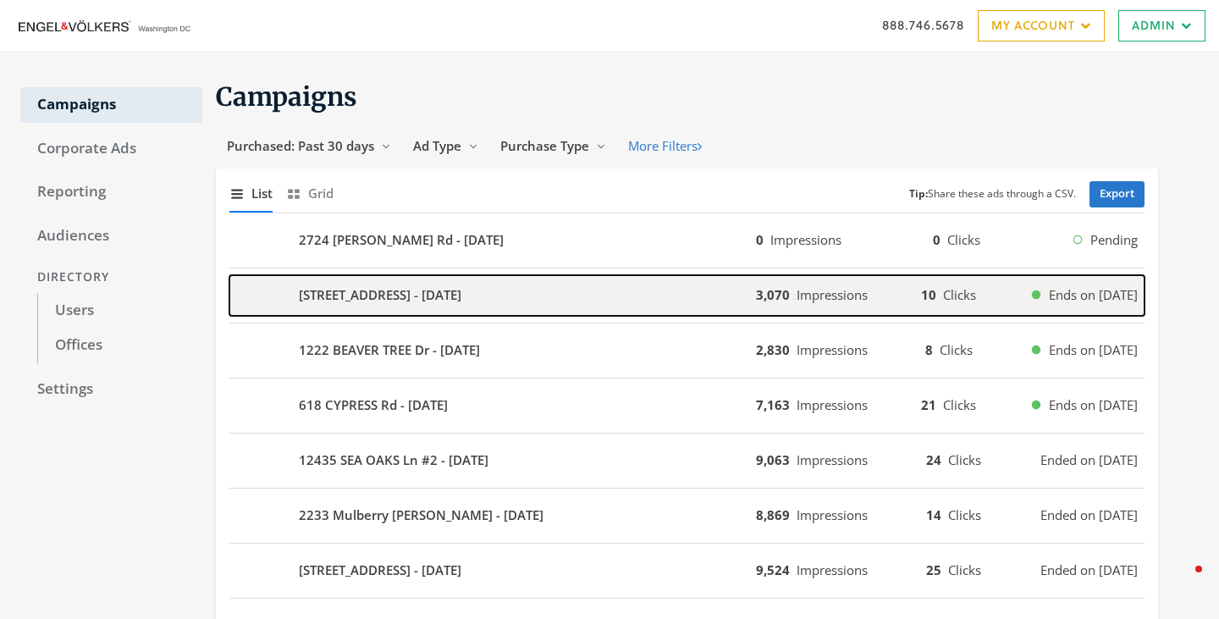
click at [406, 289] on b "[STREET_ADDRESS] - [DATE]" at bounding box center [380, 294] width 162 height 19
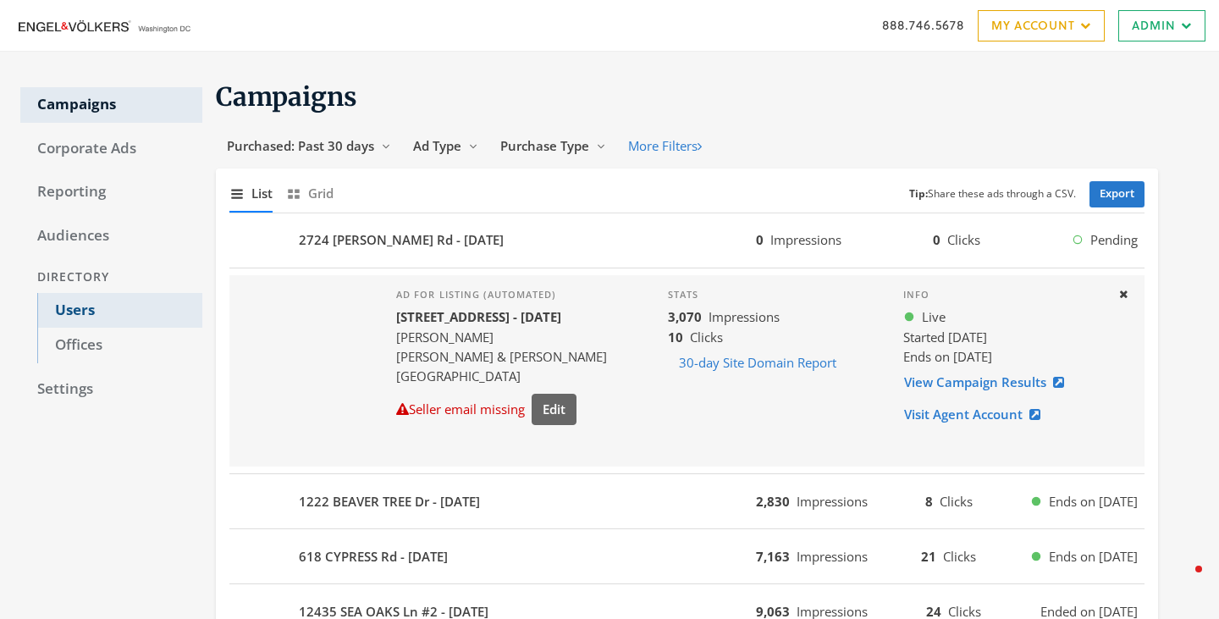
click at [80, 311] on link "Users" at bounding box center [119, 311] width 165 height 36
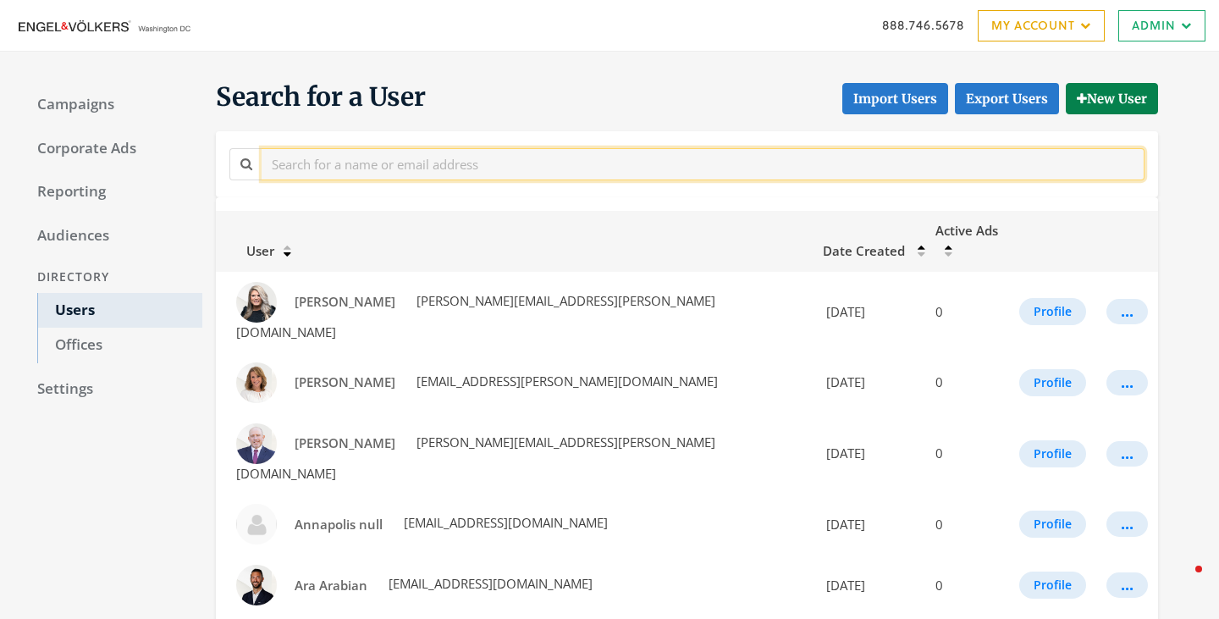
click at [416, 151] on input "text" at bounding box center [703, 163] width 883 height 31
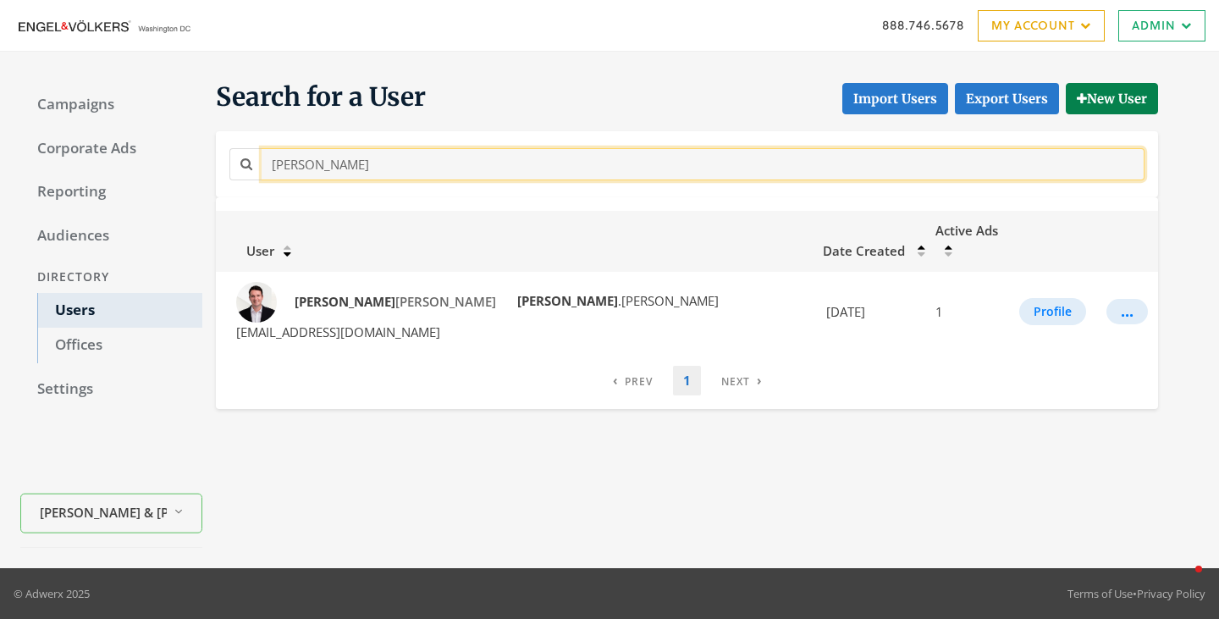
drag, startPoint x: 314, startPoint y: 159, endPoint x: 205, endPoint y: 137, distance: 111.4
click at [225, 147] on div "[PERSON_NAME]" at bounding box center [686, 164] width 923 height 38
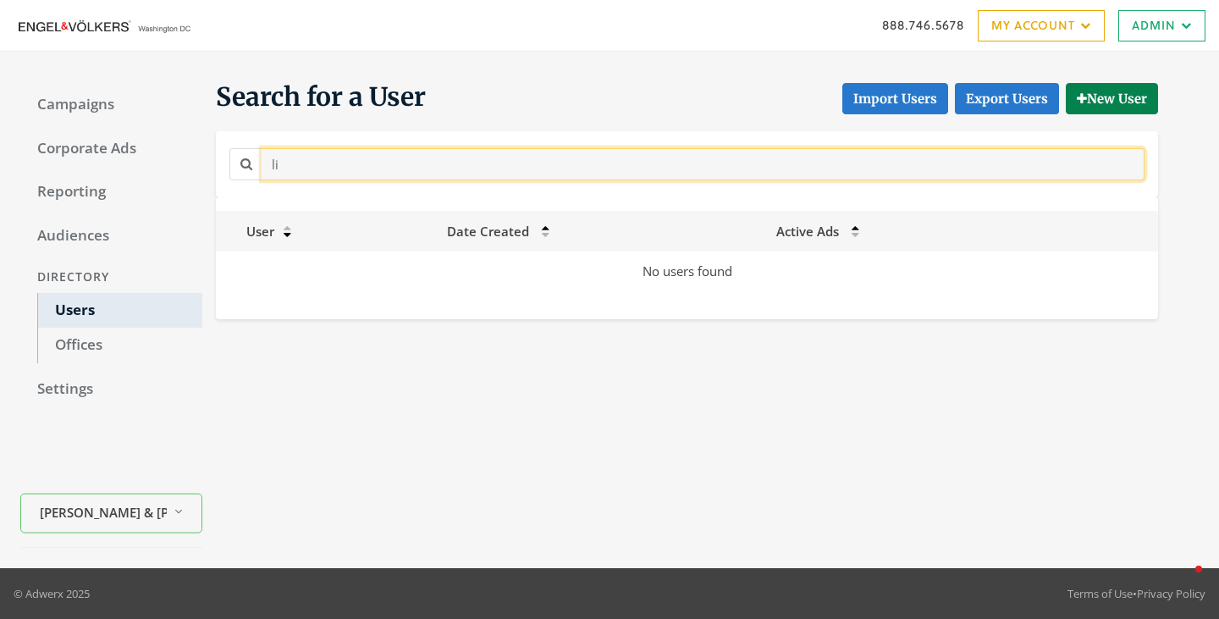
type input "l"
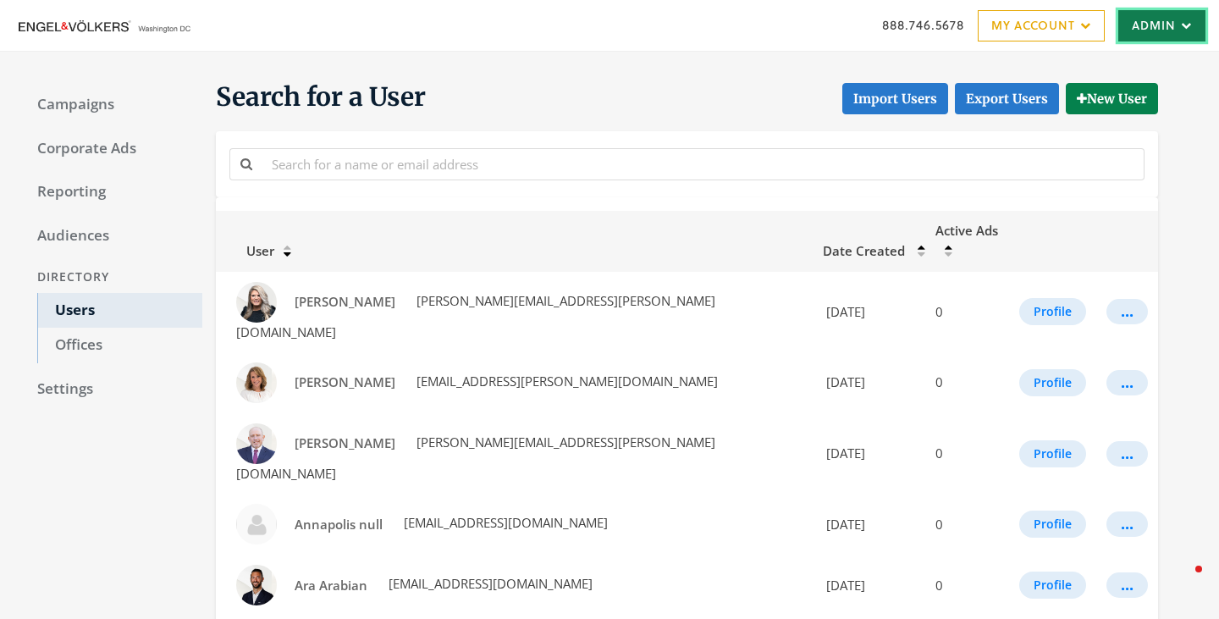
click at [1148, 23] on link "Admin" at bounding box center [1161, 25] width 87 height 31
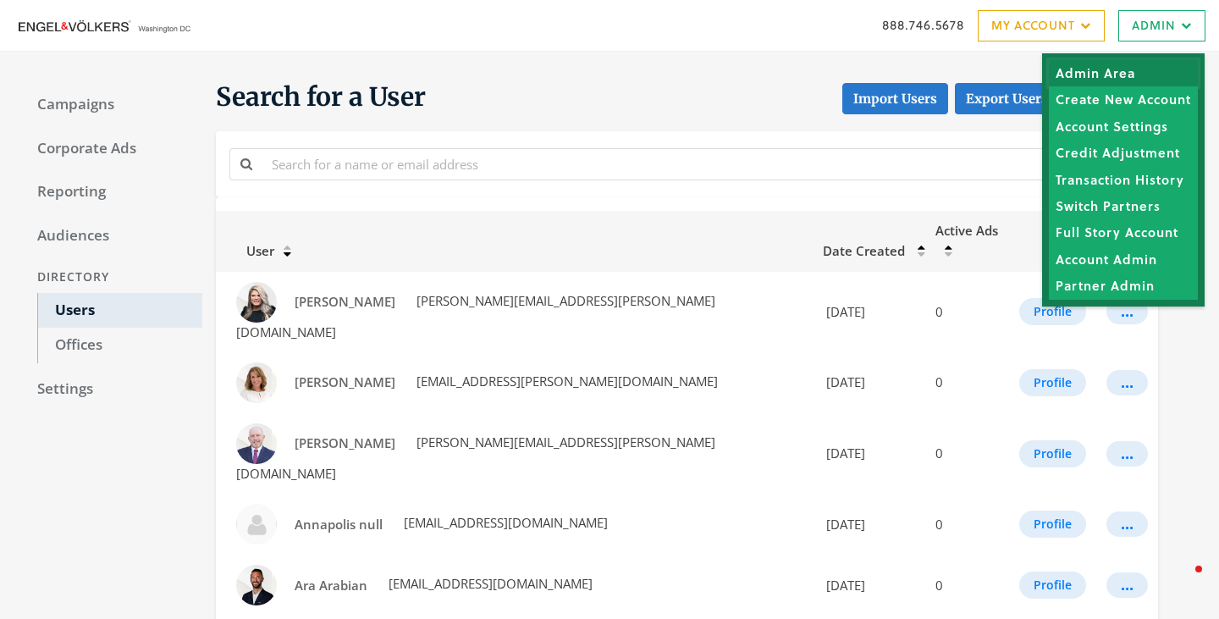
click at [1119, 74] on link "Admin Area" at bounding box center [1123, 73] width 149 height 26
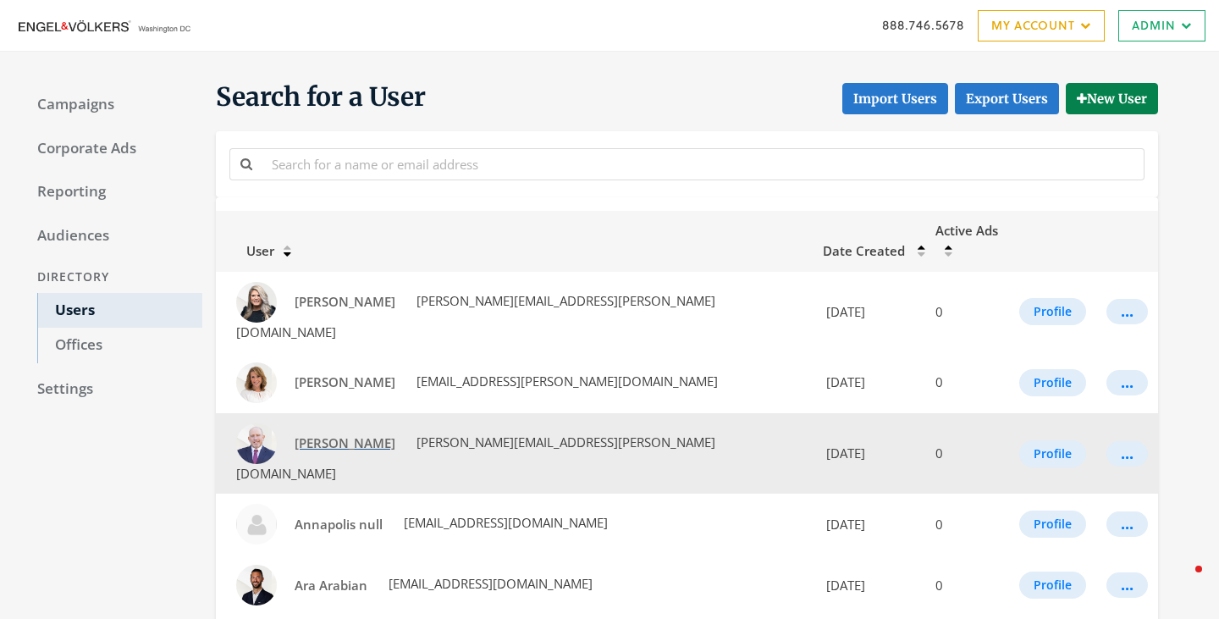
click at [330, 434] on span "[PERSON_NAME]" at bounding box center [345, 442] width 101 height 17
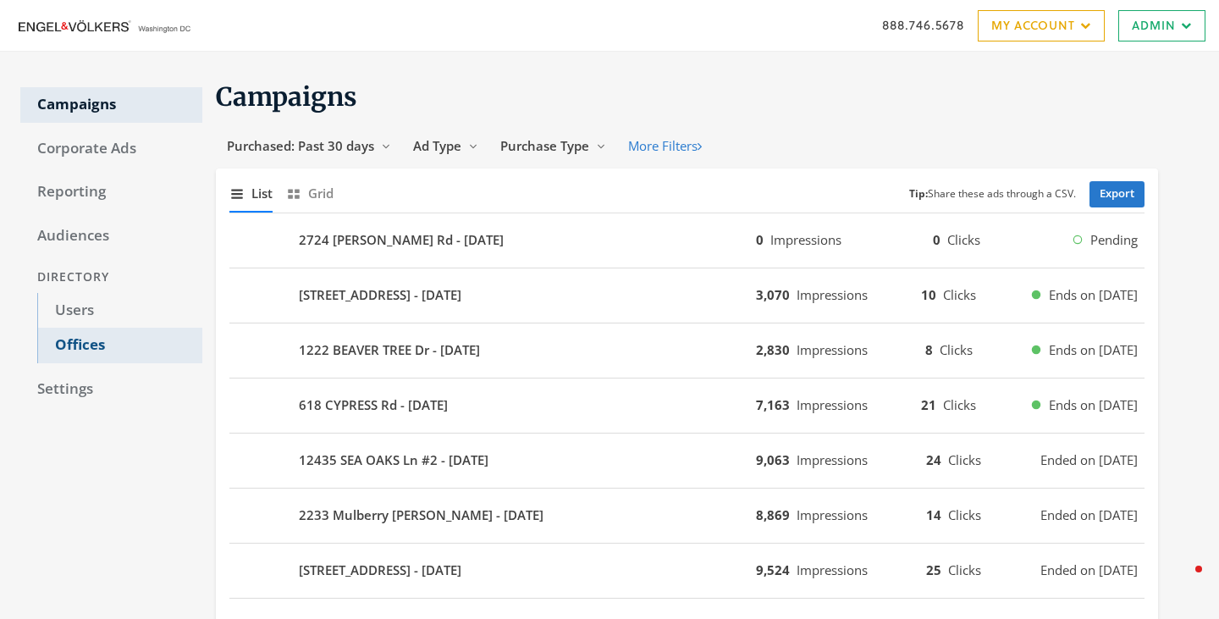
click at [80, 343] on link "Offices" at bounding box center [119, 346] width 165 height 36
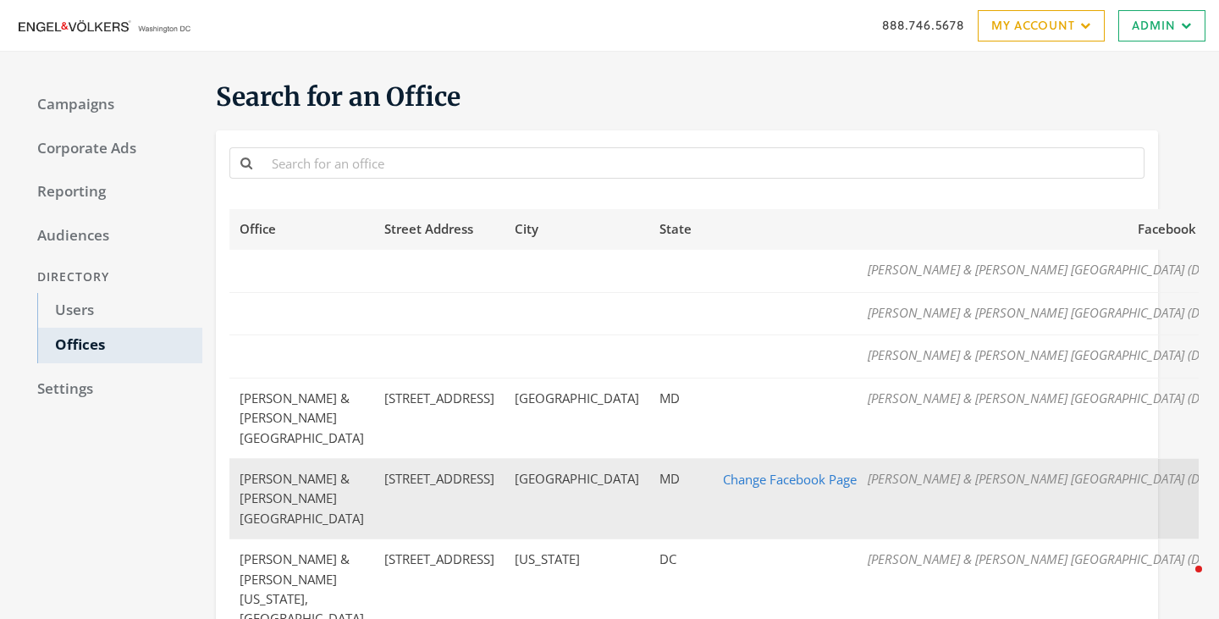
scroll to position [52, 0]
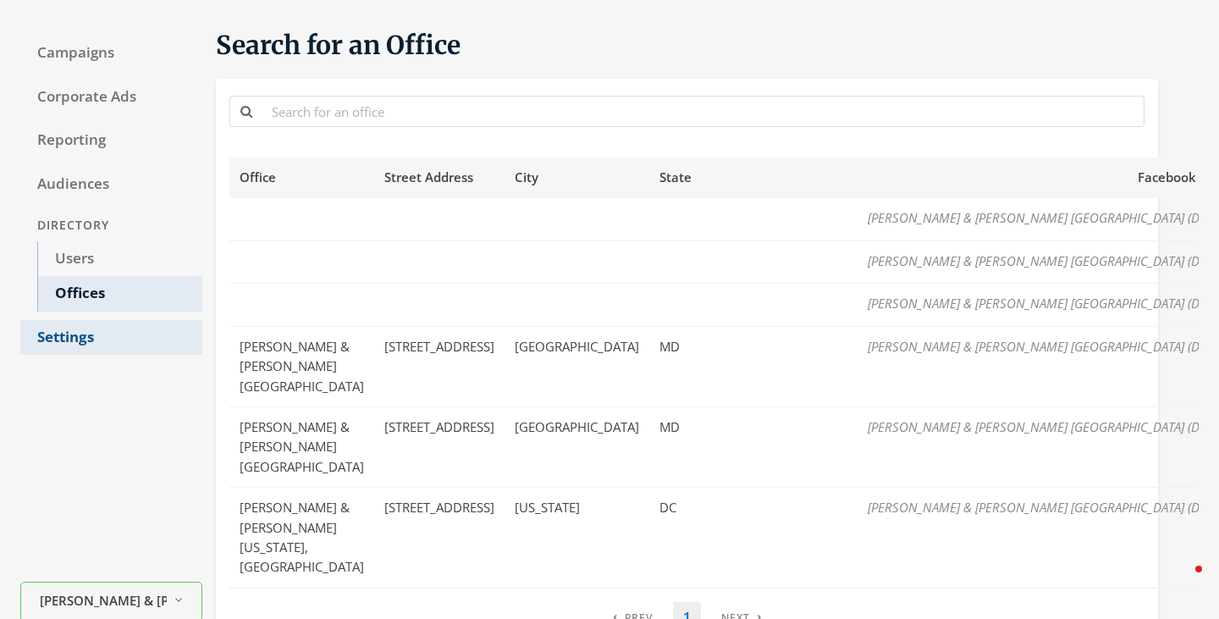
click at [74, 333] on link "Settings" at bounding box center [111, 338] width 182 height 36
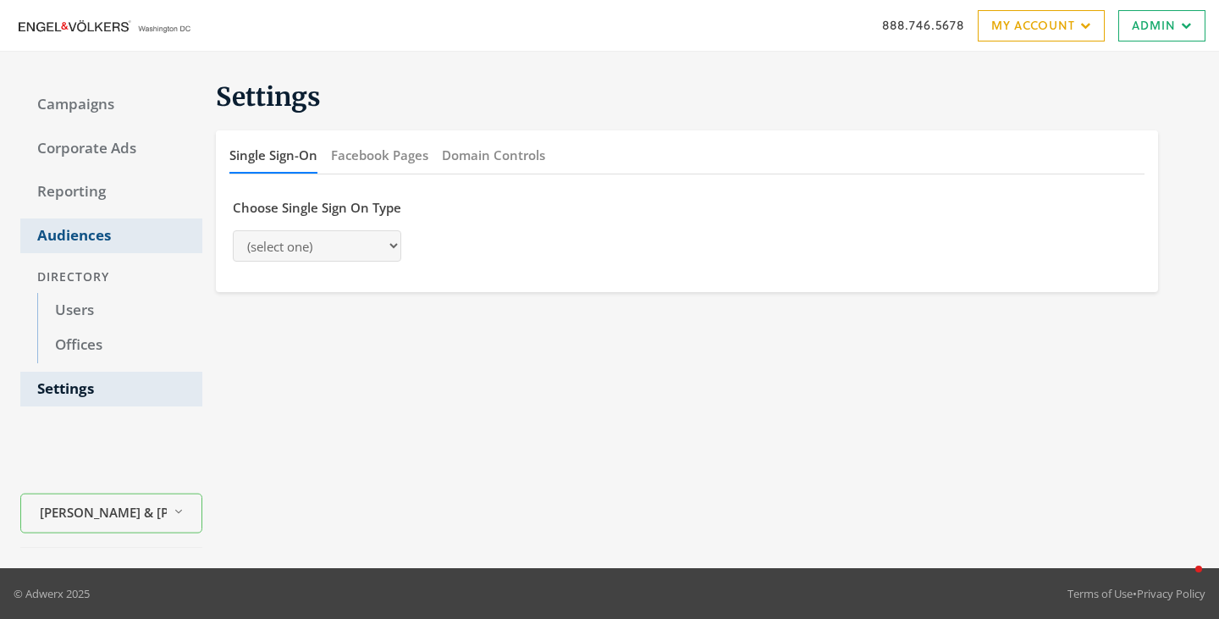
select select "[PERSON_NAME]"
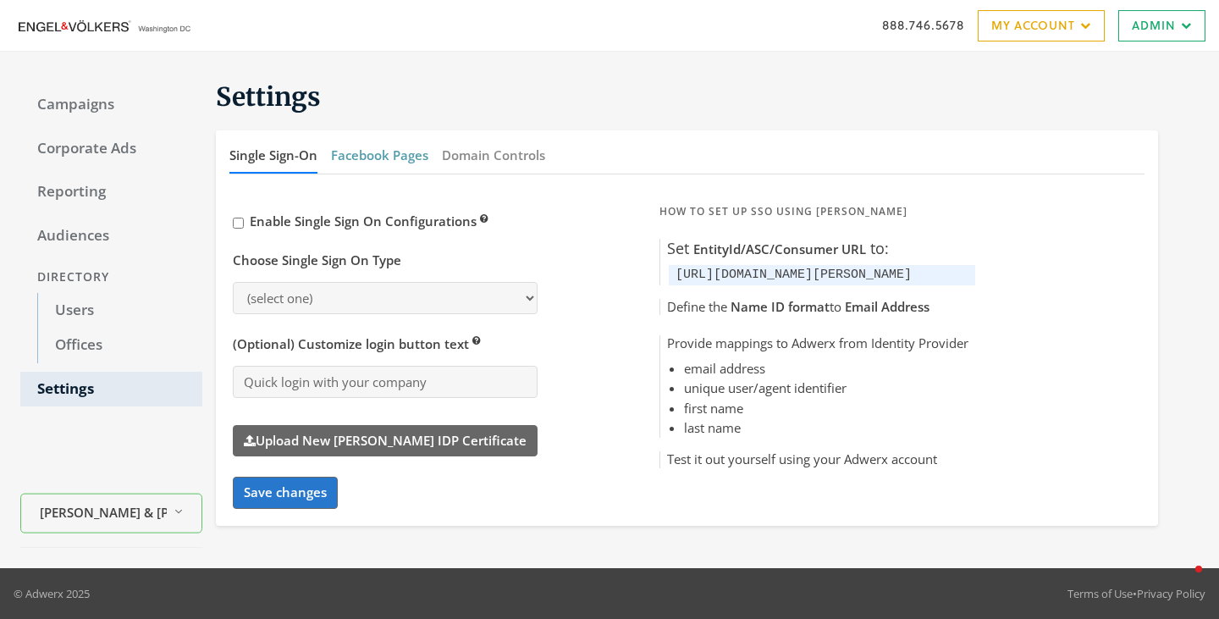
click at [376, 152] on button "Facebook Pages" at bounding box center [379, 155] width 97 height 36
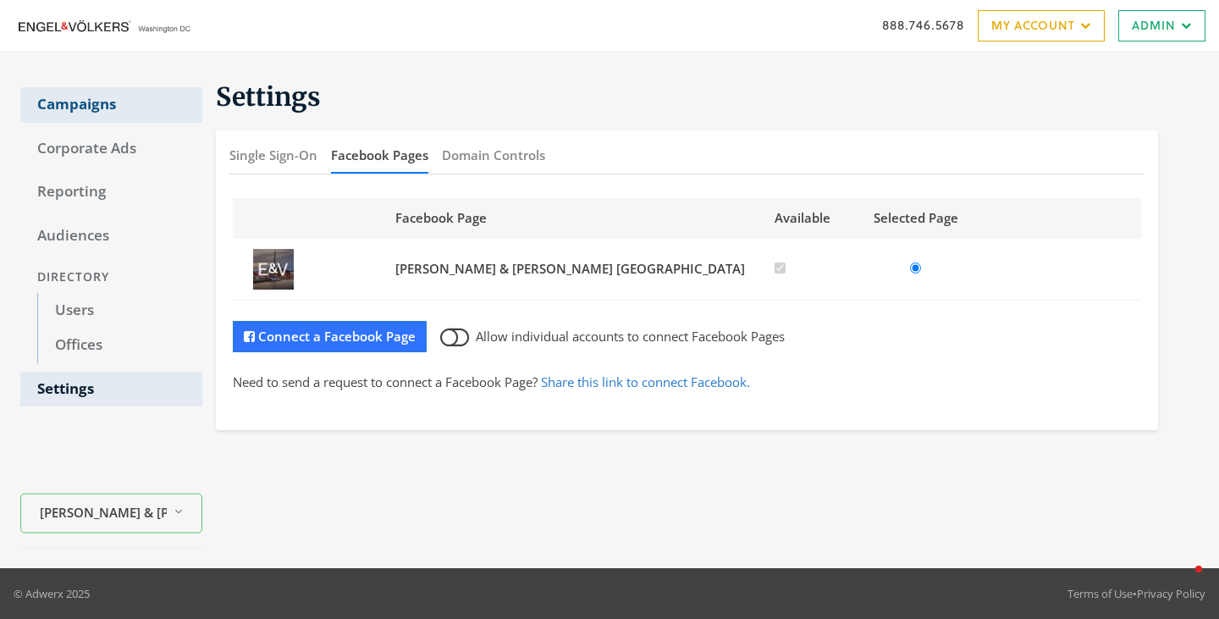
click at [78, 97] on link "Campaigns" at bounding box center [111, 105] width 182 height 36
